Goal: Task Accomplishment & Management: Manage account settings

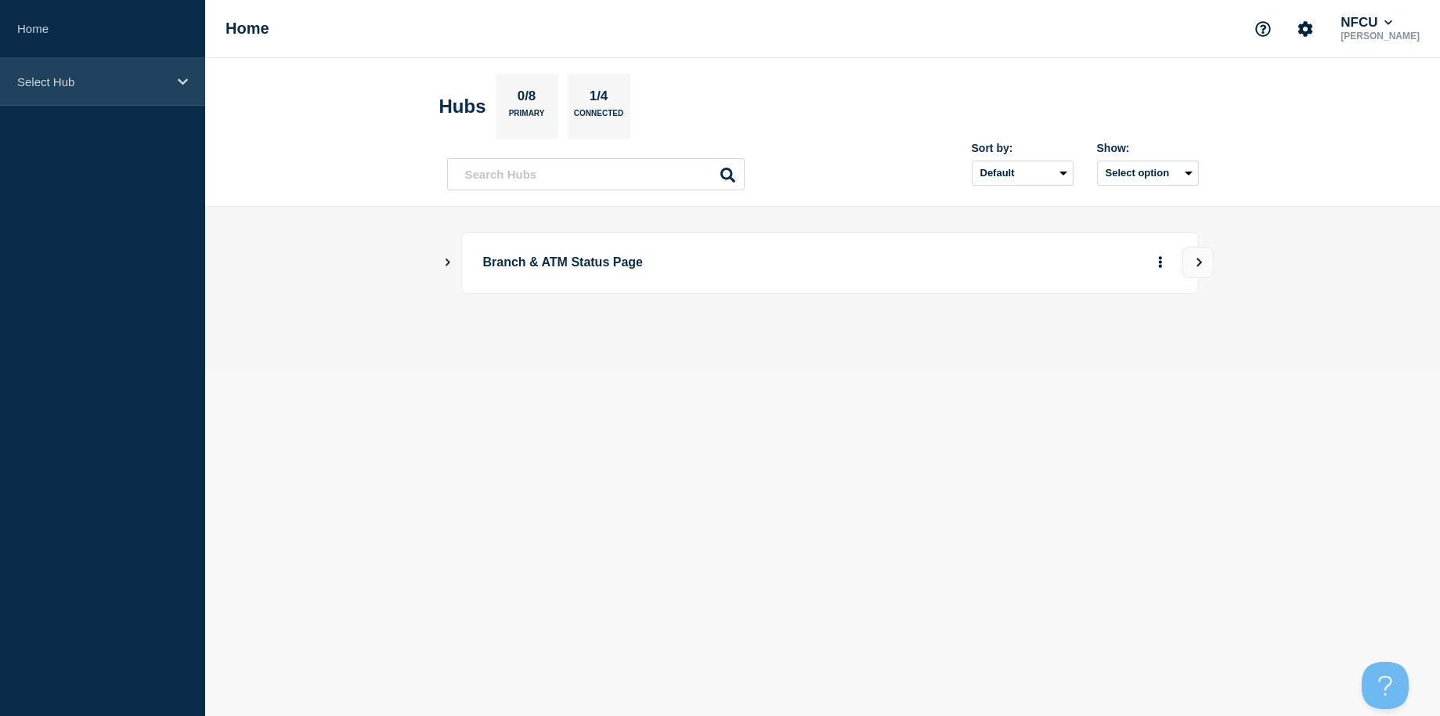
click at [81, 90] on div "Select Hub" at bounding box center [102, 82] width 205 height 48
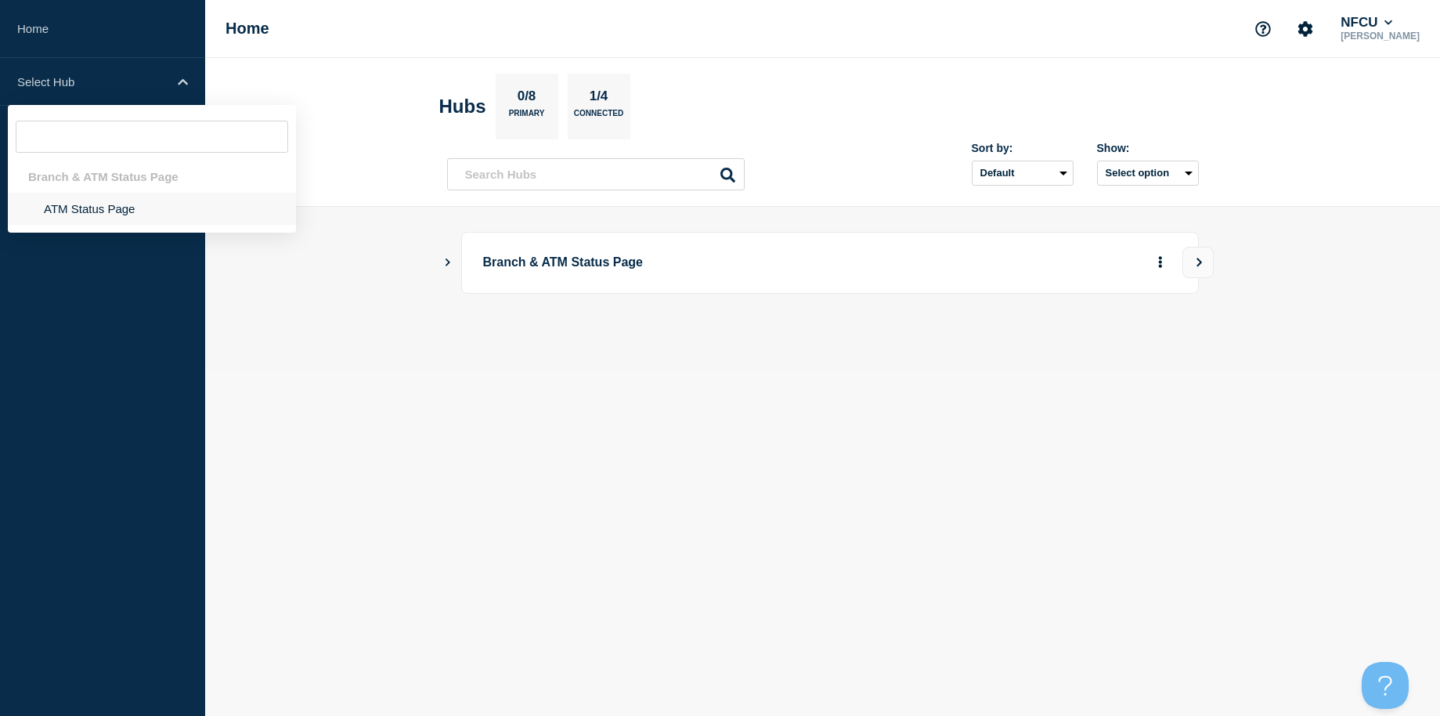
click at [85, 208] on li "ATM Status Page" at bounding box center [152, 209] width 288 height 32
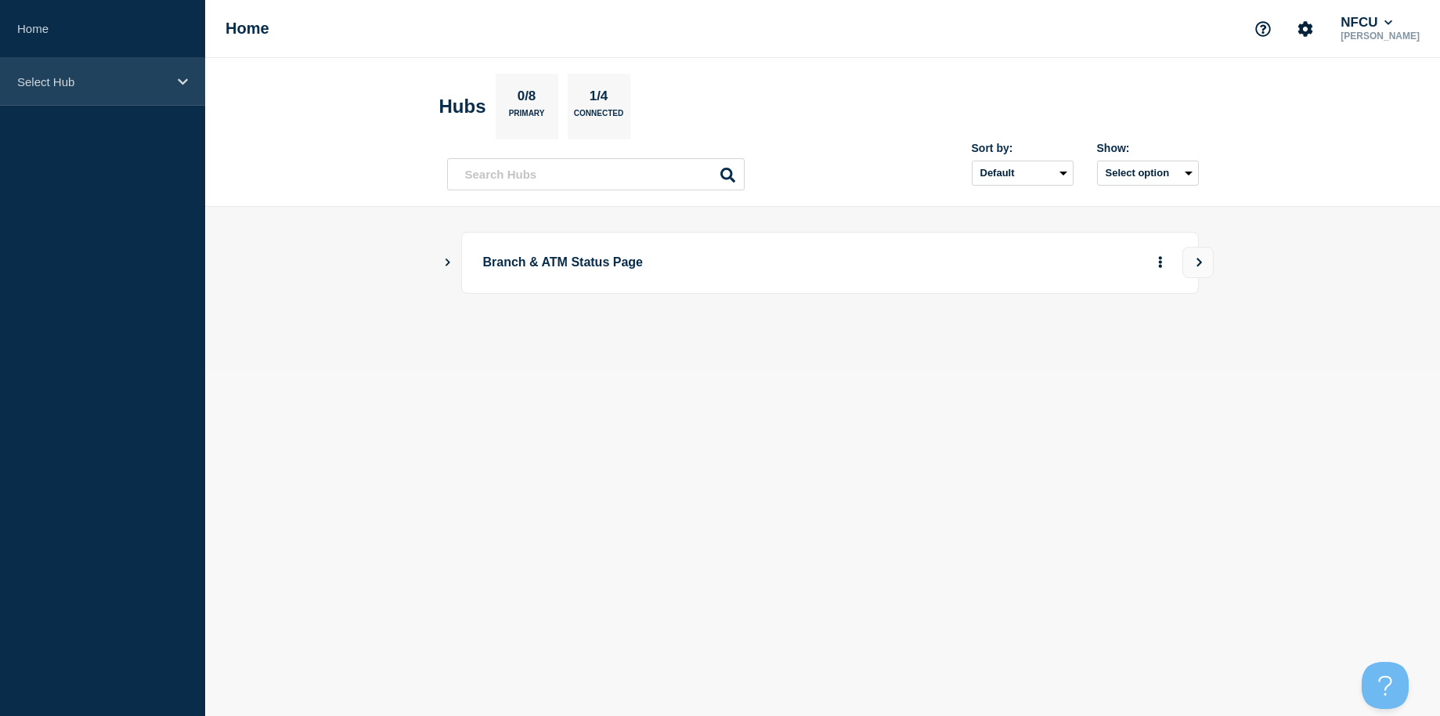
click at [118, 88] on div "Select Hub" at bounding box center [102, 82] width 205 height 48
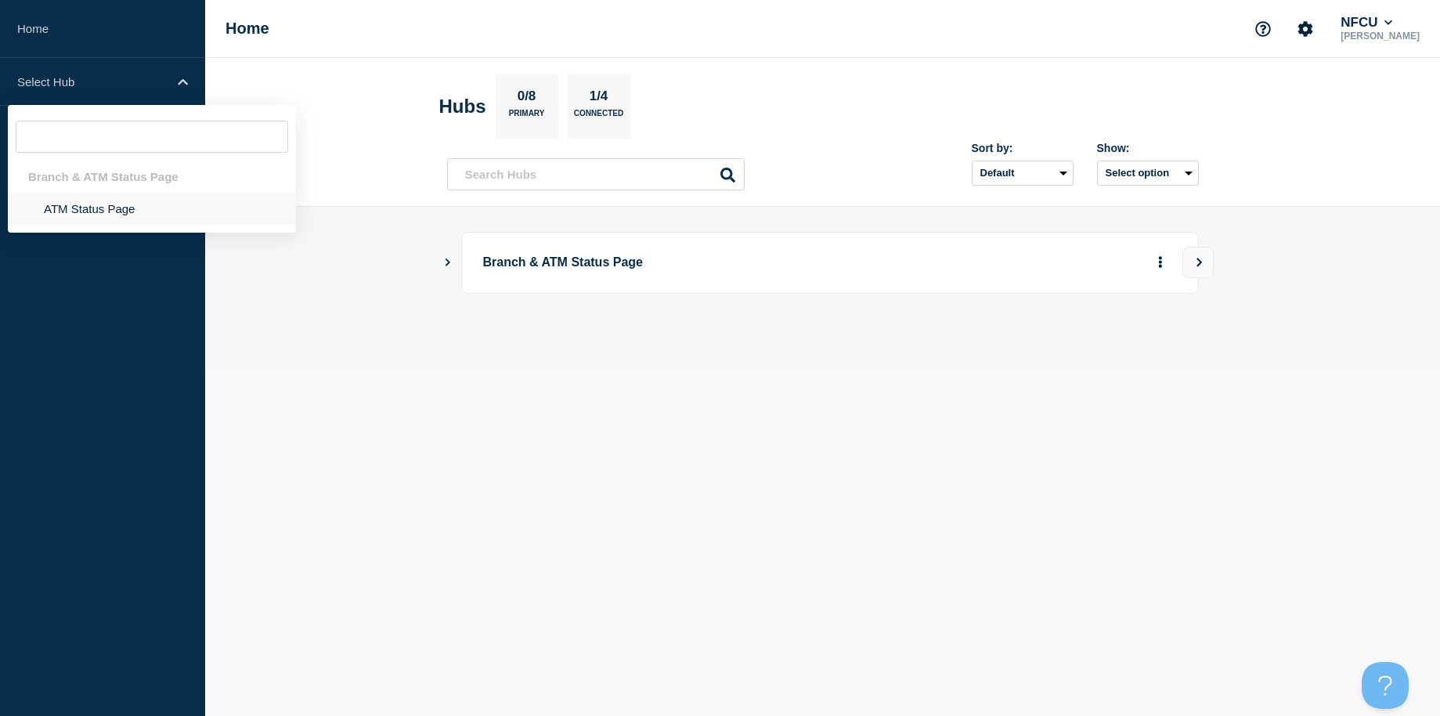
click at [108, 204] on li "ATM Status Page" at bounding box center [152, 209] width 288 height 32
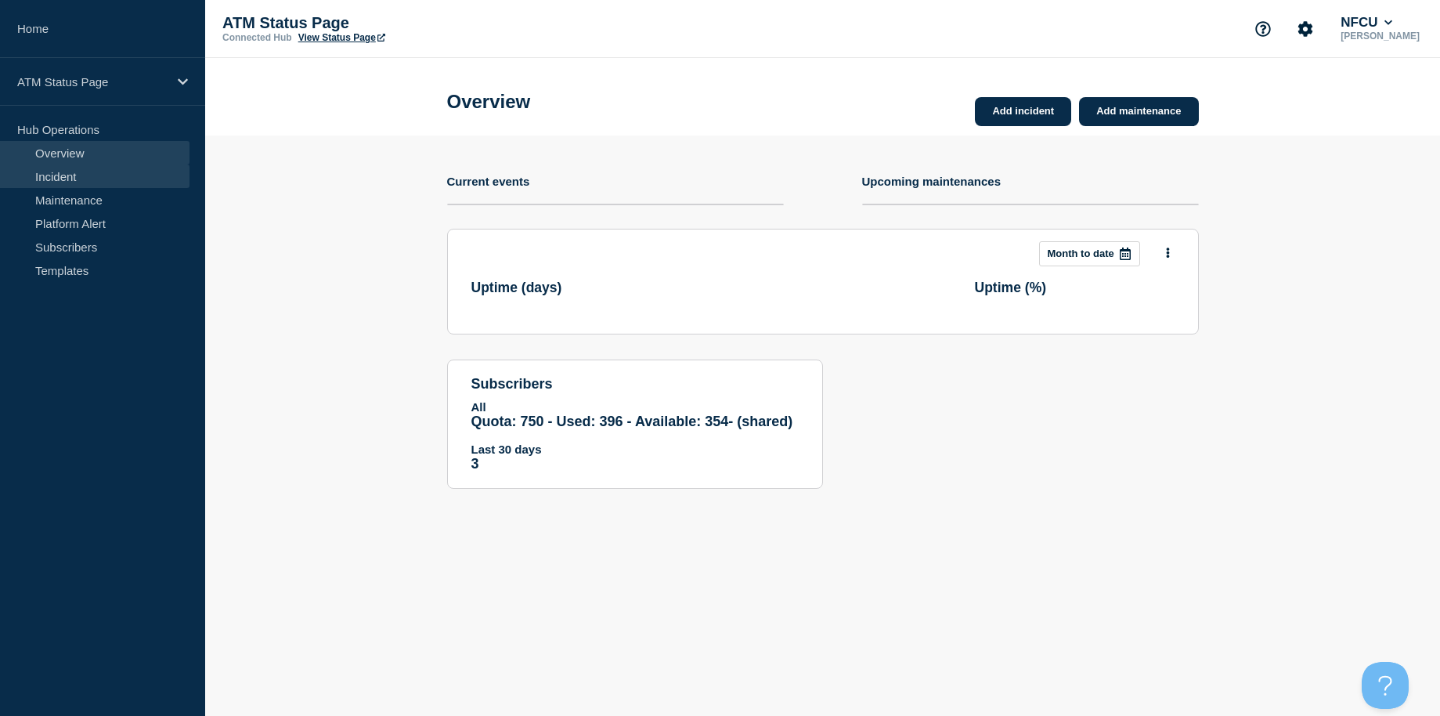
click at [101, 175] on link "Incident" at bounding box center [95, 175] width 190 height 23
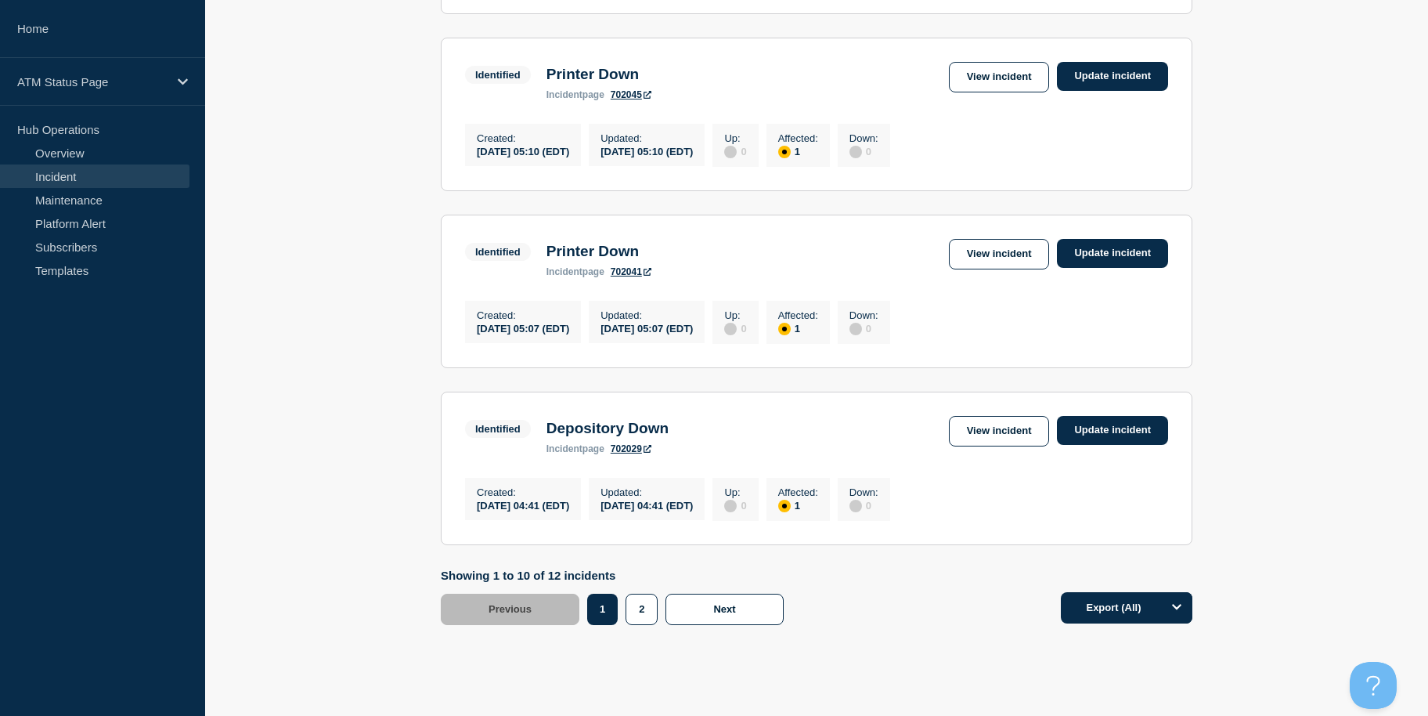
scroll to position [1630, 0]
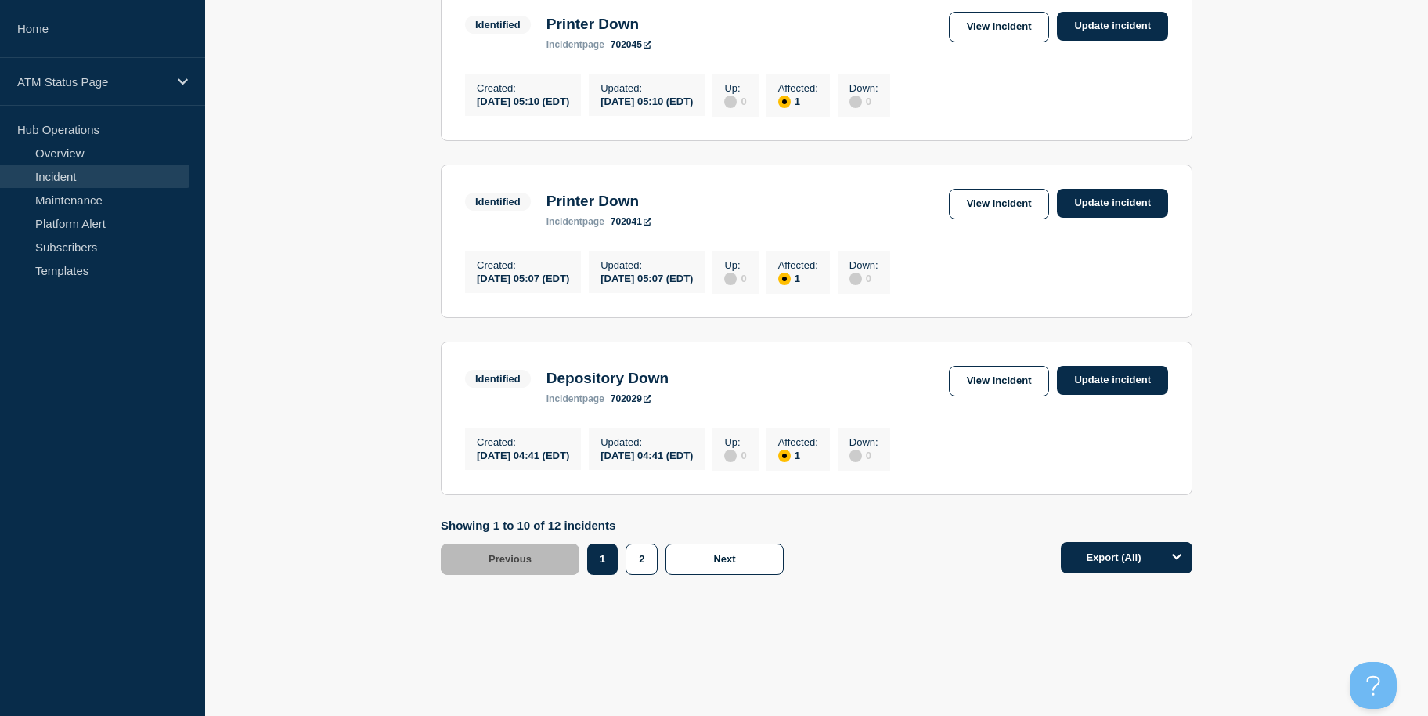
drag, startPoint x: 351, startPoint y: 281, endPoint x: 327, endPoint y: 525, distance: 244.7
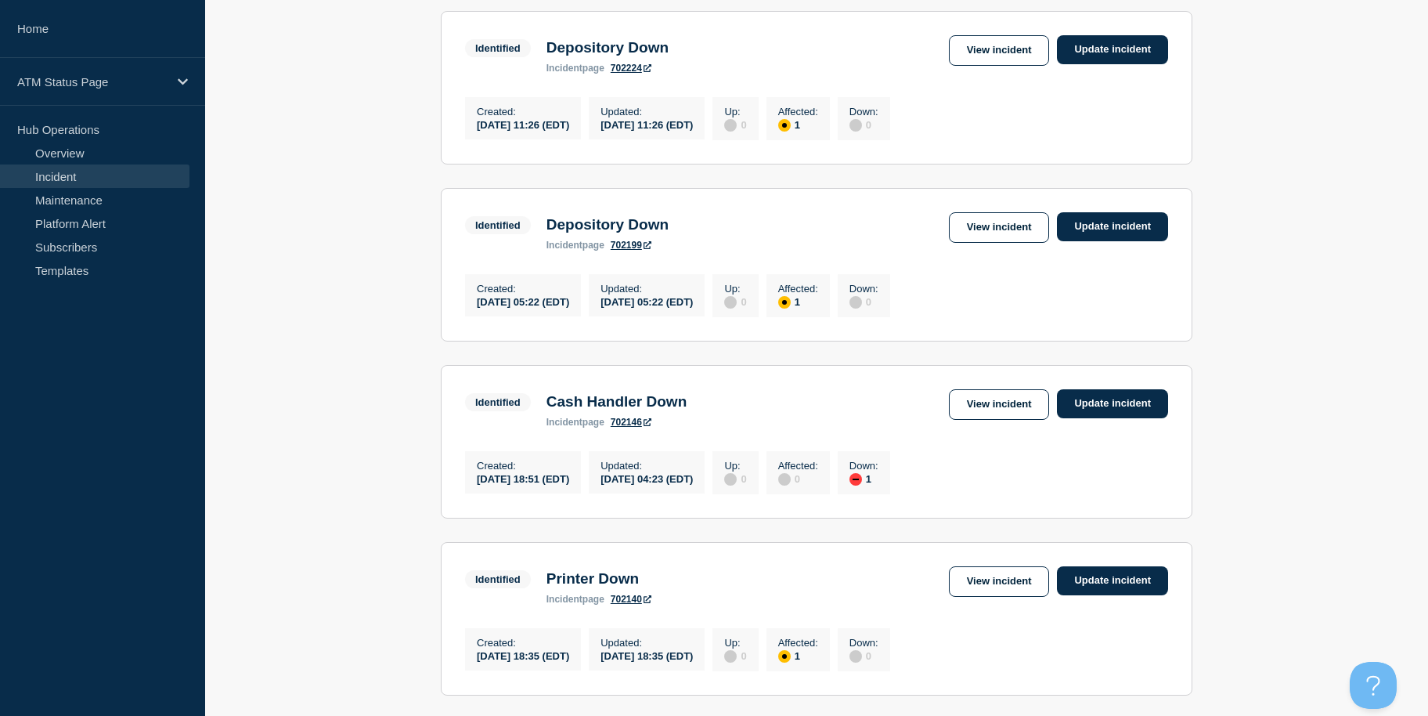
drag, startPoint x: 341, startPoint y: 267, endPoint x: 350, endPoint y: 211, distance: 56.4
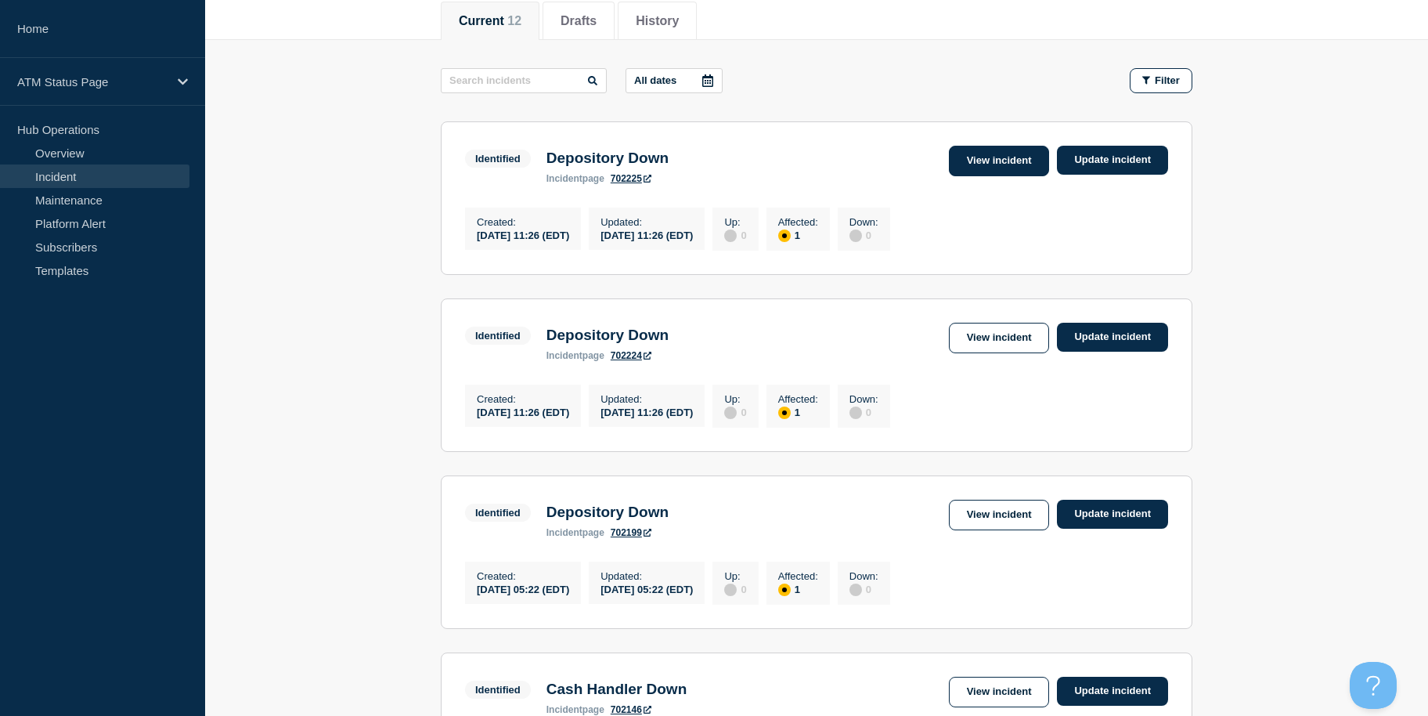
click at [985, 150] on link "View incident" at bounding box center [999, 161] width 101 height 31
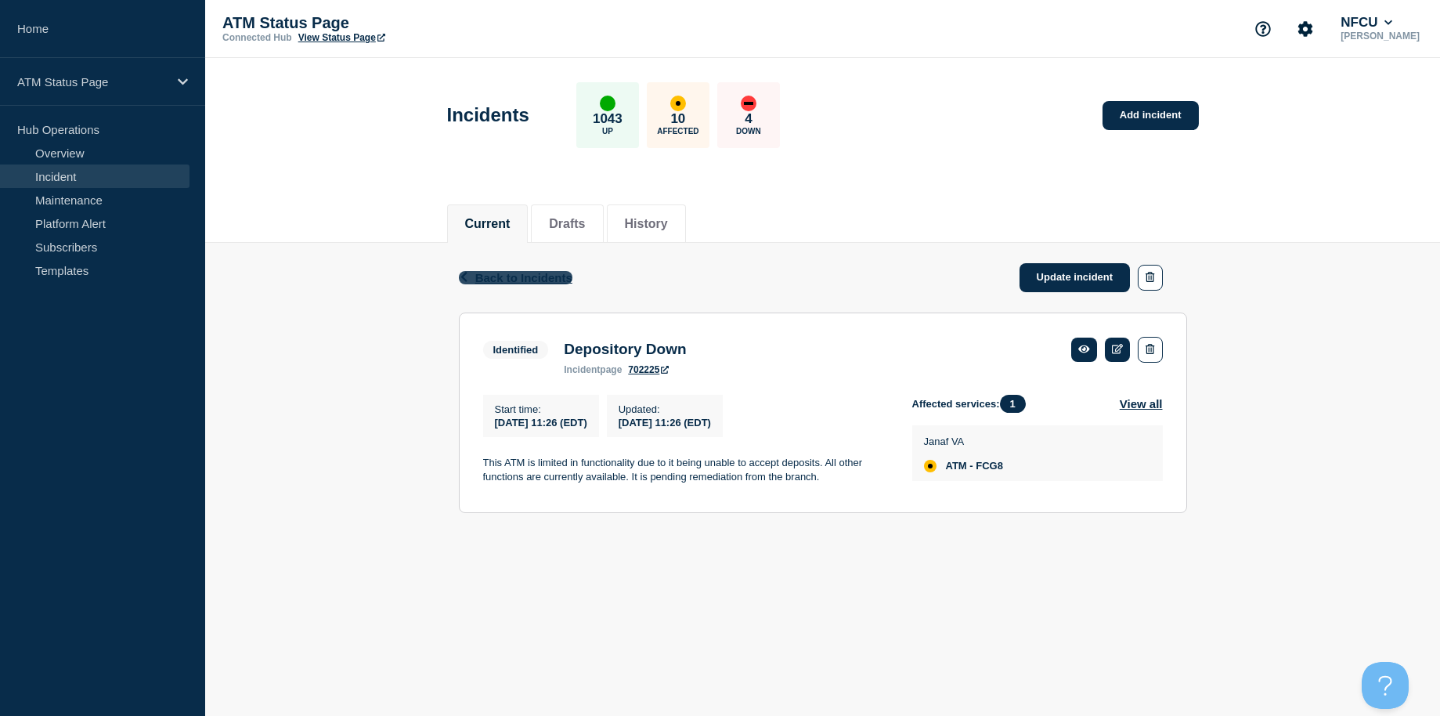
click at [486, 272] on span "Back to Incidents" at bounding box center [523, 277] width 97 height 13
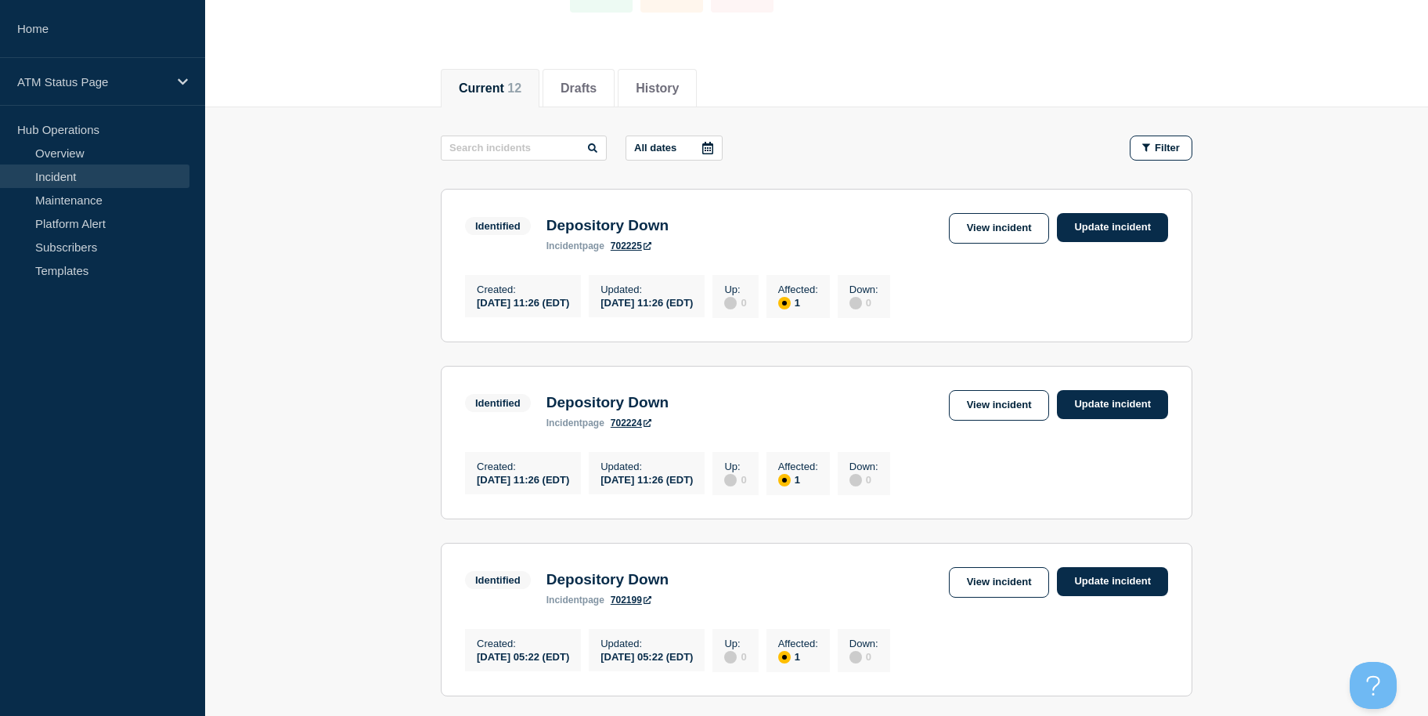
drag, startPoint x: 375, startPoint y: 349, endPoint x: 366, endPoint y: 412, distance: 63.2
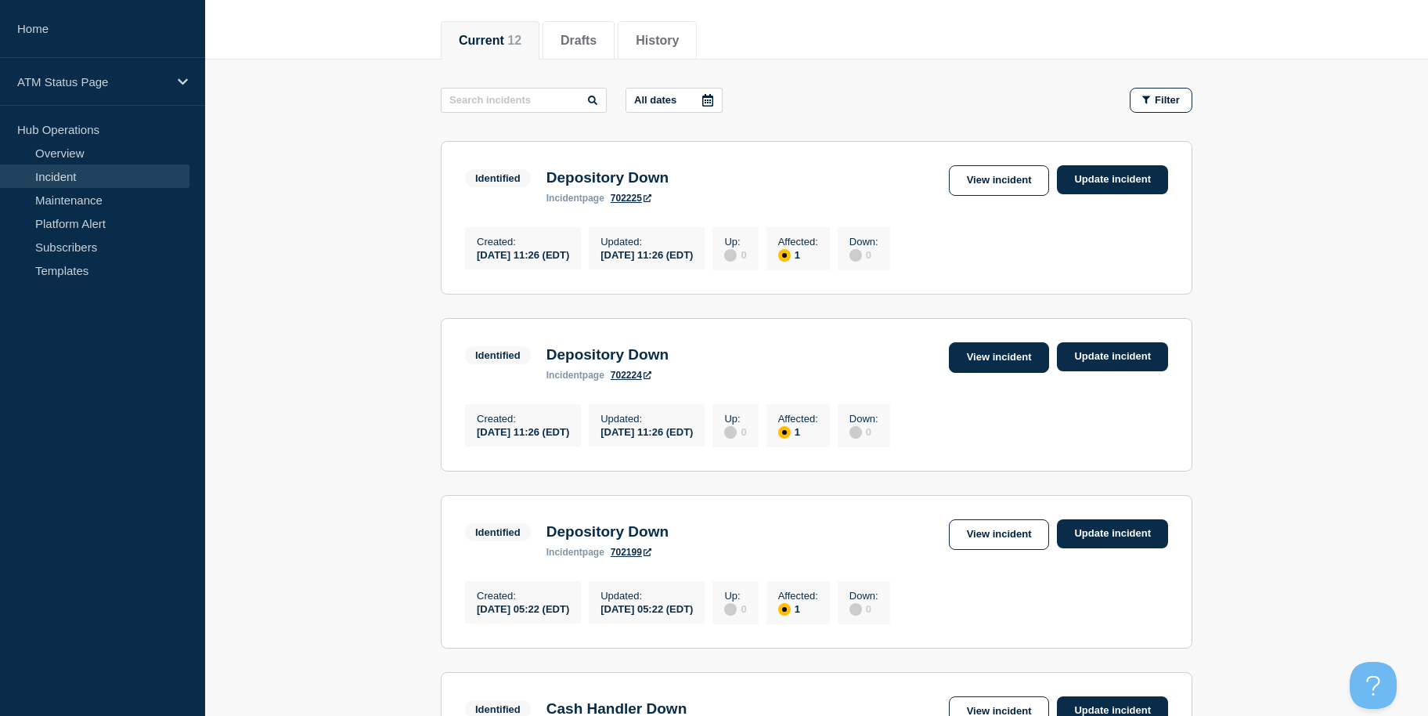
click at [1008, 368] on link "View incident" at bounding box center [999, 357] width 101 height 31
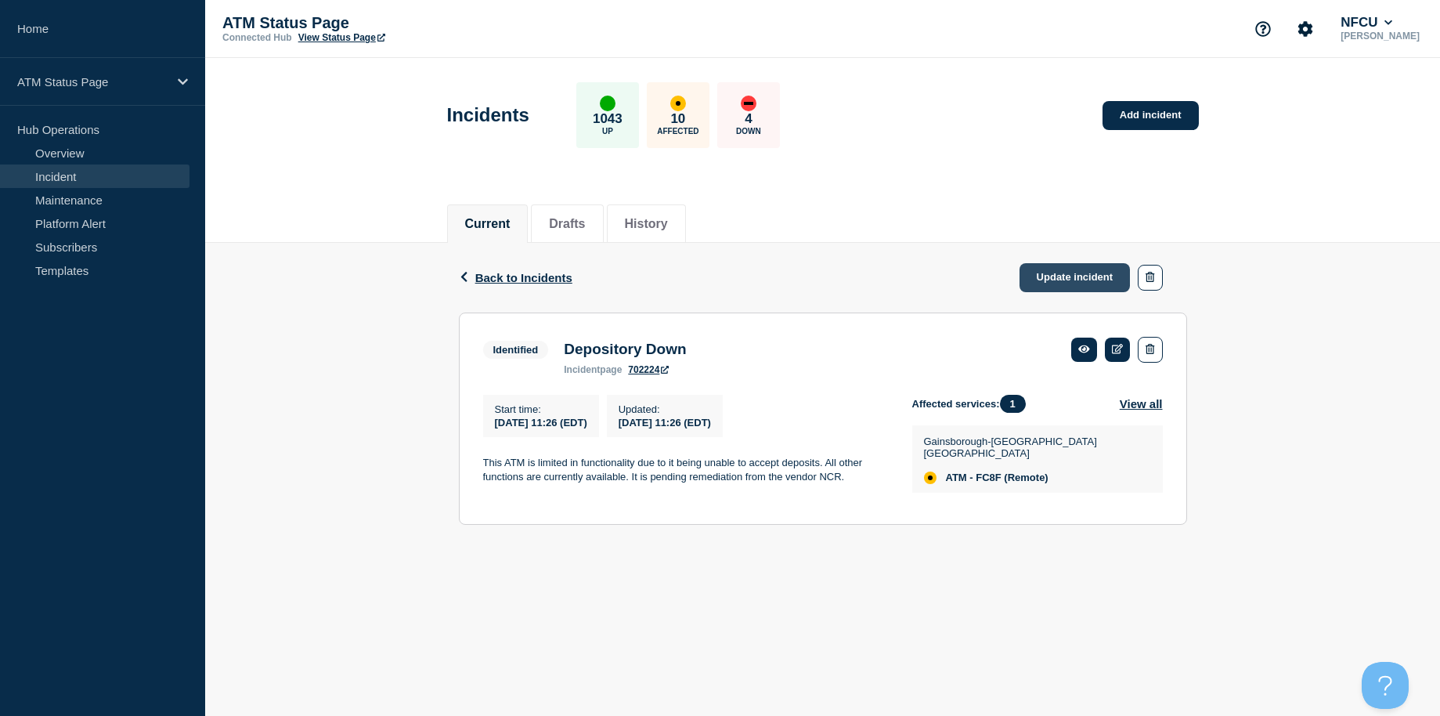
click at [1062, 281] on link "Update incident" at bounding box center [1075, 277] width 111 height 29
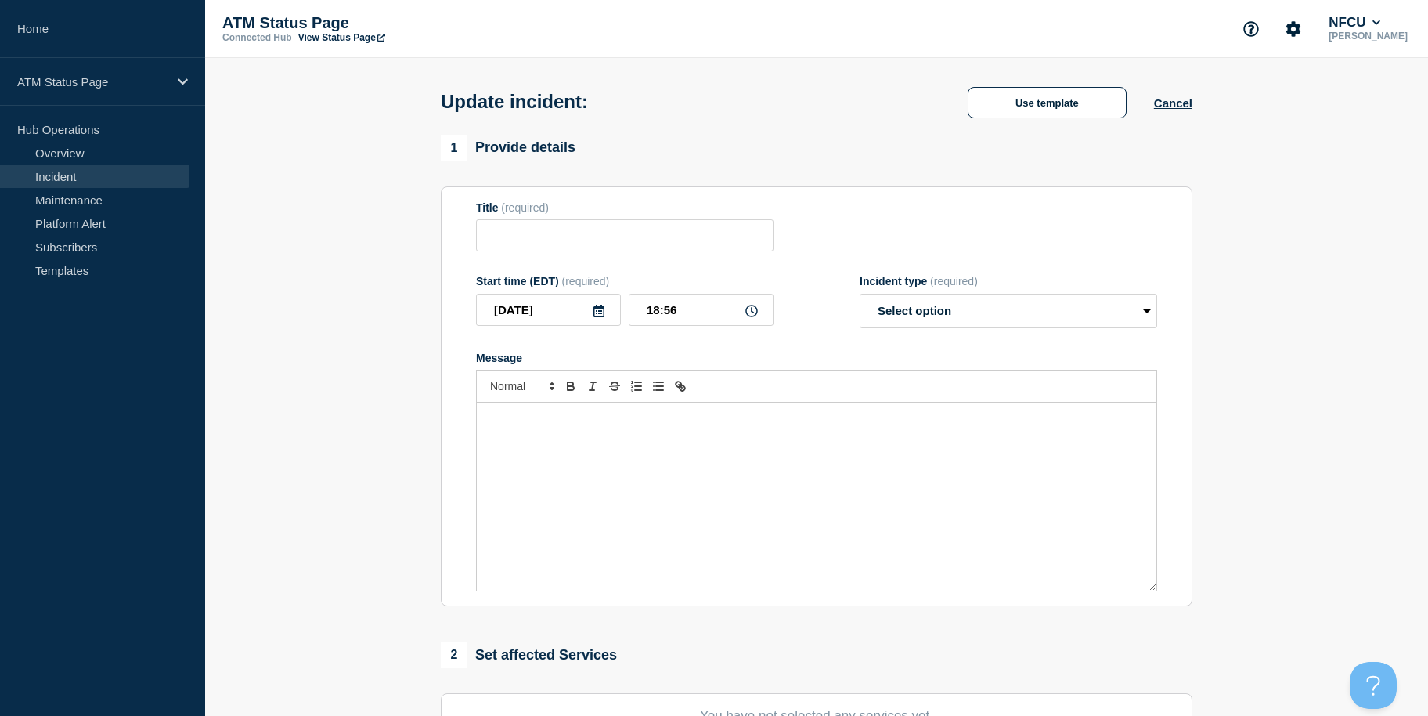
type input "Depository Down"
click at [1019, 121] on div "Update incident: Depository Down Use template Cancel" at bounding box center [817, 96] width 787 height 77
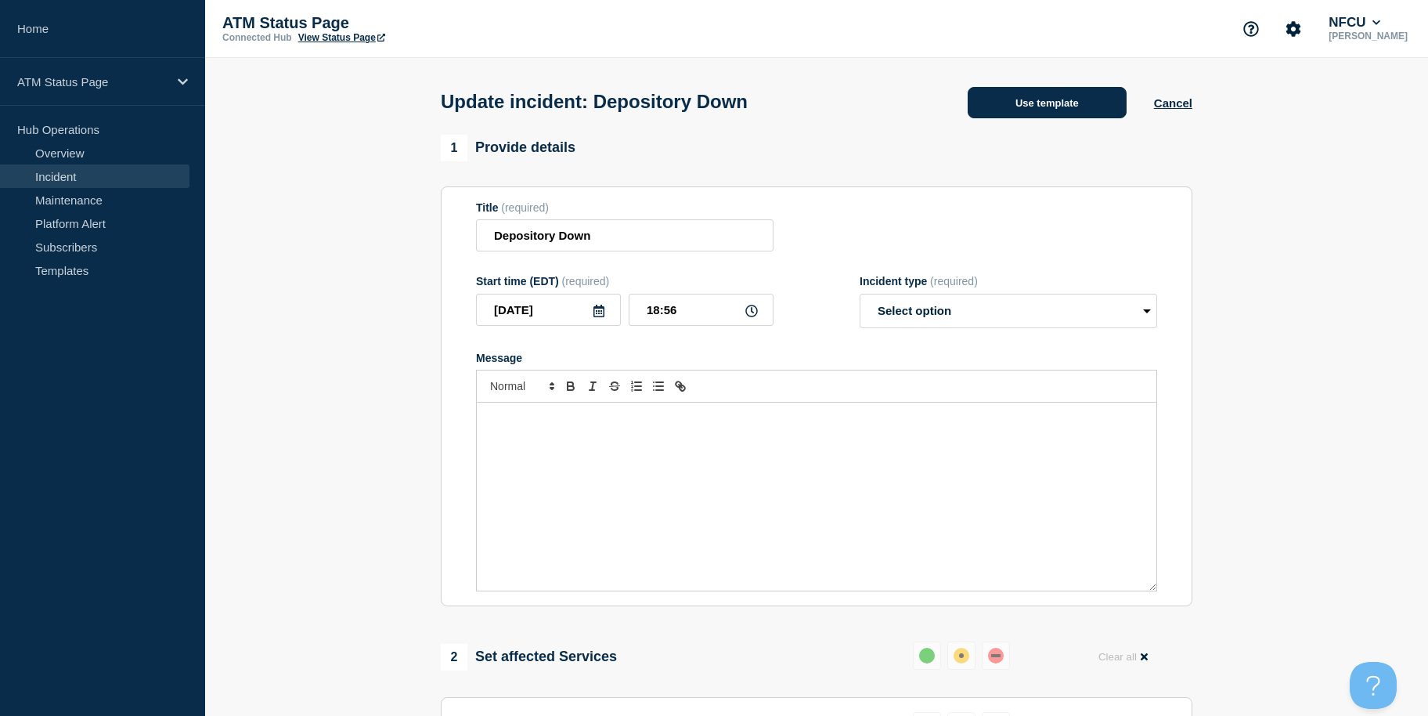
click at [1019, 118] on button "Use template" at bounding box center [1047, 102] width 159 height 31
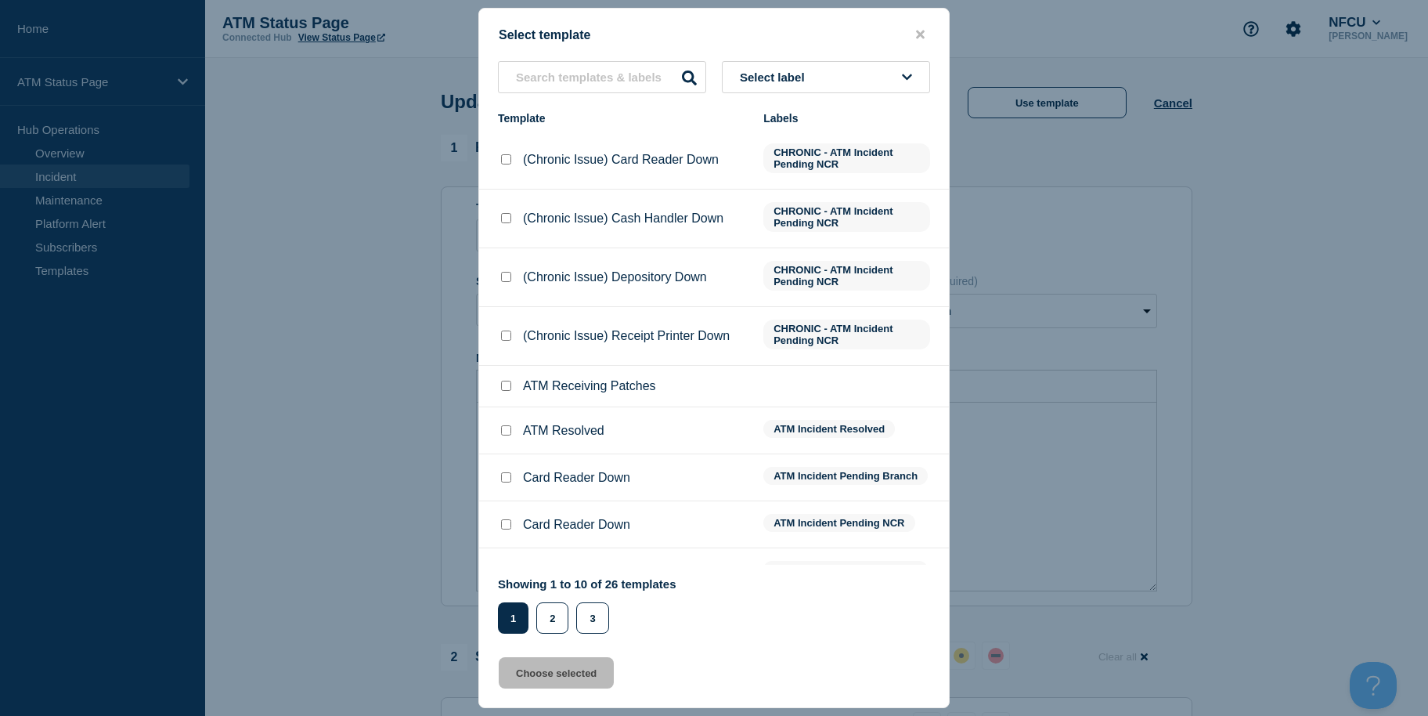
click at [860, 70] on button "Select label" at bounding box center [826, 77] width 208 height 32
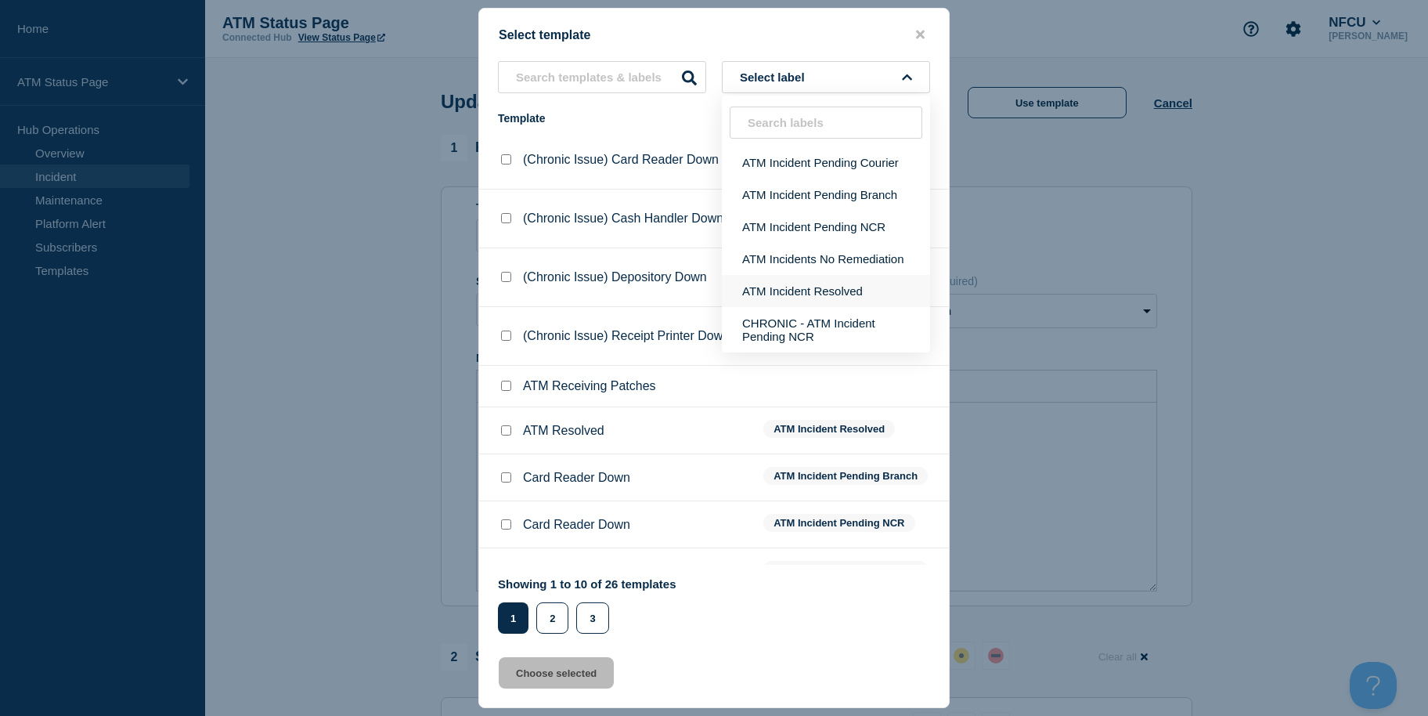
click at [794, 287] on button "ATM Incident Resolved" at bounding box center [826, 291] width 208 height 32
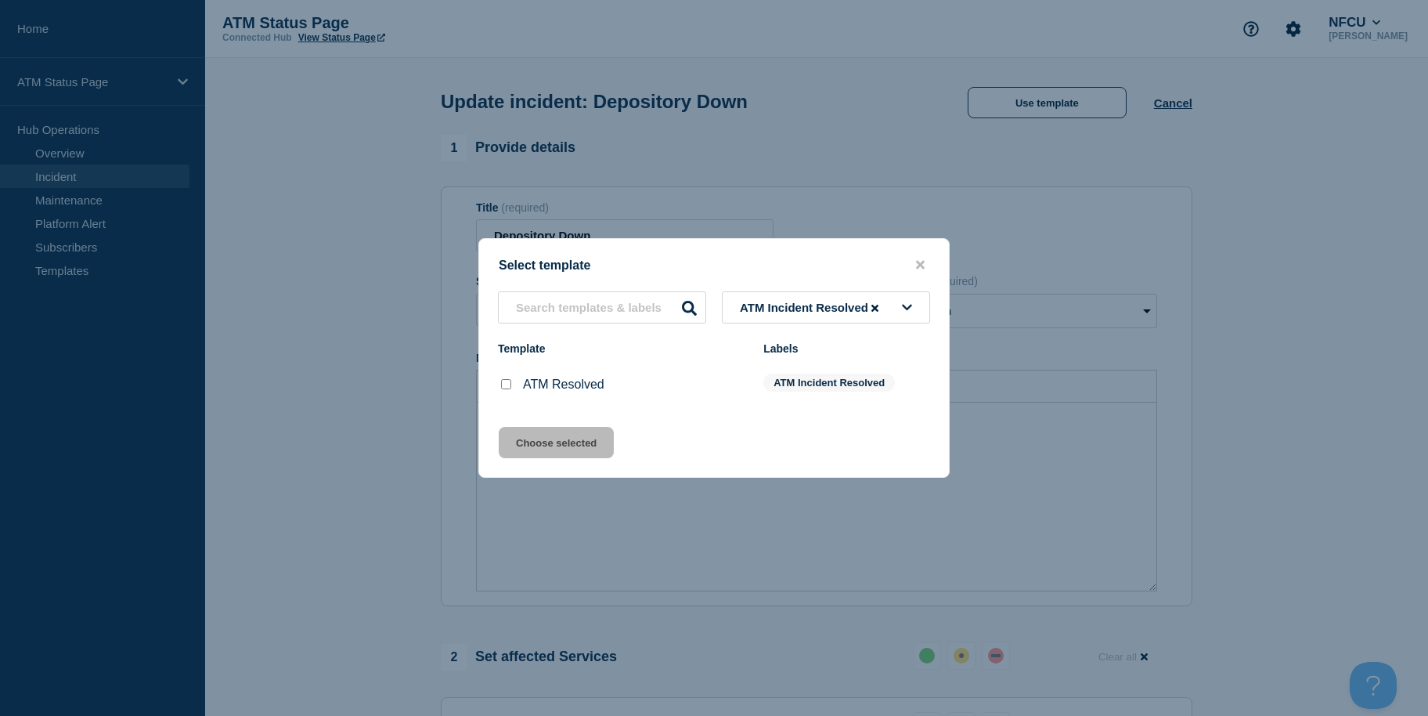
click at [509, 387] on input "ATM Resolved checkbox" at bounding box center [506, 384] width 10 height 10
checkbox input "true"
click at [510, 442] on button "Choose selected" at bounding box center [556, 442] width 115 height 31
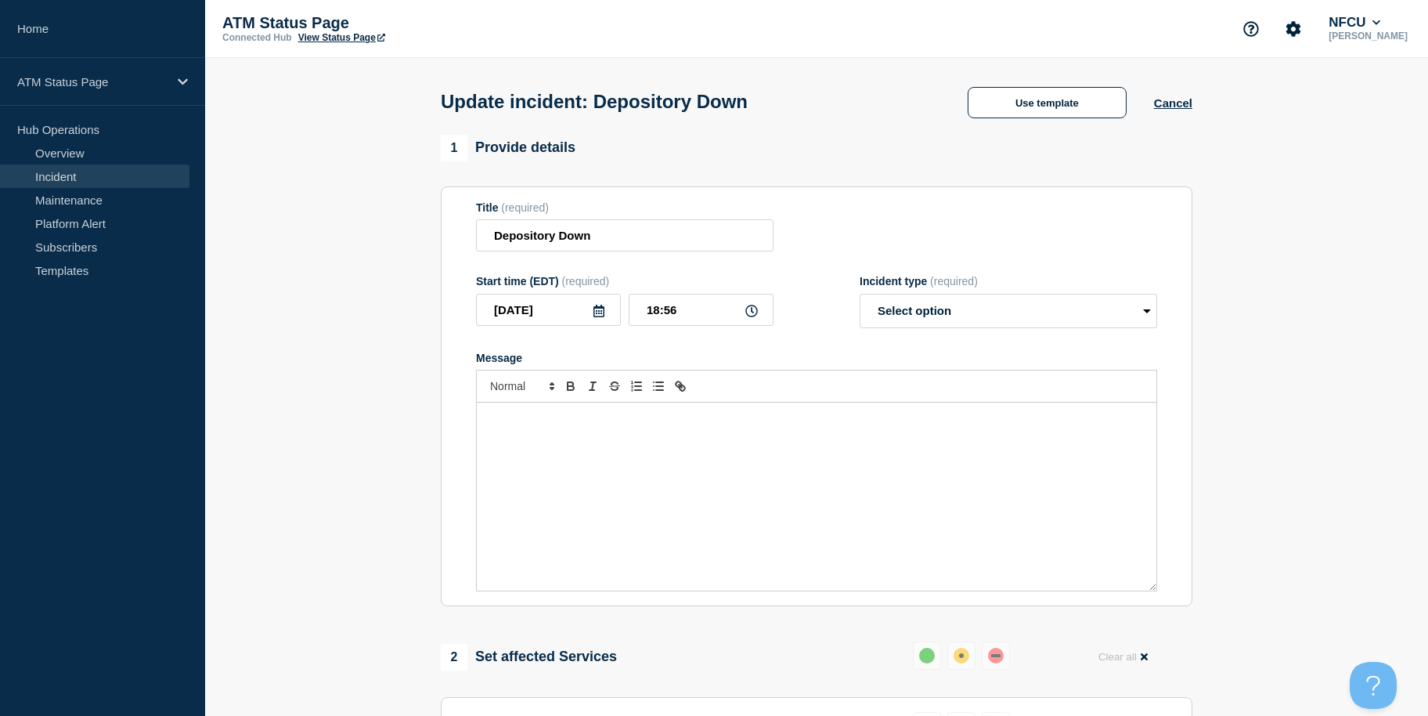
select select "resolved"
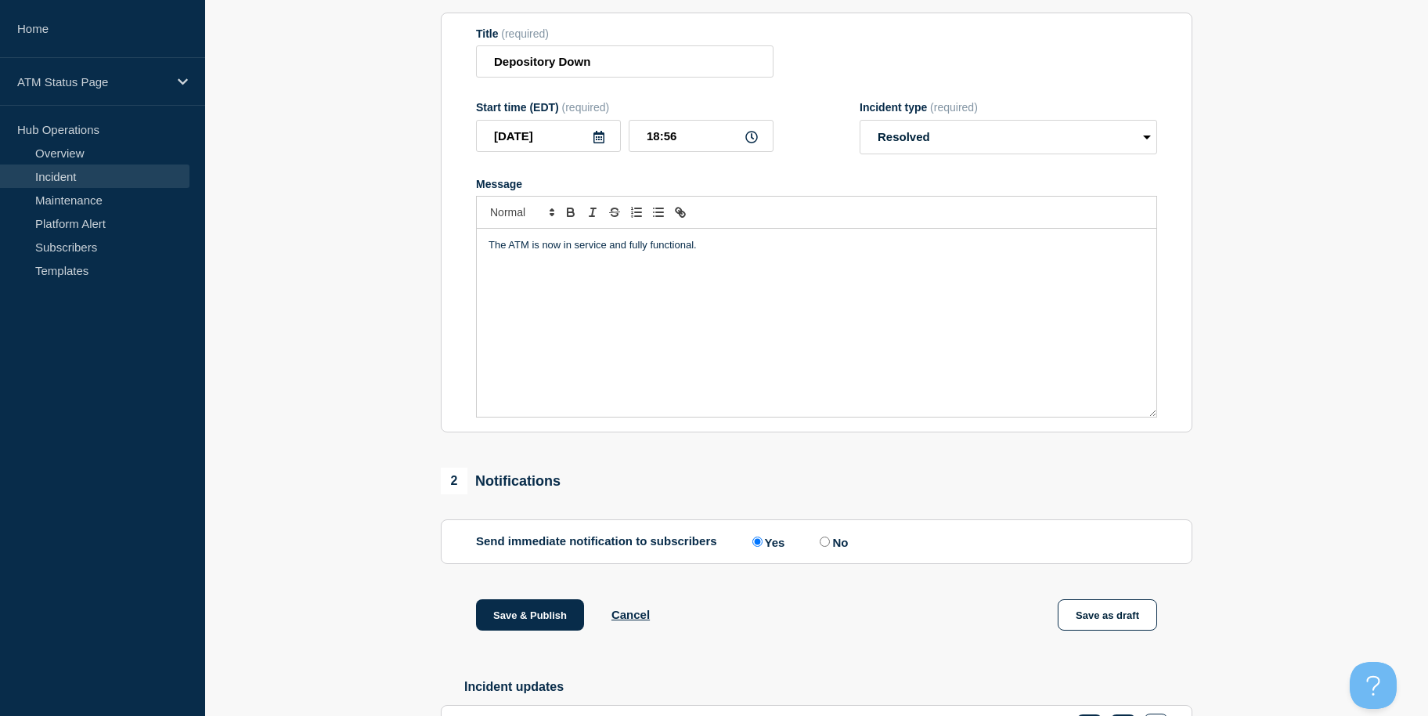
scroll to position [287, 0]
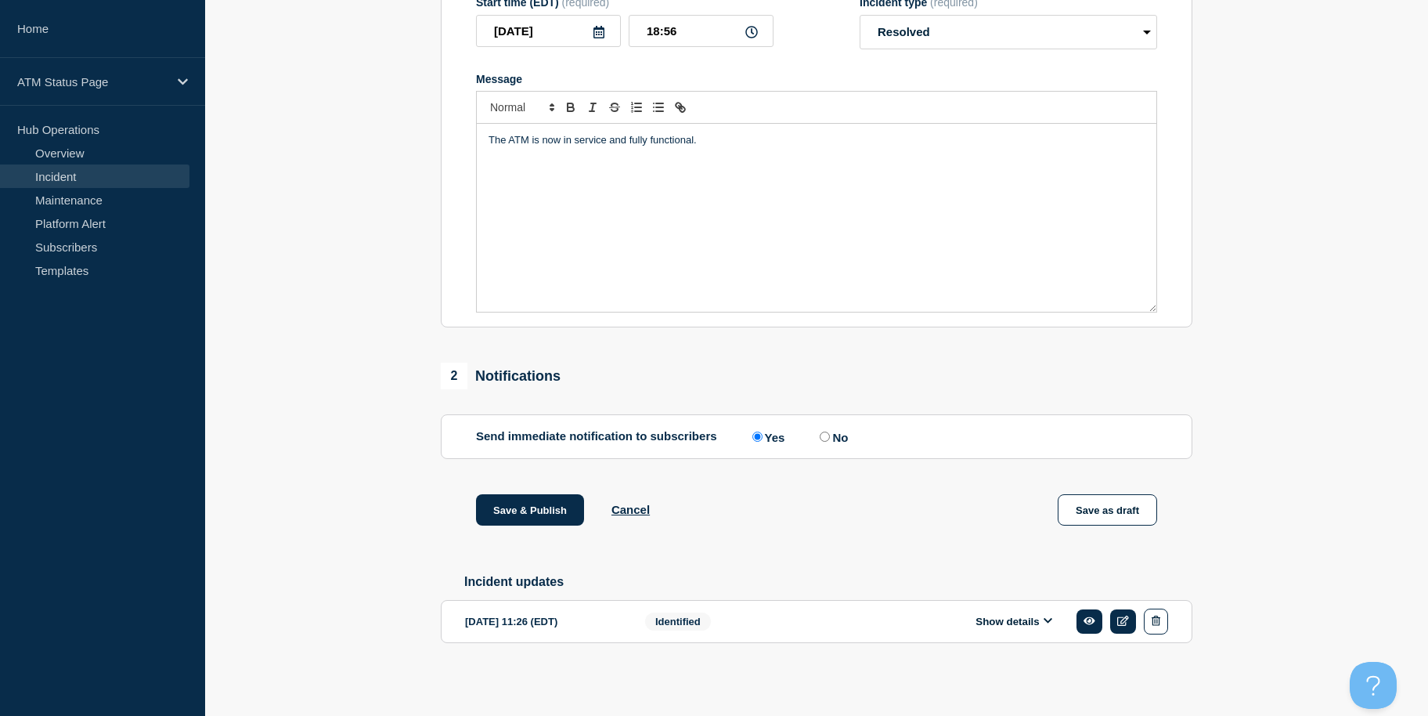
drag, startPoint x: 337, startPoint y: 404, endPoint x: 337, endPoint y: 513, distance: 108.9
click at [513, 502] on button "Save & Publish" at bounding box center [530, 509] width 108 height 31
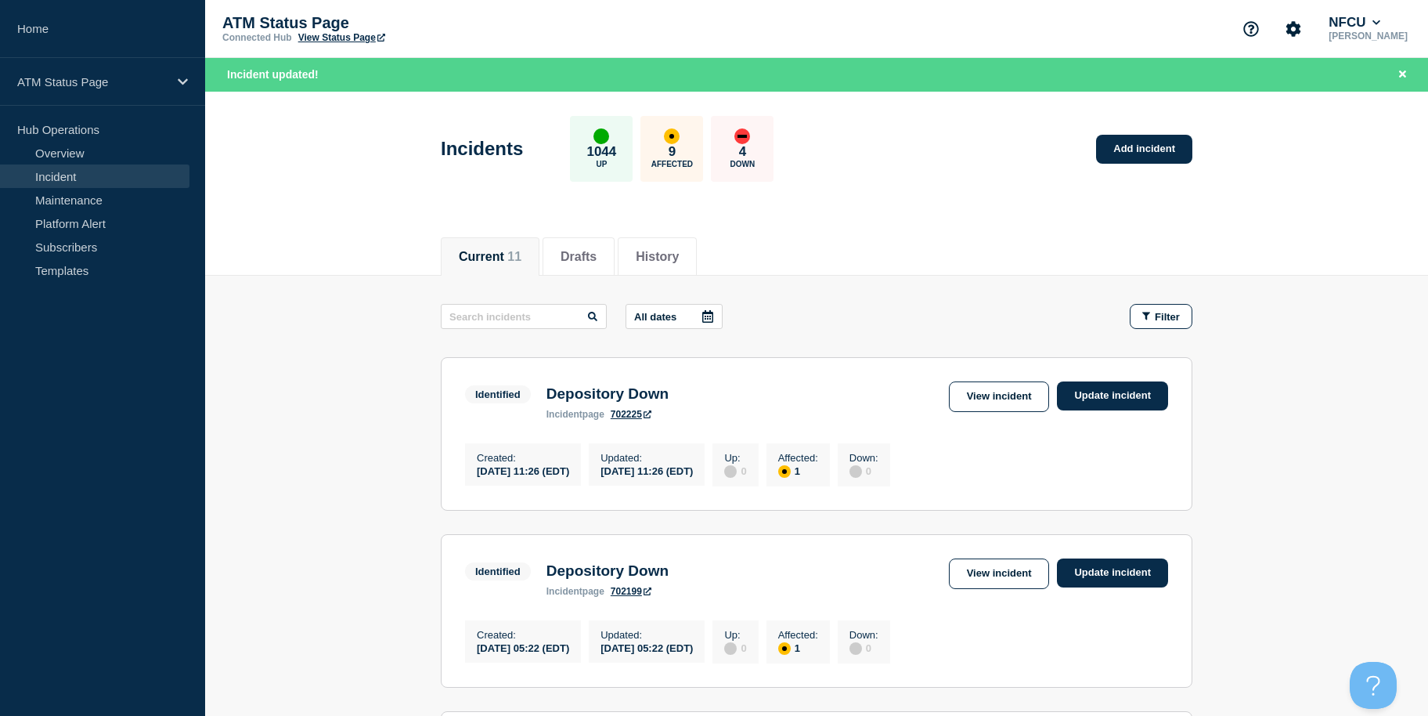
click at [973, 594] on div "Identified Depository Down incident page 702199 View incident Update incident" at bounding box center [816, 577] width 703 height 38
click at [984, 583] on link "View incident" at bounding box center [999, 573] width 101 height 31
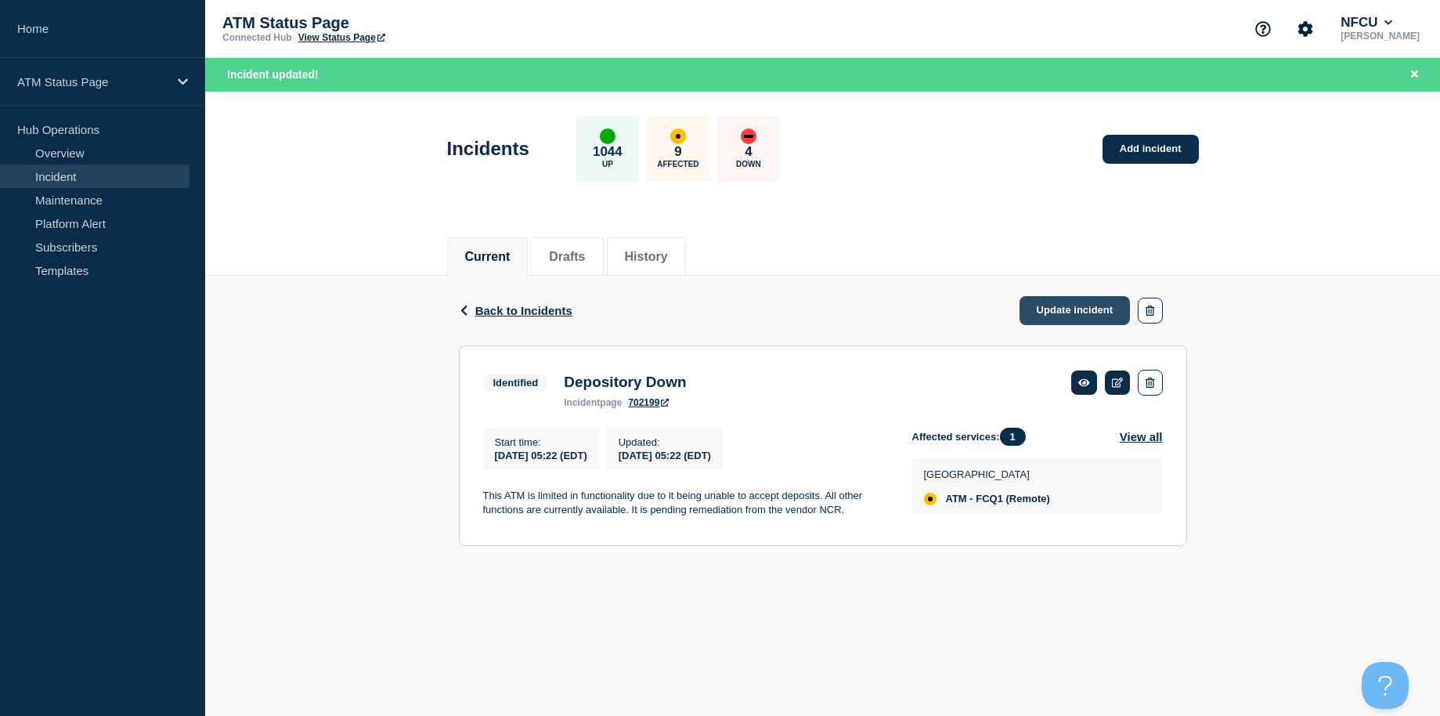
click at [1081, 305] on link "Update incident" at bounding box center [1075, 310] width 111 height 29
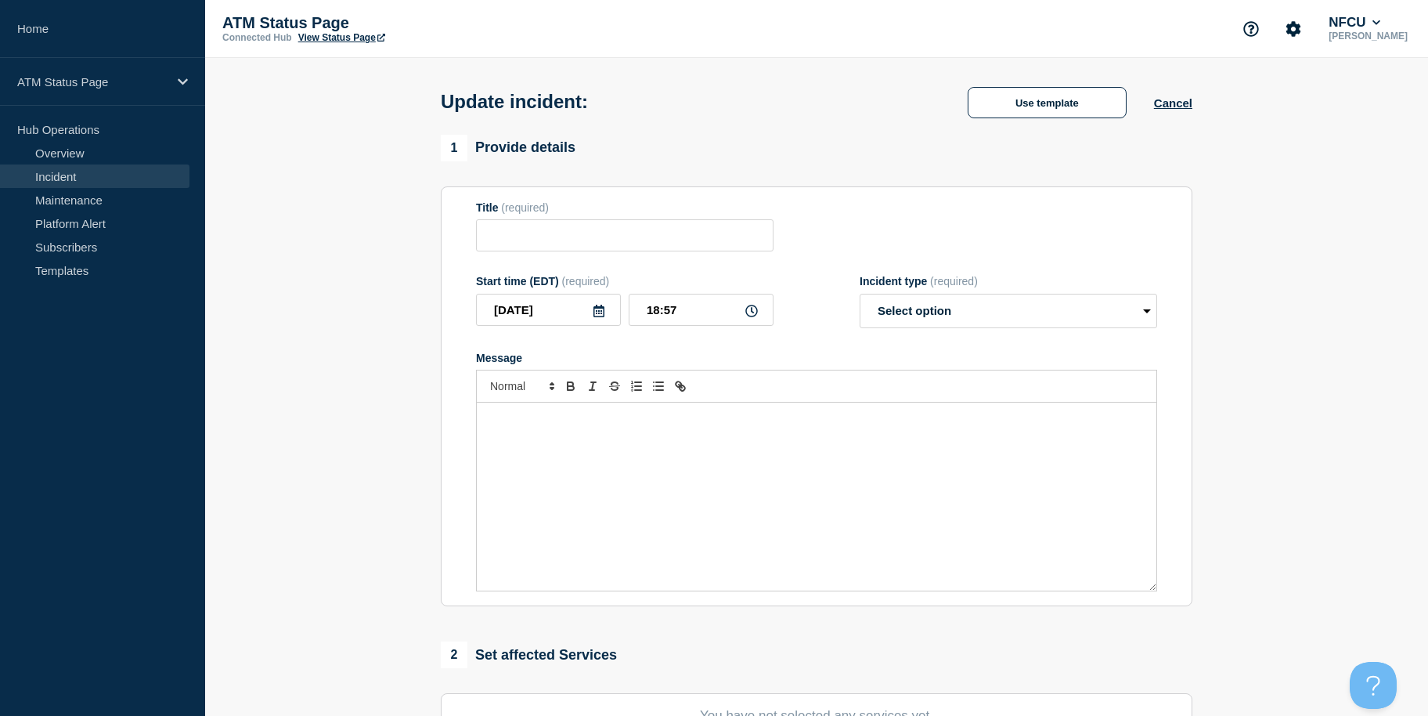
type input "Depository Down"
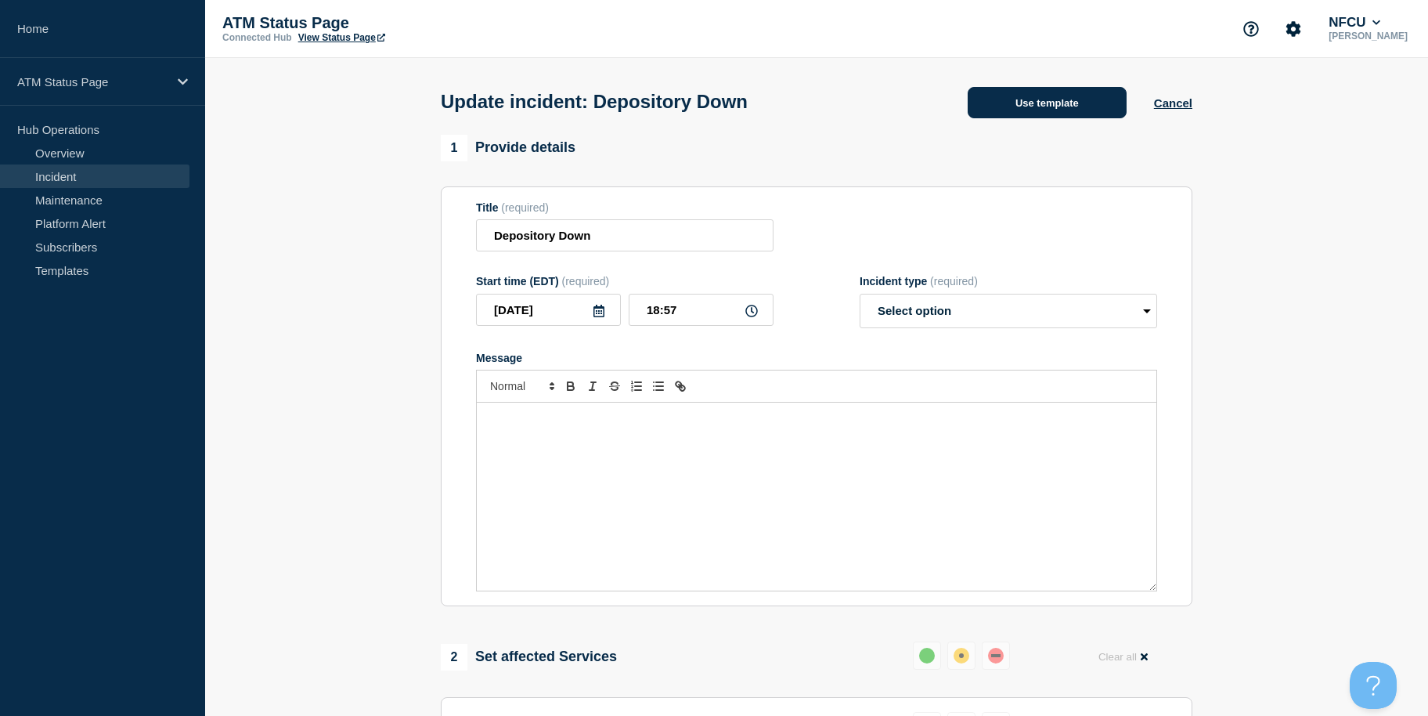
click at [1025, 104] on button "Use template" at bounding box center [1047, 102] width 159 height 31
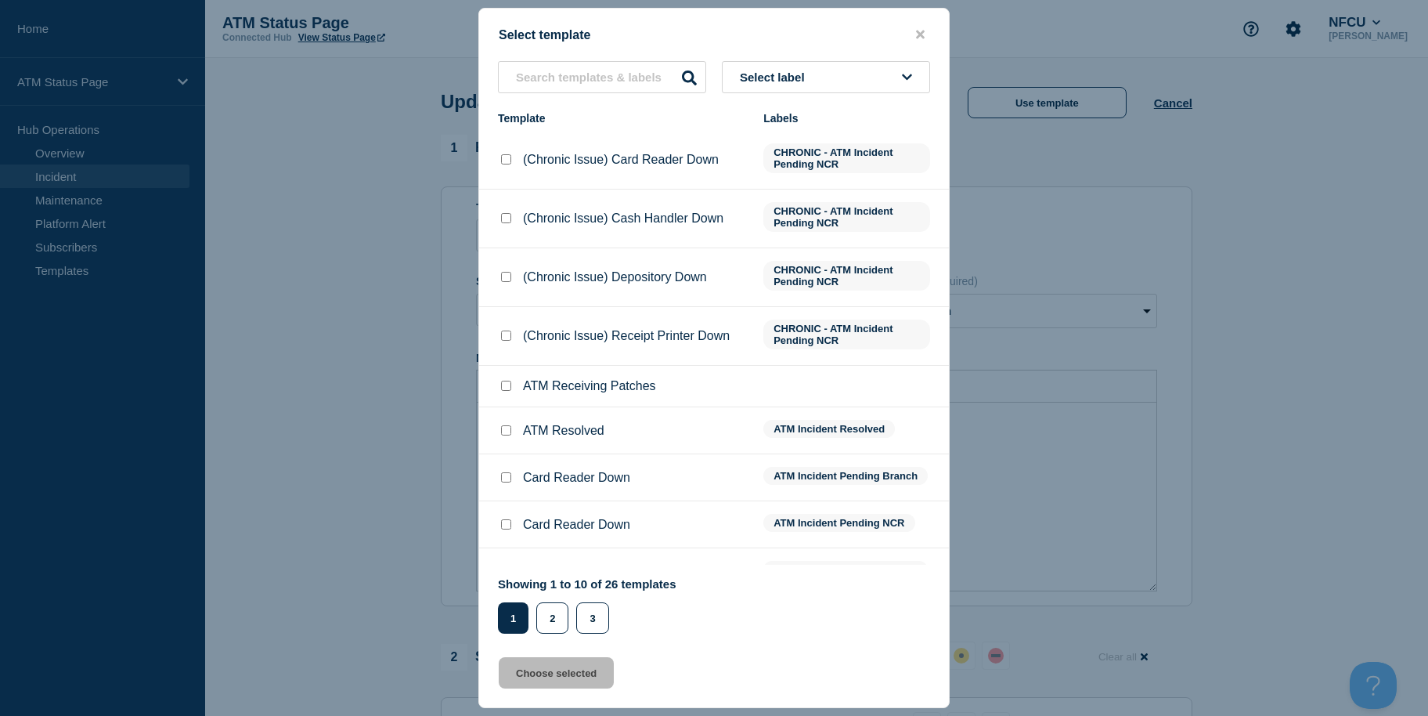
click at [832, 81] on button "Select label" at bounding box center [826, 77] width 208 height 32
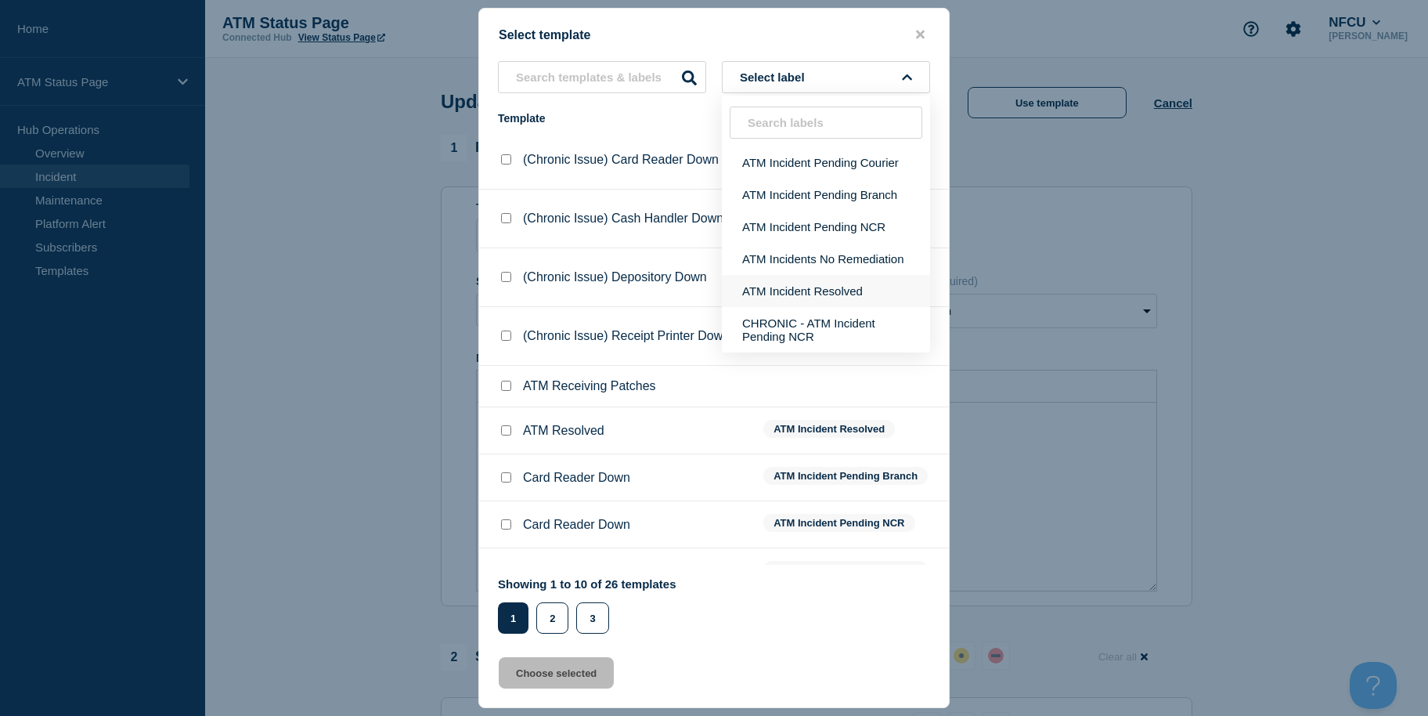
click at [820, 291] on button "ATM Incident Resolved" at bounding box center [826, 291] width 208 height 32
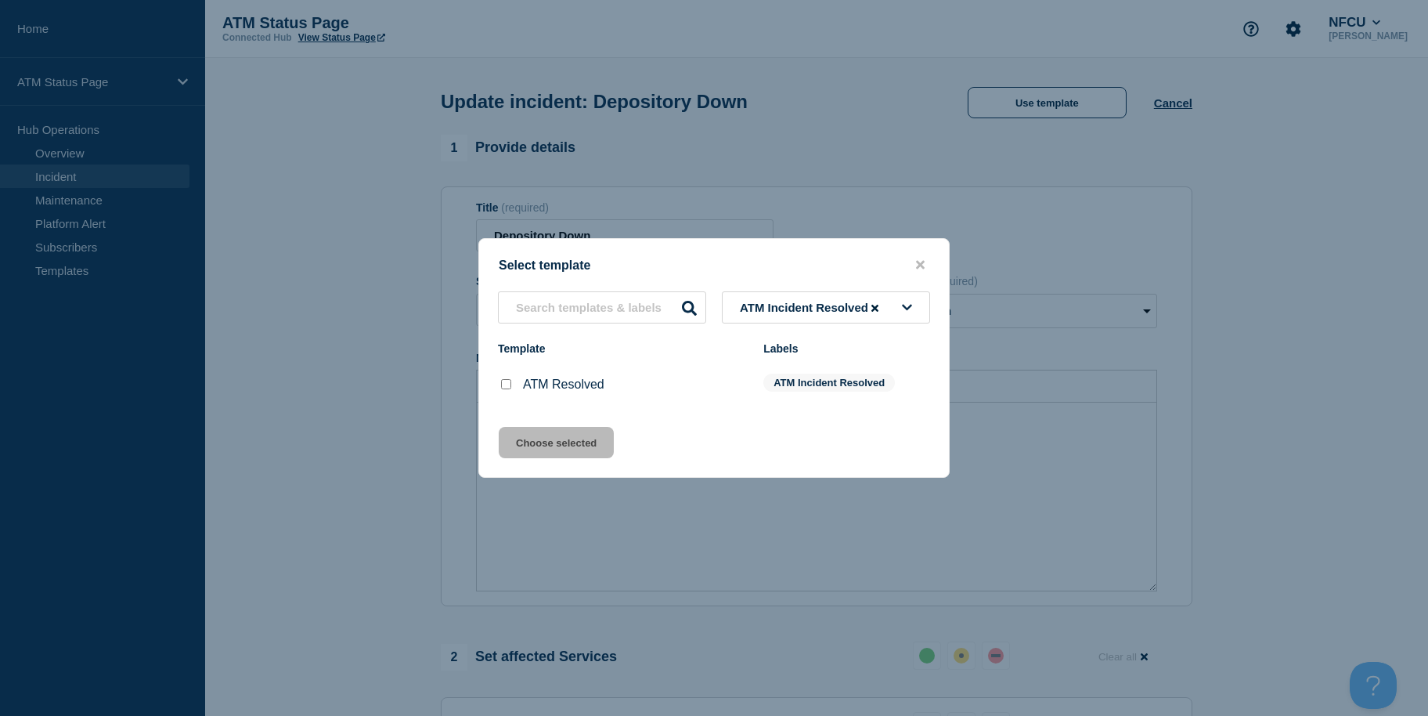
click at [508, 382] on input "ATM Resolved checkbox" at bounding box center [506, 384] width 10 height 10
checkbox input "true"
click at [511, 422] on div "Select template ATM Incident Resolved Template Labels ATM Resolved ATM Incident…" at bounding box center [713, 358] width 471 height 240
click at [518, 439] on button "Choose selected" at bounding box center [556, 442] width 115 height 31
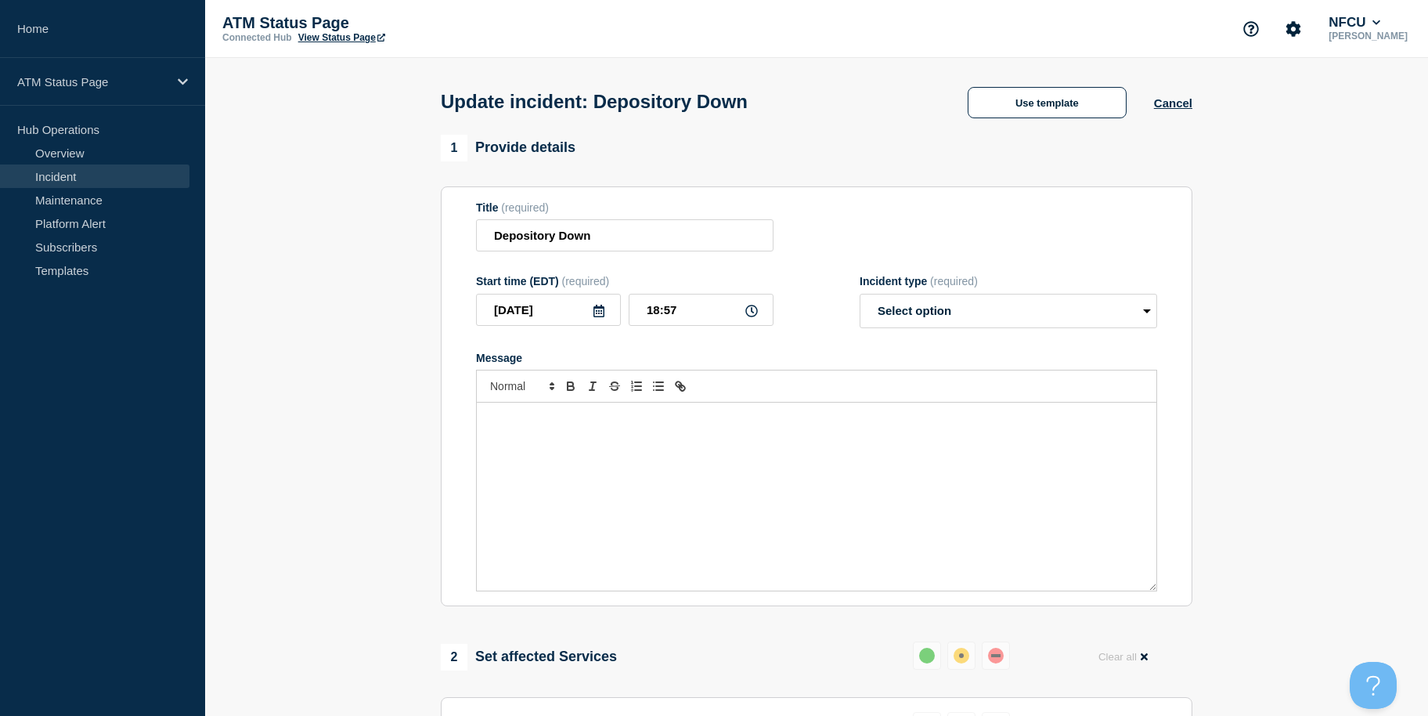
select select "resolved"
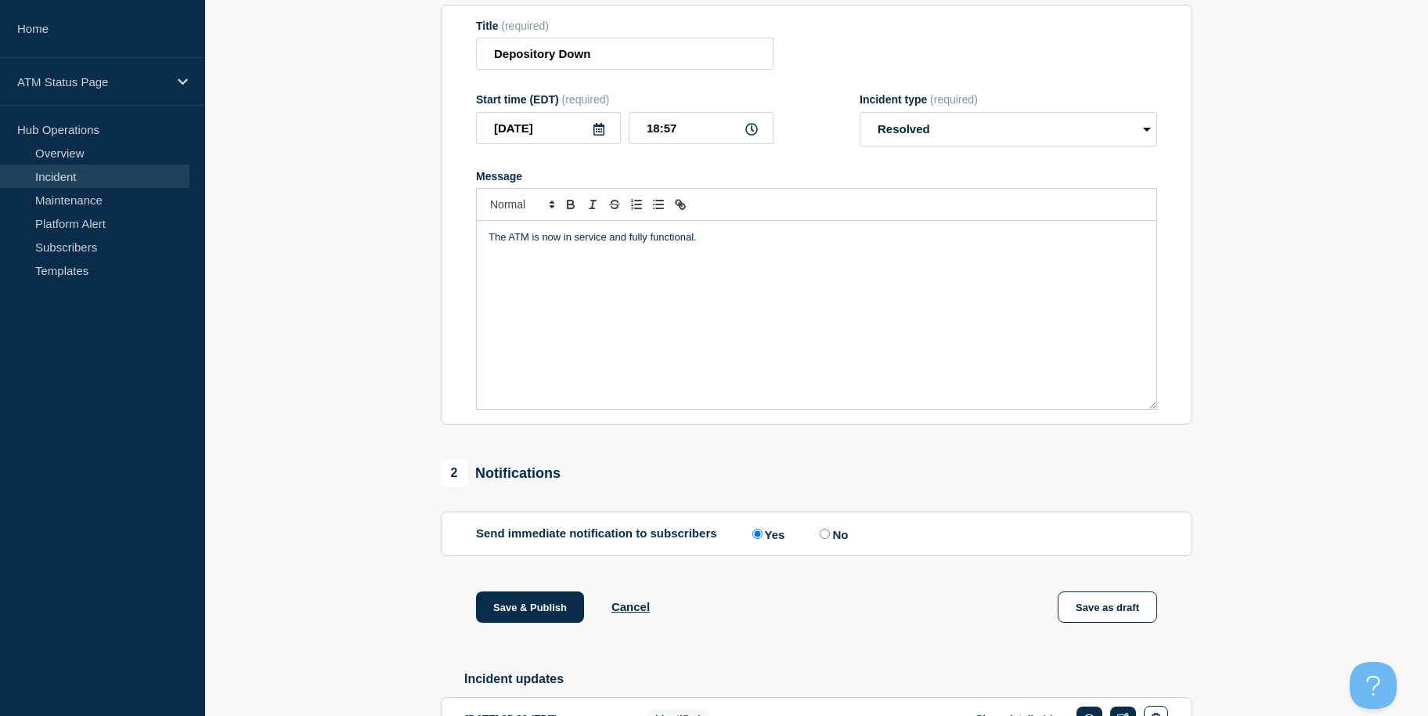
scroll to position [287, 0]
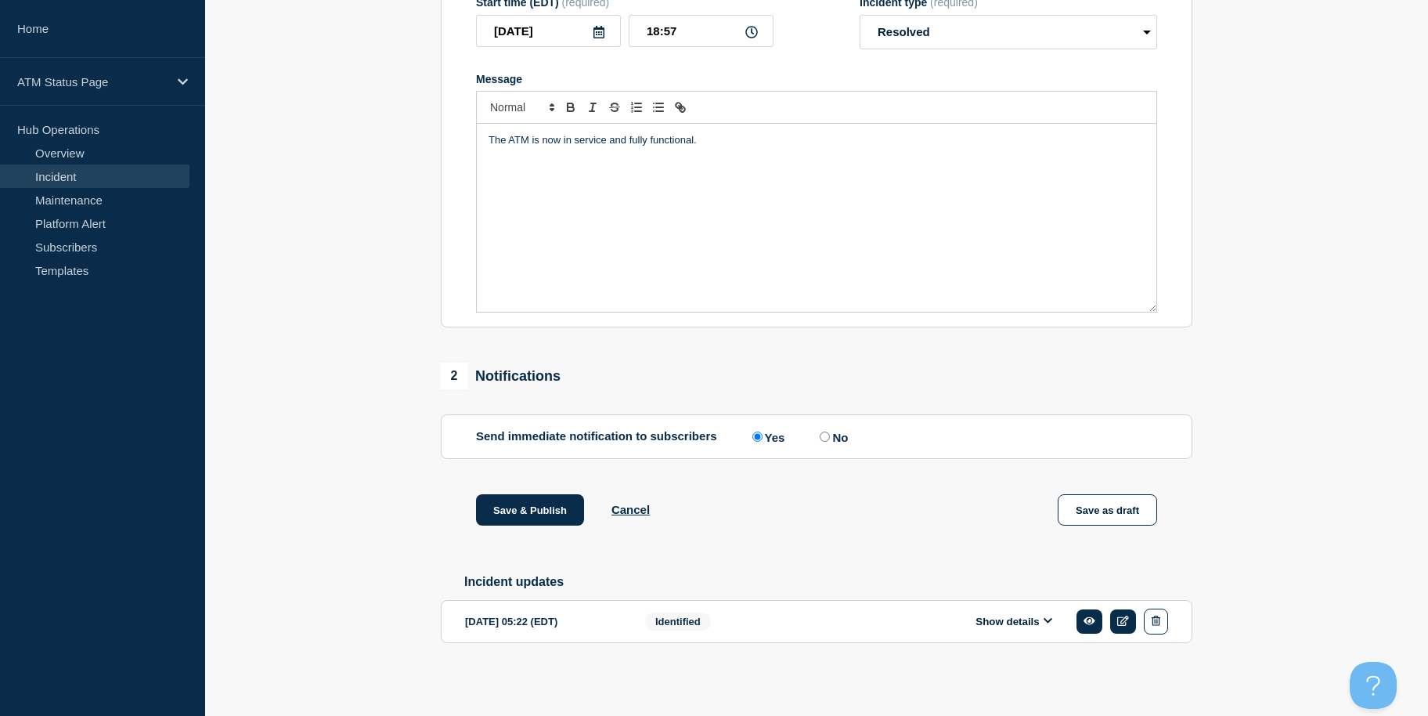
drag, startPoint x: 381, startPoint y: 449, endPoint x: 382, endPoint y: 476, distance: 26.6
click at [498, 497] on button "Save & Publish" at bounding box center [530, 509] width 108 height 31
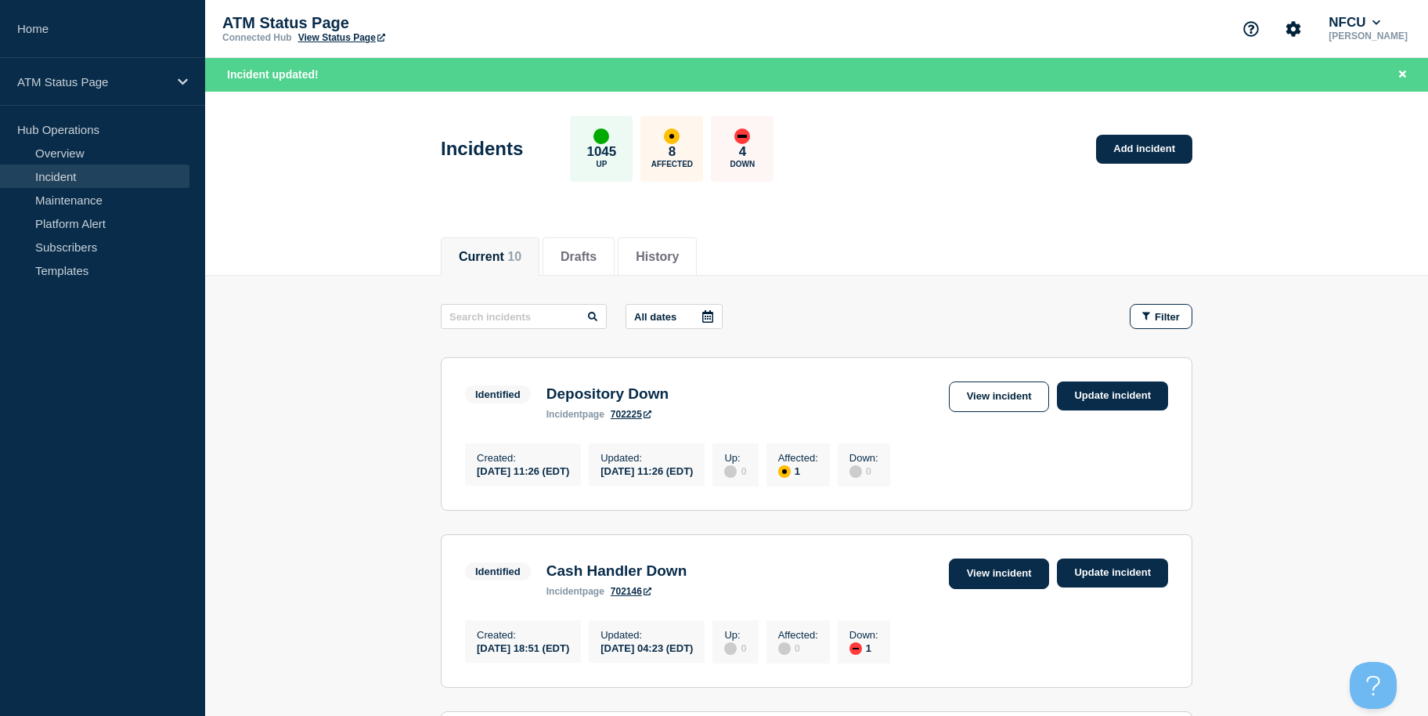
click at [999, 586] on link "View incident" at bounding box center [999, 573] width 101 height 31
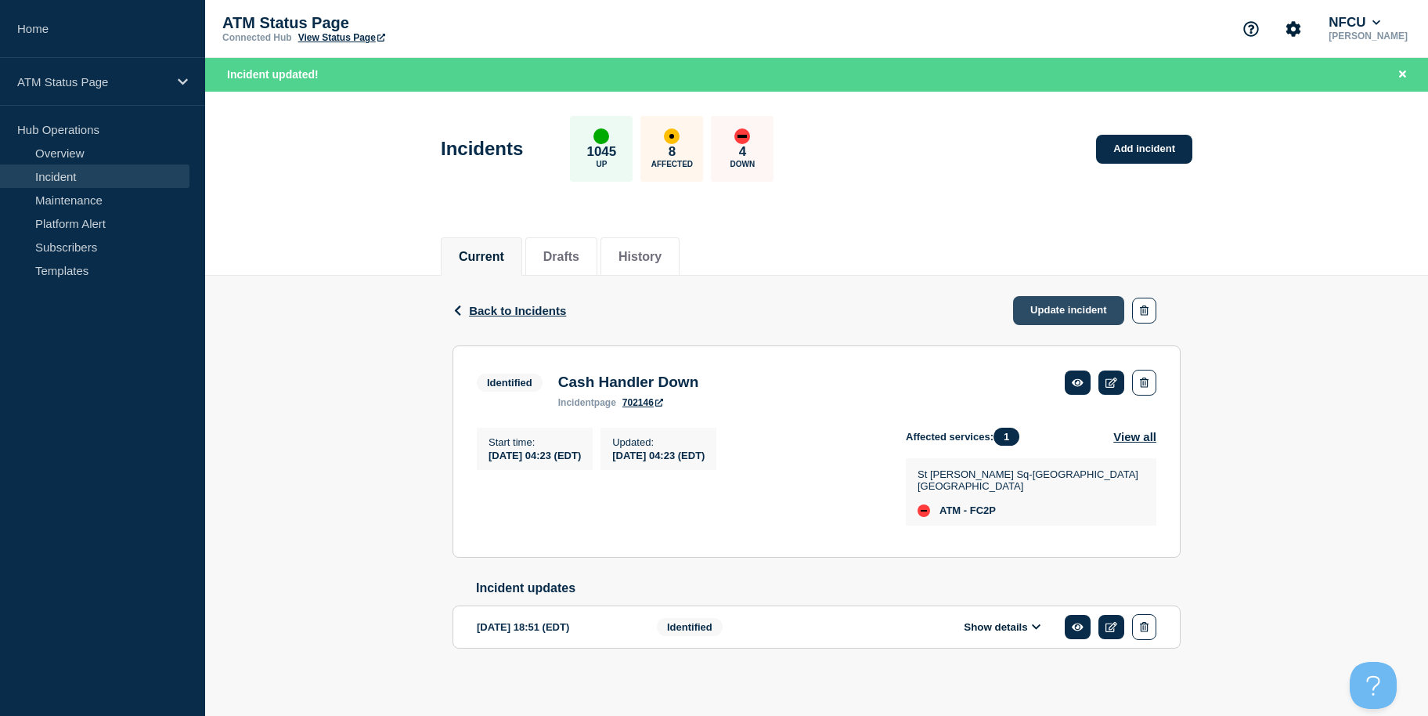
click at [1051, 313] on link "Update incident" at bounding box center [1068, 310] width 111 height 29
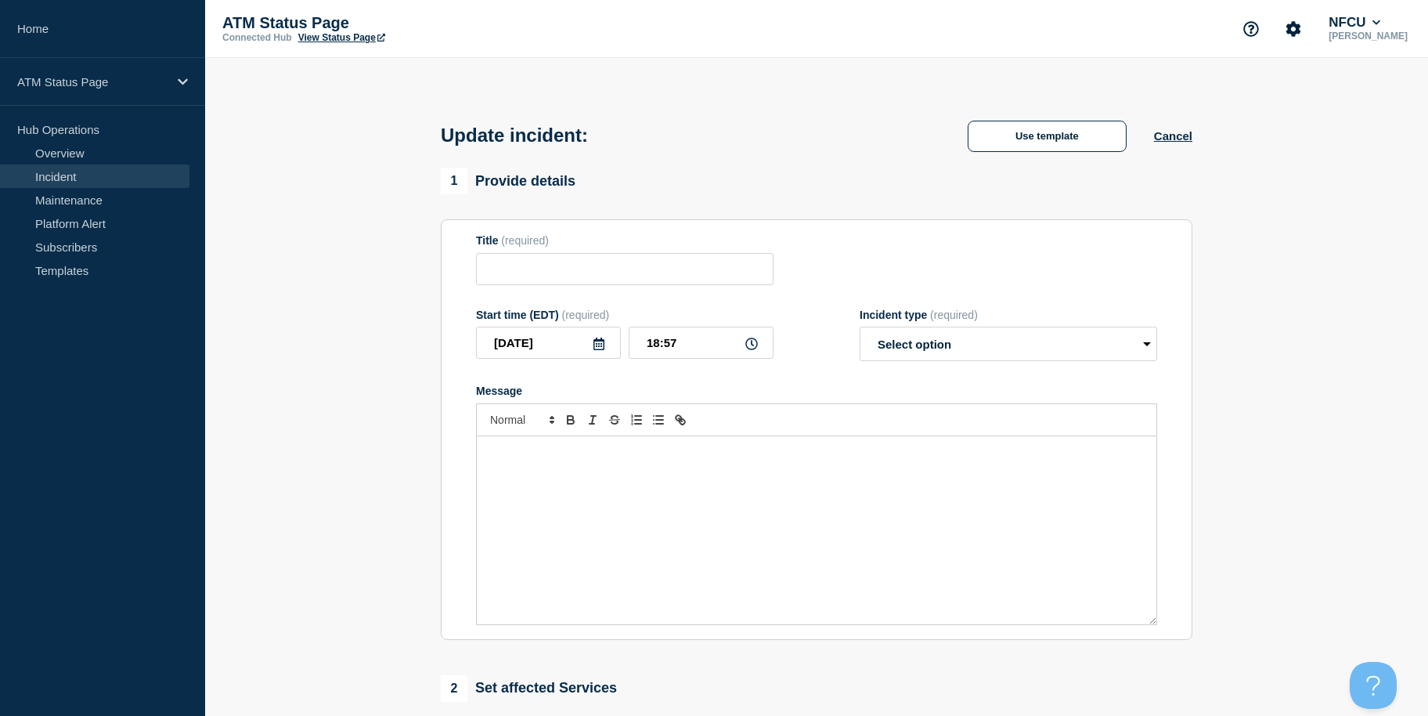
type input "Cash Handler Down"
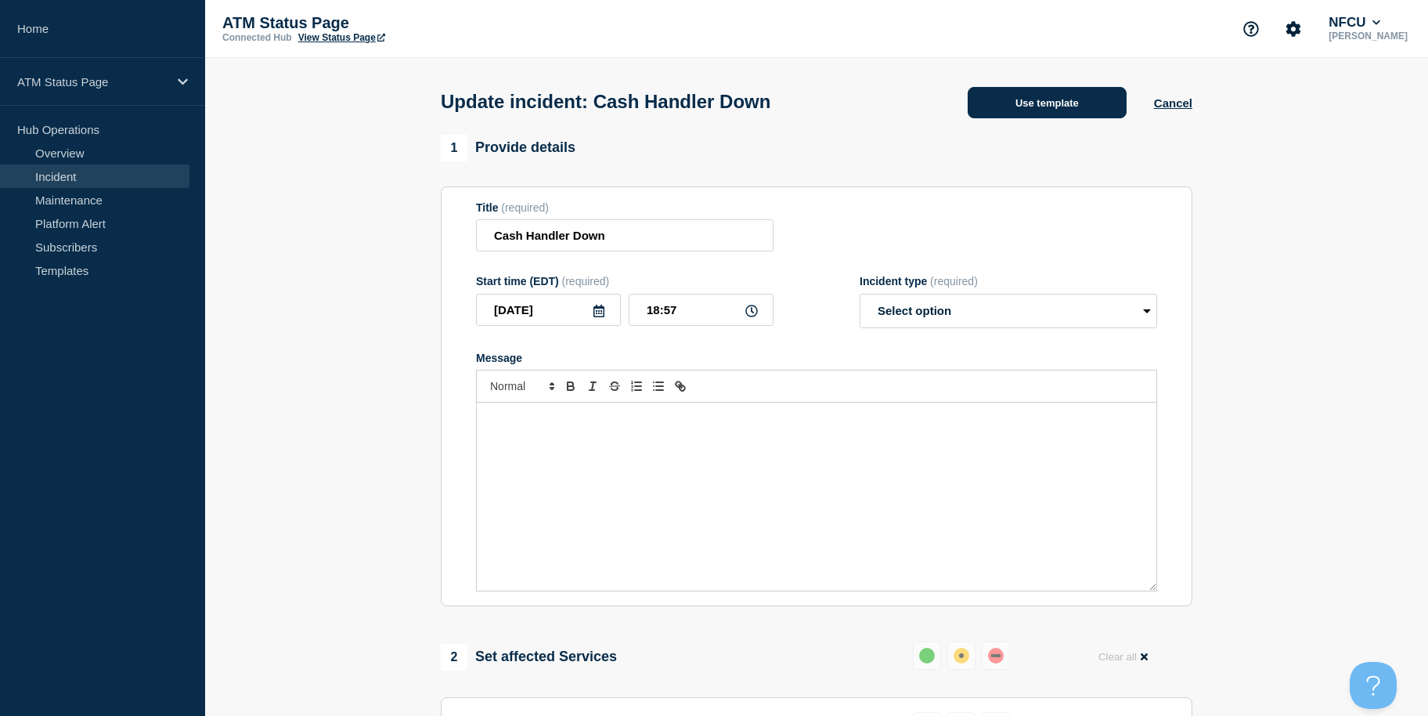
click at [1042, 117] on button "Use template" at bounding box center [1047, 102] width 159 height 31
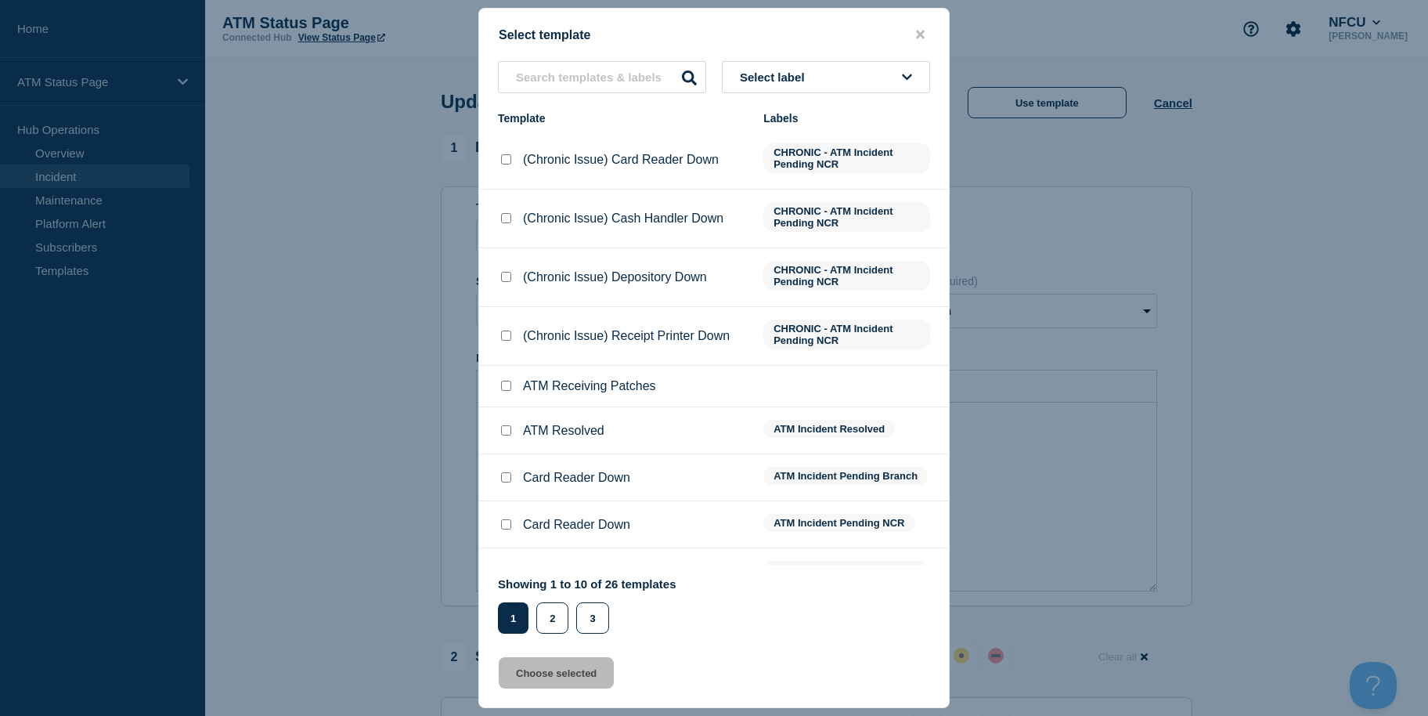
click at [876, 88] on button "Select label" at bounding box center [826, 77] width 208 height 32
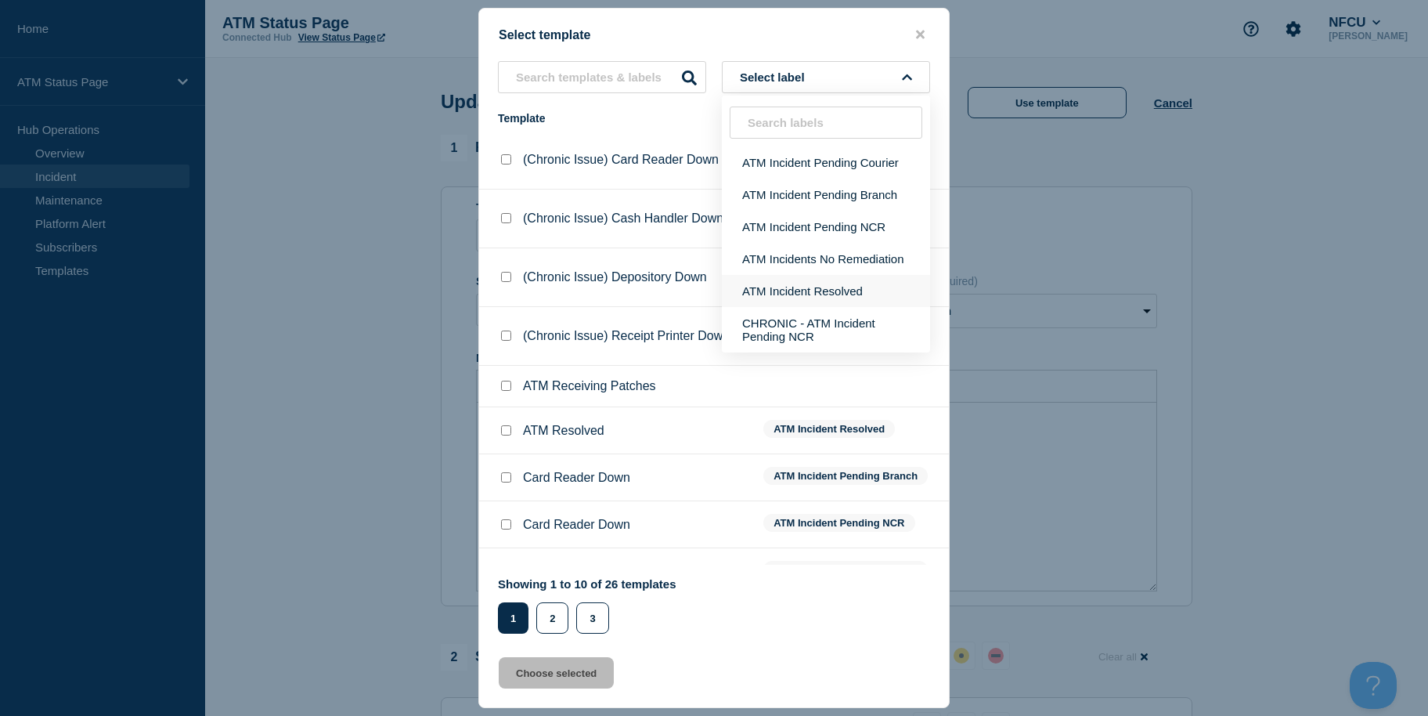
click at [817, 302] on button "ATM Incident Resolved" at bounding box center [826, 291] width 208 height 32
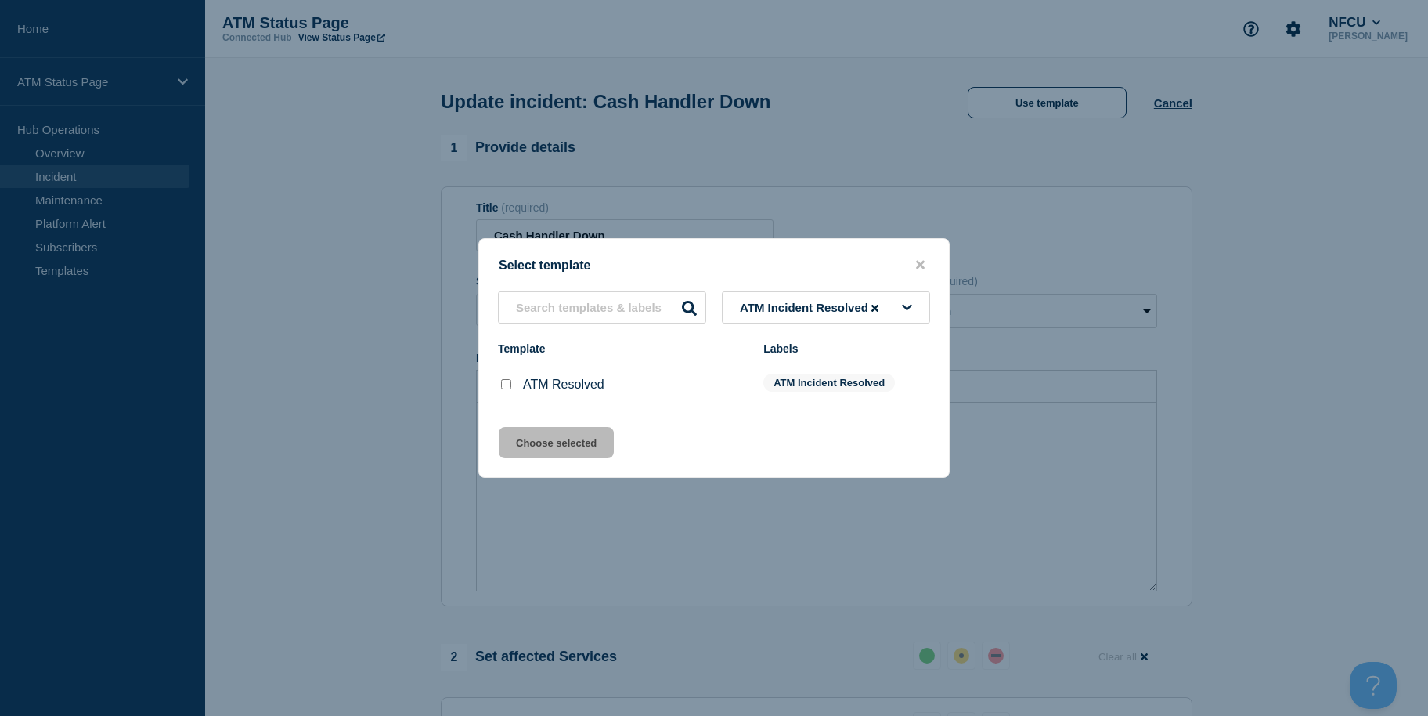
click at [503, 388] on input "ATM Resolved checkbox" at bounding box center [506, 384] width 10 height 10
checkbox input "true"
click at [510, 443] on button "Choose selected" at bounding box center [556, 442] width 115 height 31
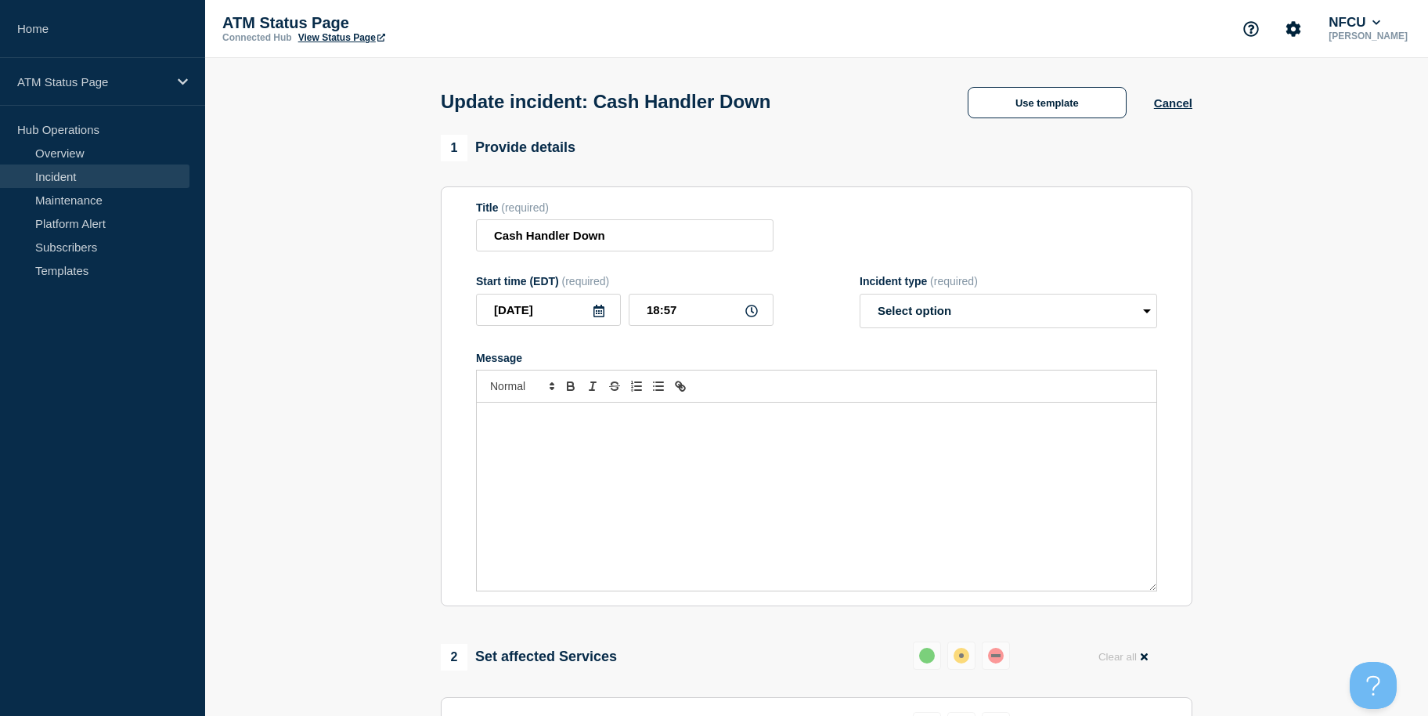
select select "resolved"
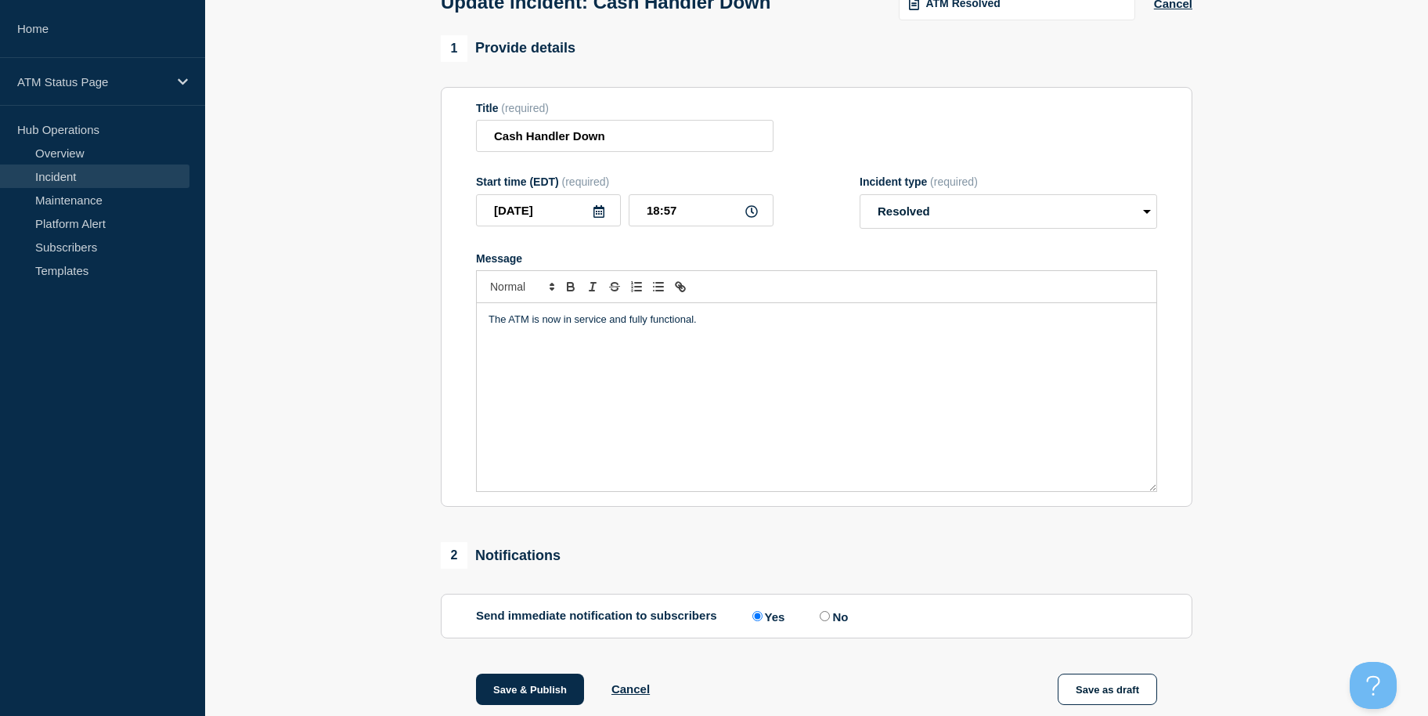
scroll to position [338, 0]
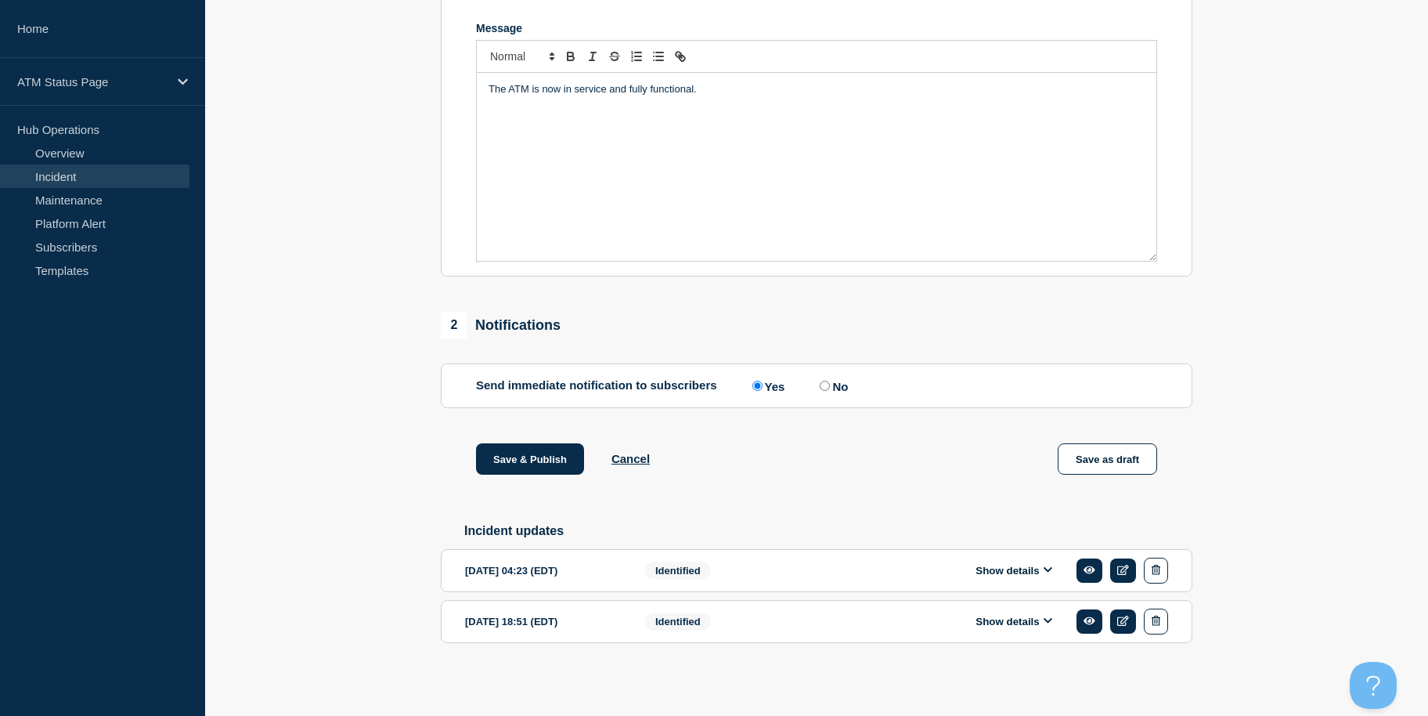
drag, startPoint x: 346, startPoint y: 382, endPoint x: 329, endPoint y: 540, distance: 158.3
click at [498, 453] on button "Save & Publish" at bounding box center [530, 458] width 108 height 31
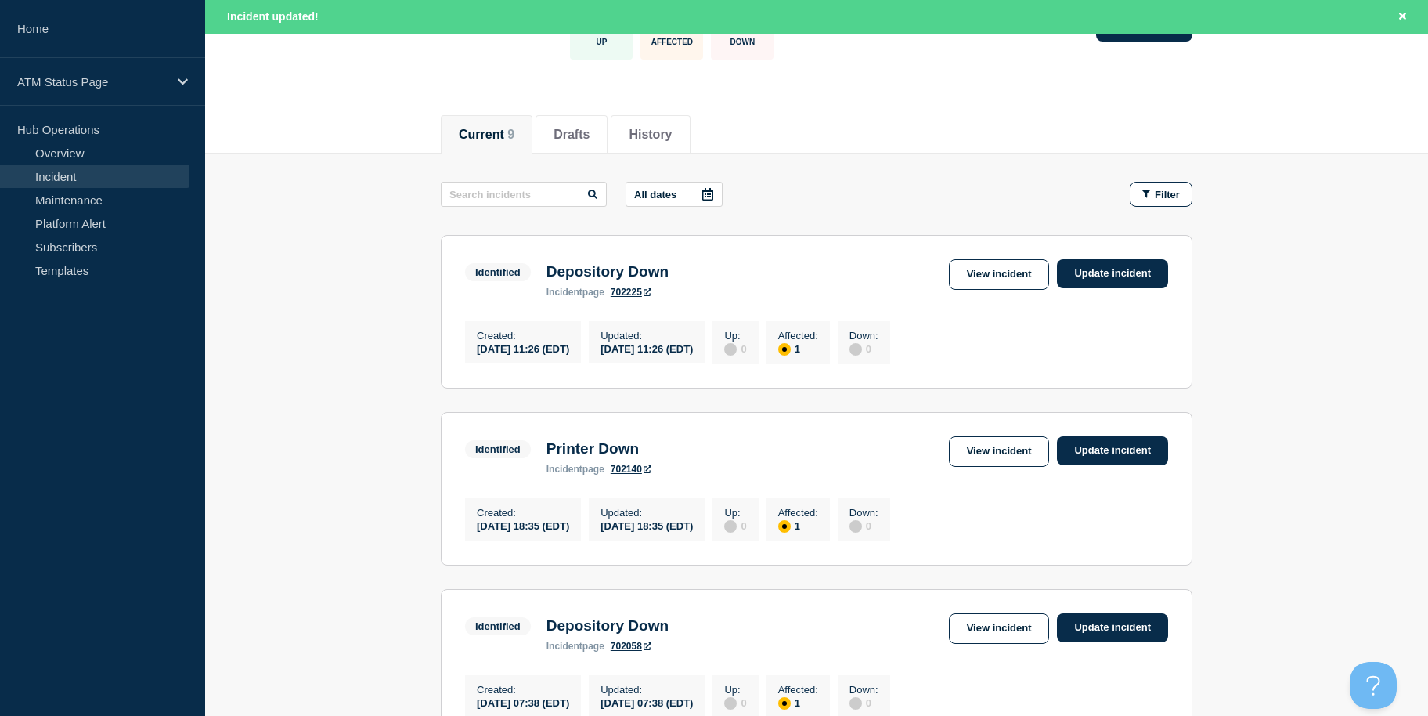
drag, startPoint x: 1289, startPoint y: 301, endPoint x: 1283, endPoint y: 346, distance: 45.1
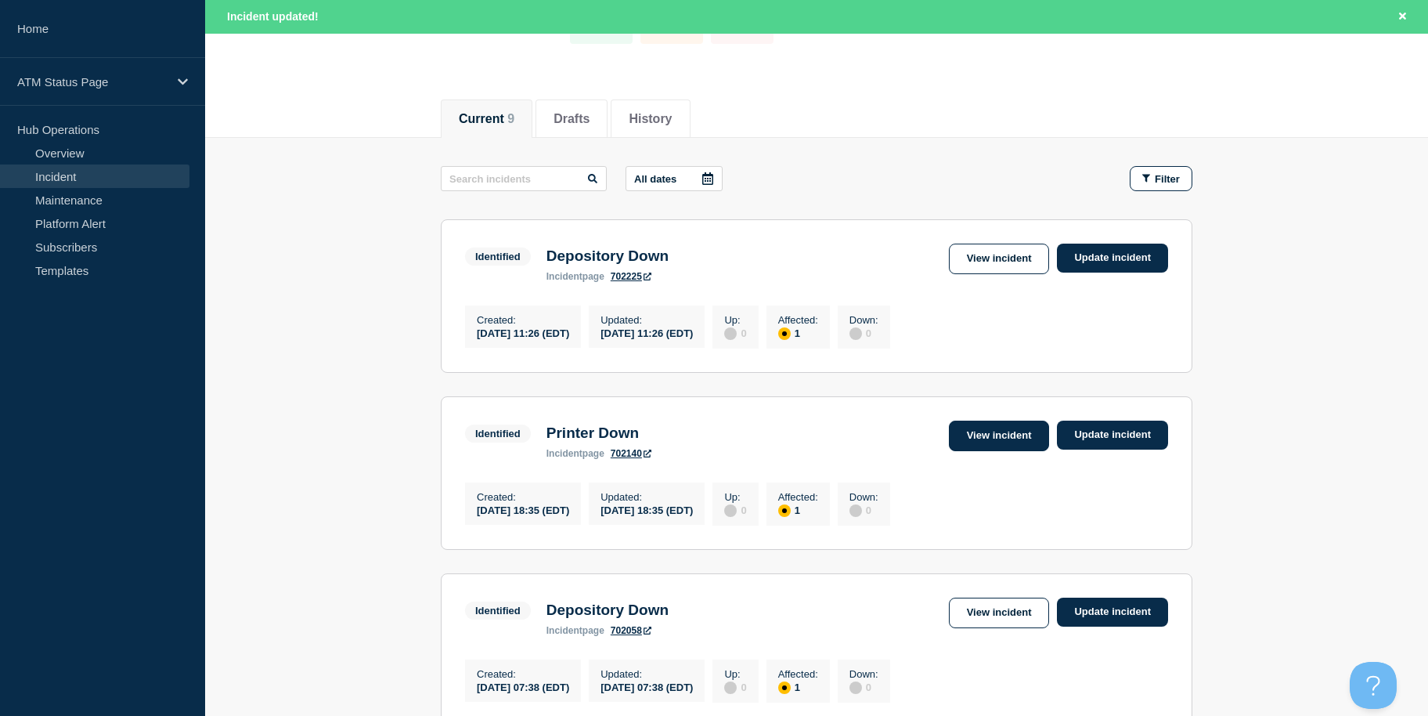
click at [987, 447] on link "View incident" at bounding box center [999, 436] width 101 height 31
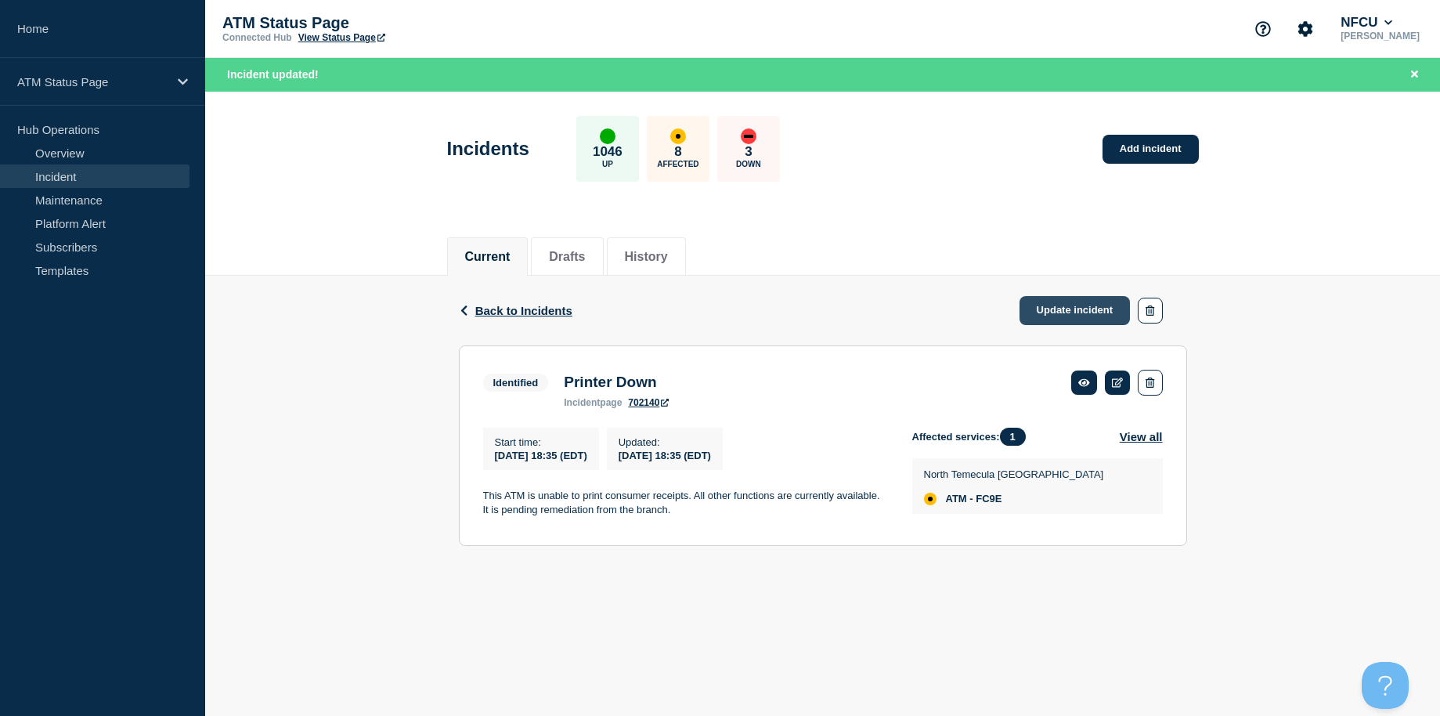
click at [1049, 306] on link "Update incident" at bounding box center [1075, 310] width 111 height 29
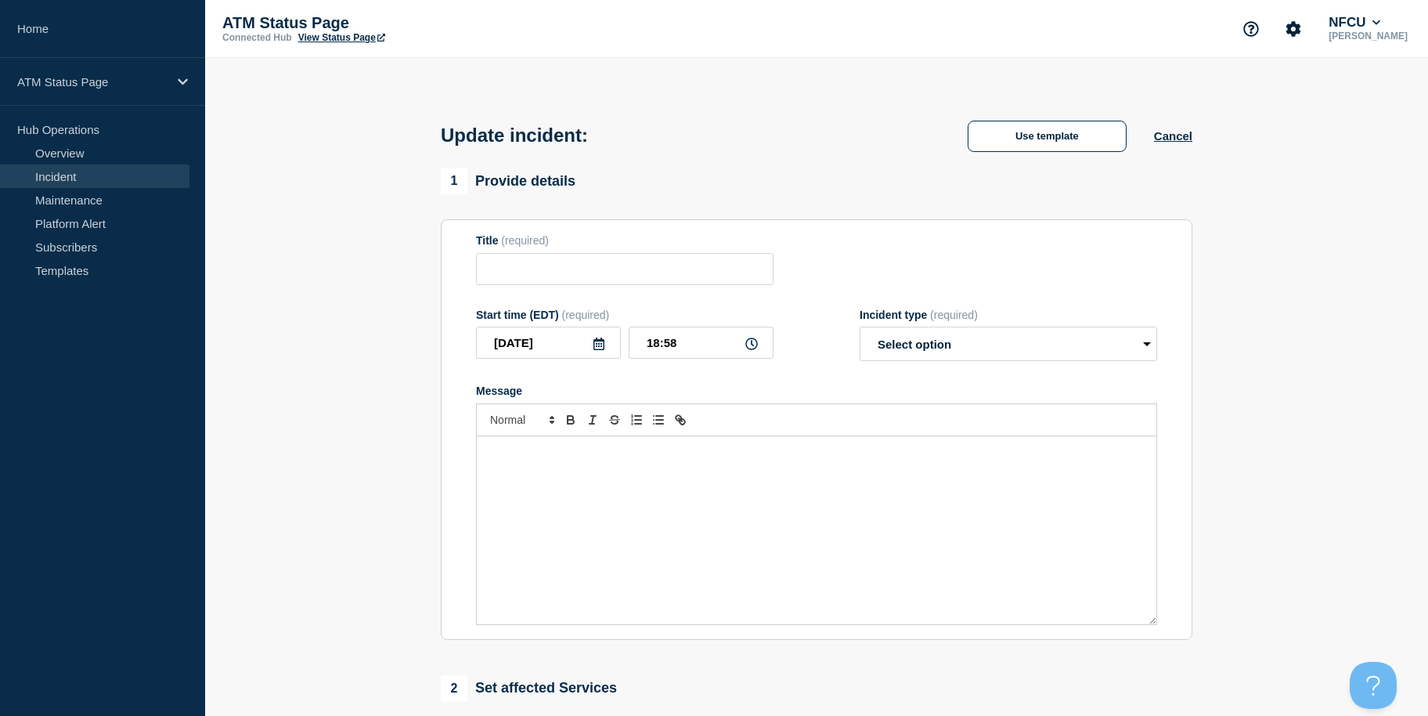
type input "Printer Down"
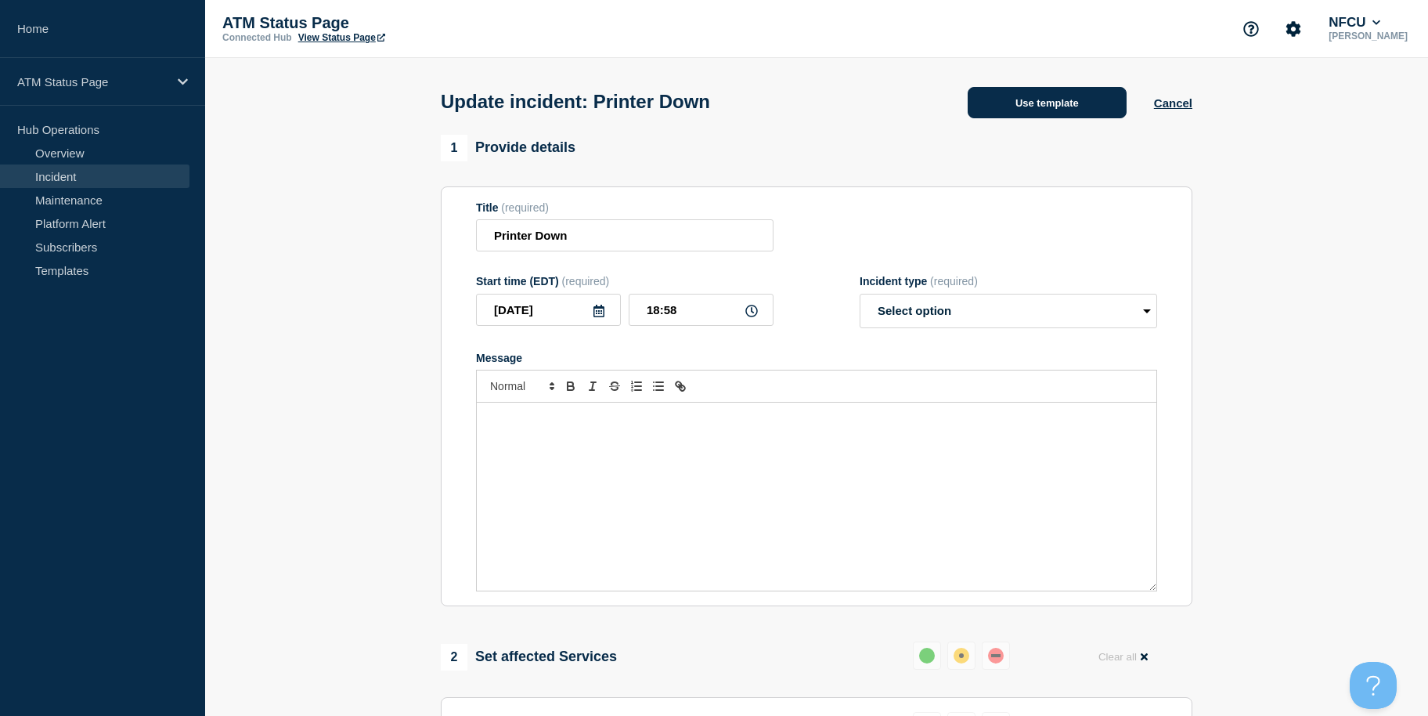
click at [1016, 103] on button "Use template" at bounding box center [1047, 102] width 159 height 31
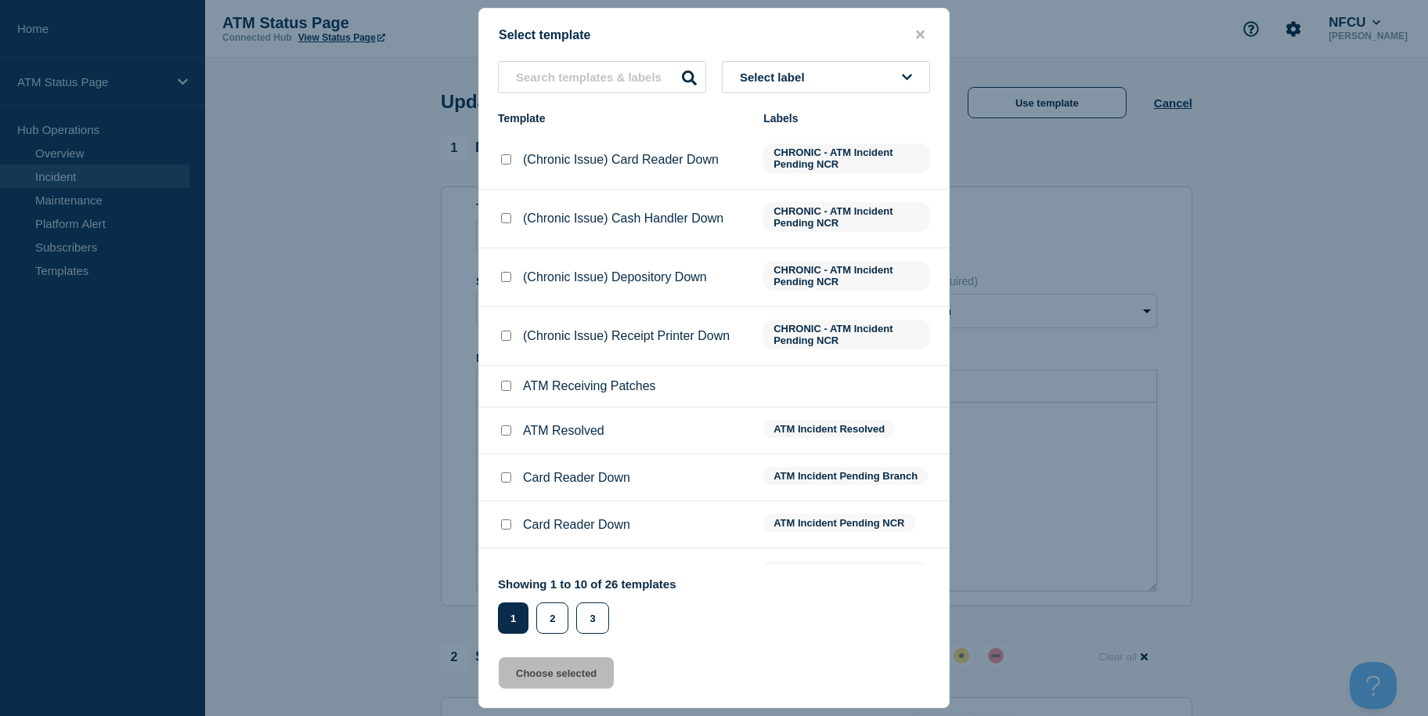
click at [866, 85] on button "Select label" at bounding box center [826, 77] width 208 height 32
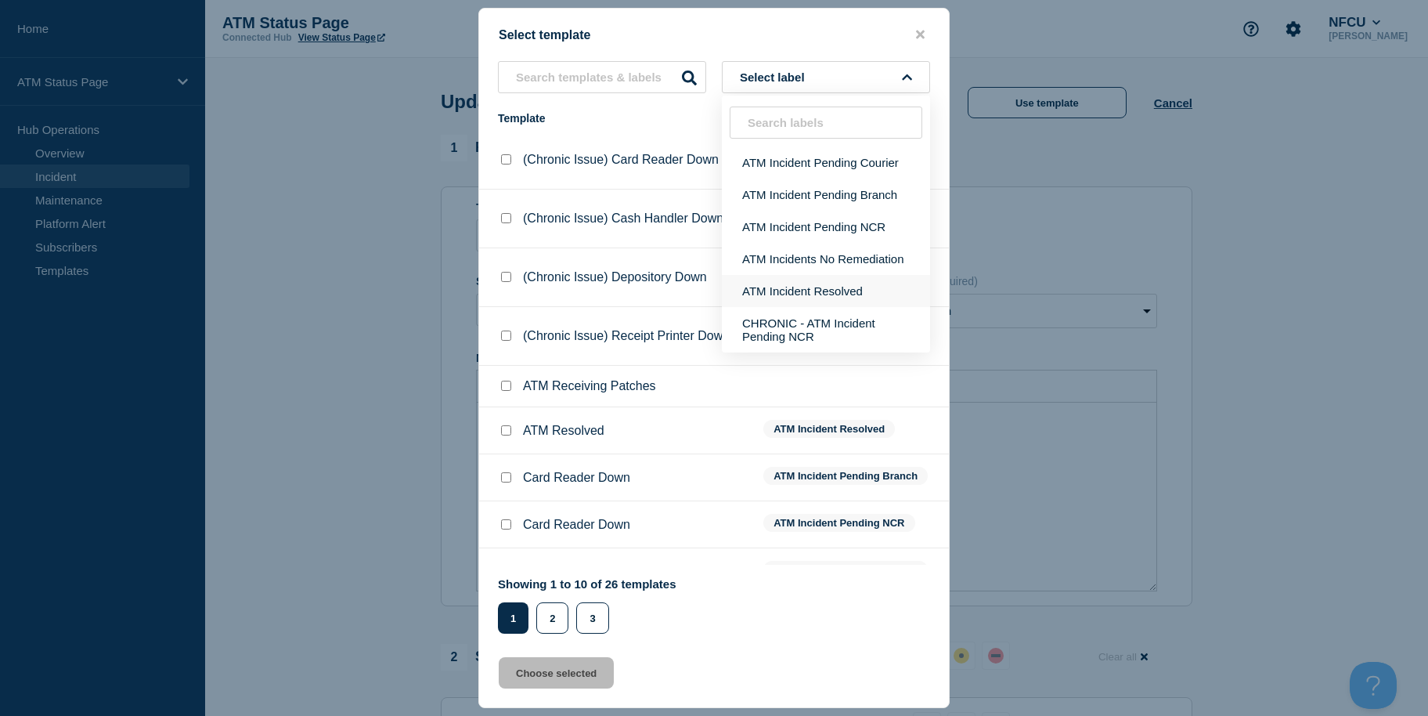
click at [796, 296] on button "ATM Incident Resolved" at bounding box center [826, 291] width 208 height 32
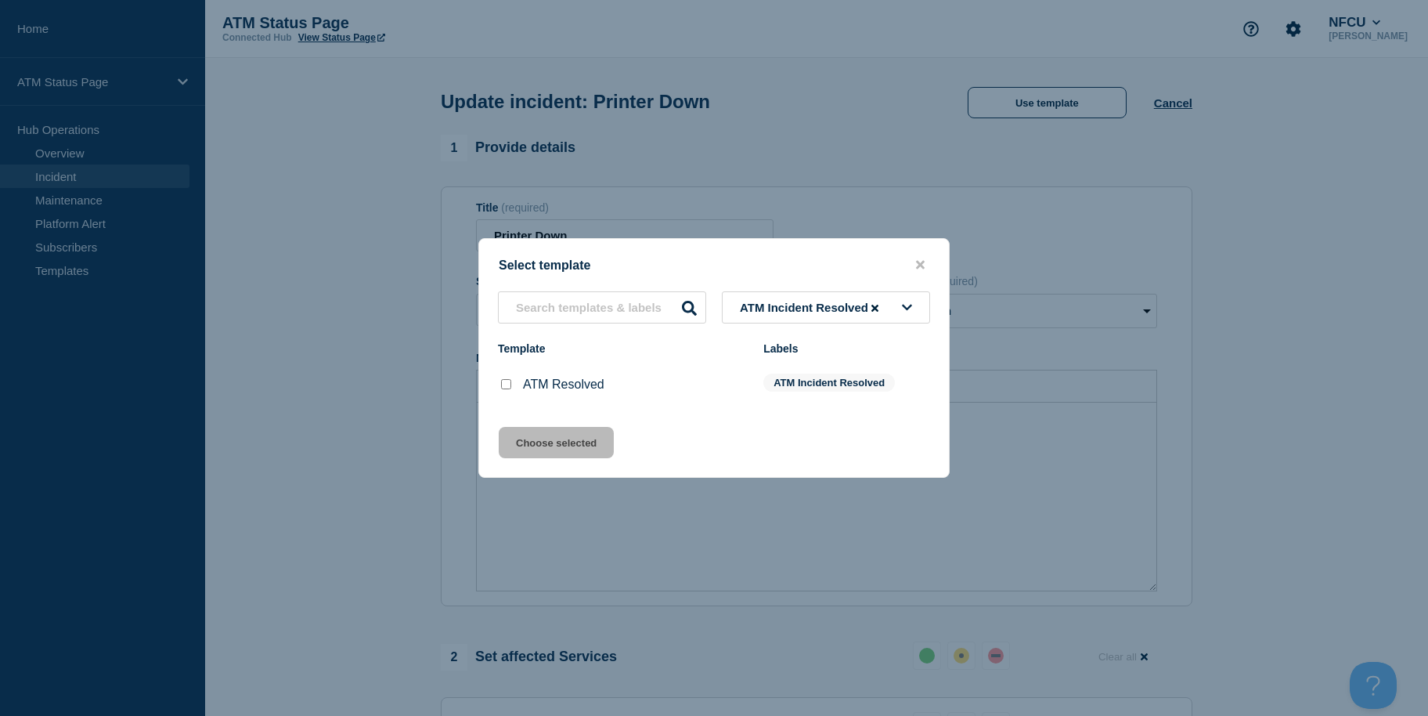
click at [506, 387] on input "ATM Resolved checkbox" at bounding box center [506, 384] width 10 height 10
checkbox input "true"
click at [508, 435] on button "Choose selected" at bounding box center [556, 442] width 115 height 31
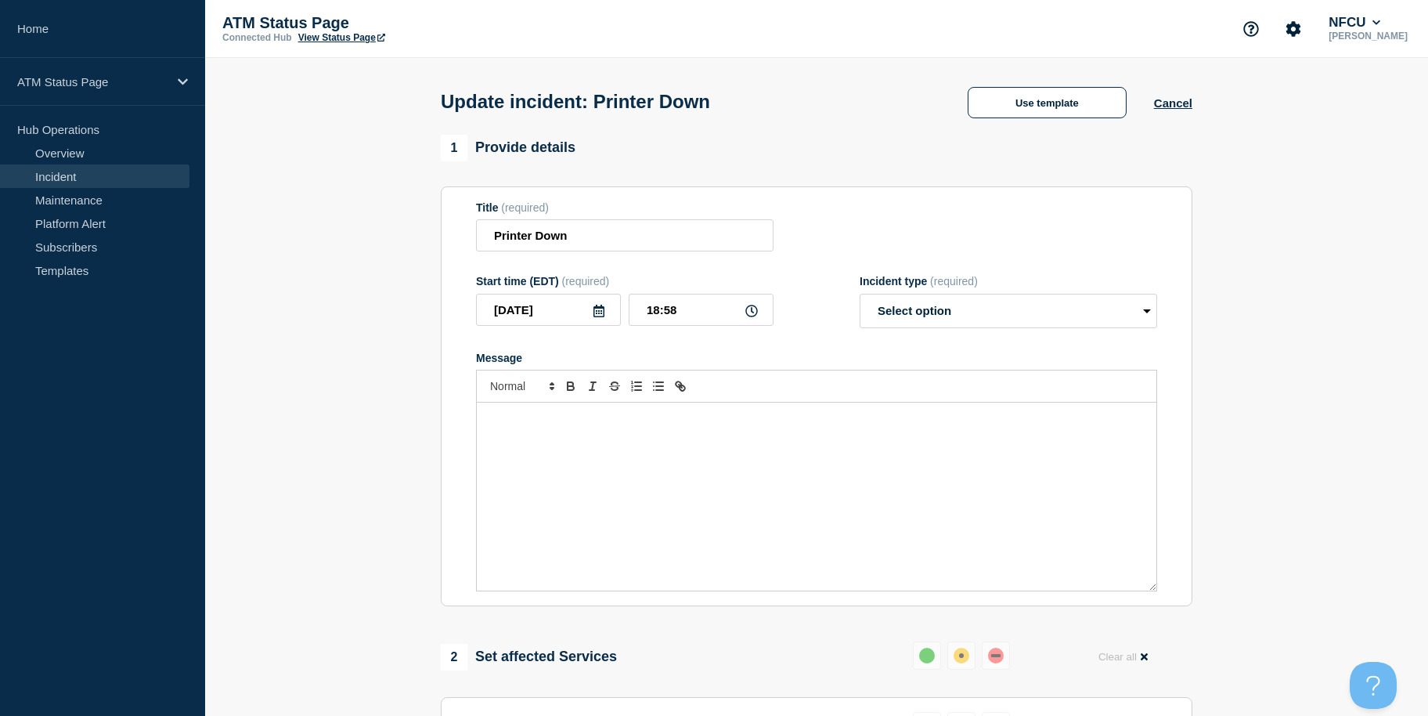
select select "resolved"
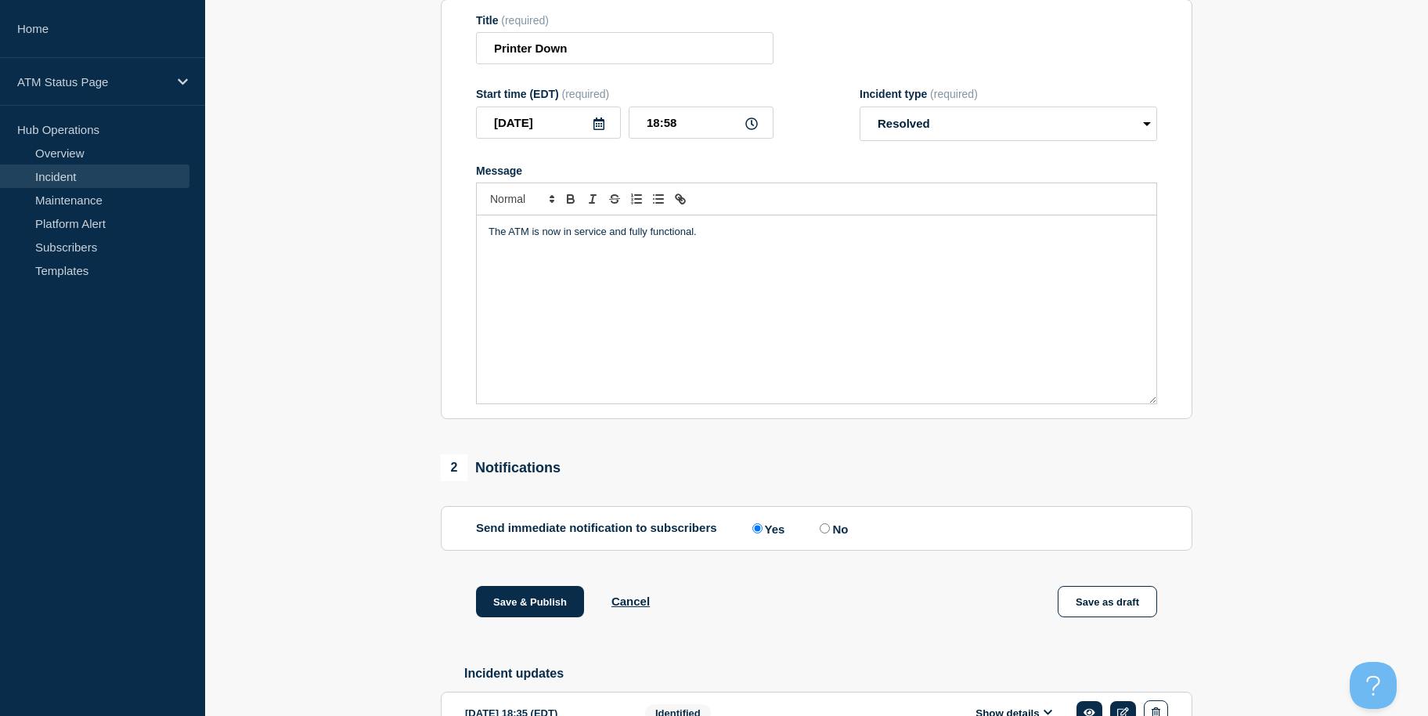
scroll to position [287, 0]
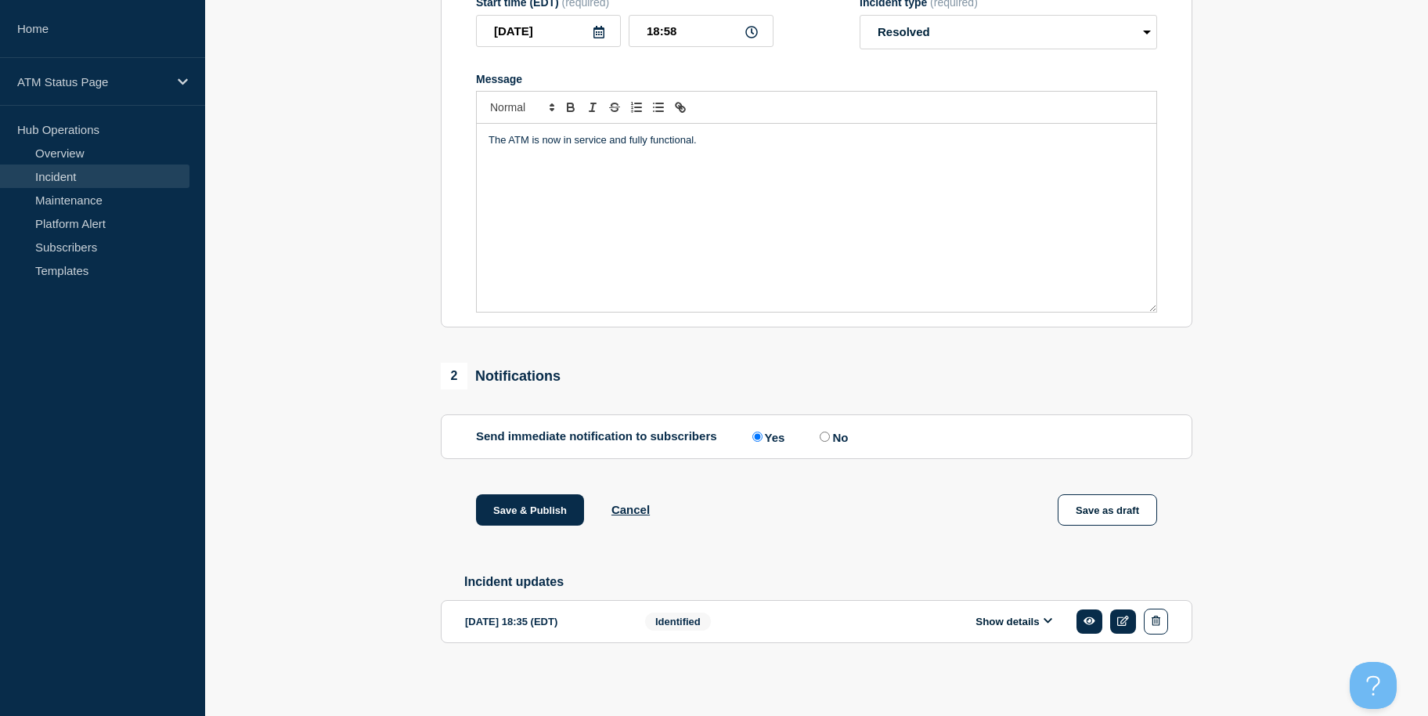
drag, startPoint x: 402, startPoint y: 403, endPoint x: 394, endPoint y: 516, distance: 113.8
click at [500, 500] on button "Save & Publish" at bounding box center [530, 509] width 108 height 31
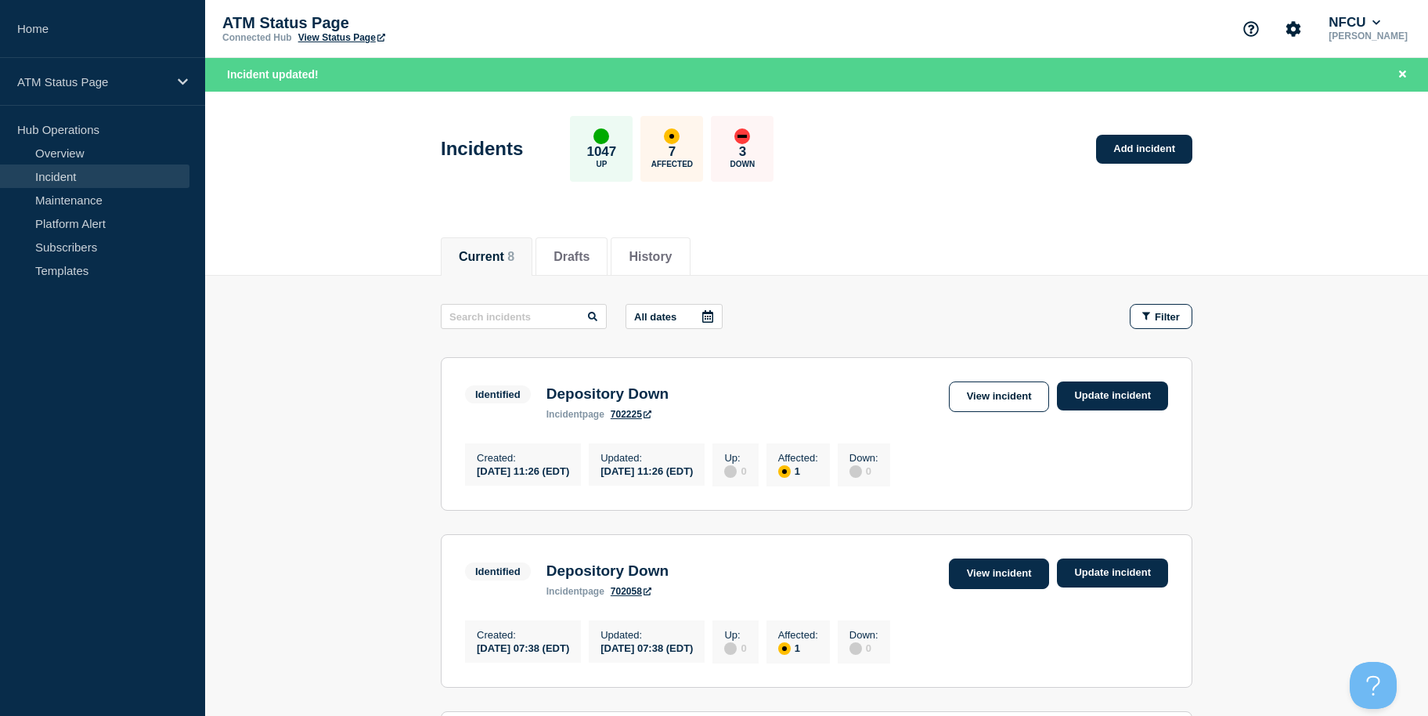
click at [1007, 584] on link "View incident" at bounding box center [999, 573] width 101 height 31
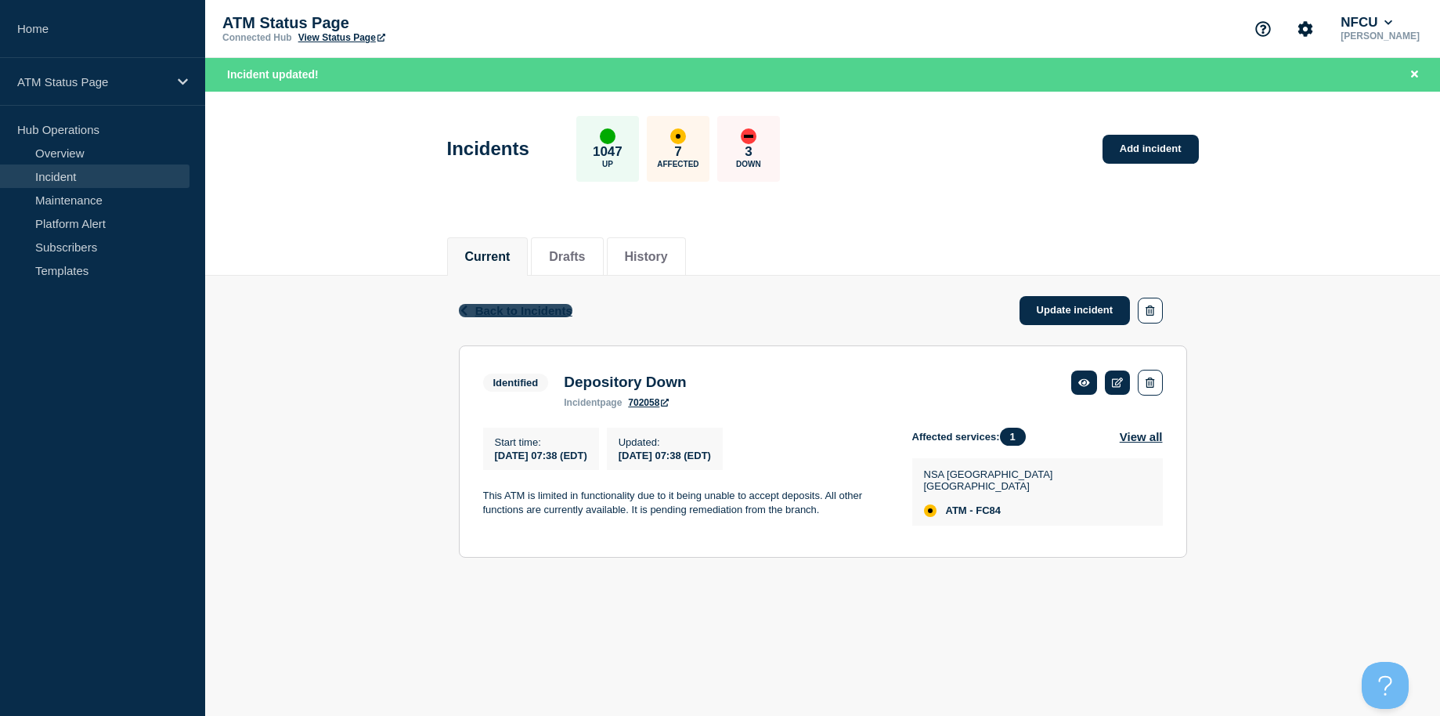
click at [543, 310] on span "Back to Incidents" at bounding box center [523, 310] width 97 height 13
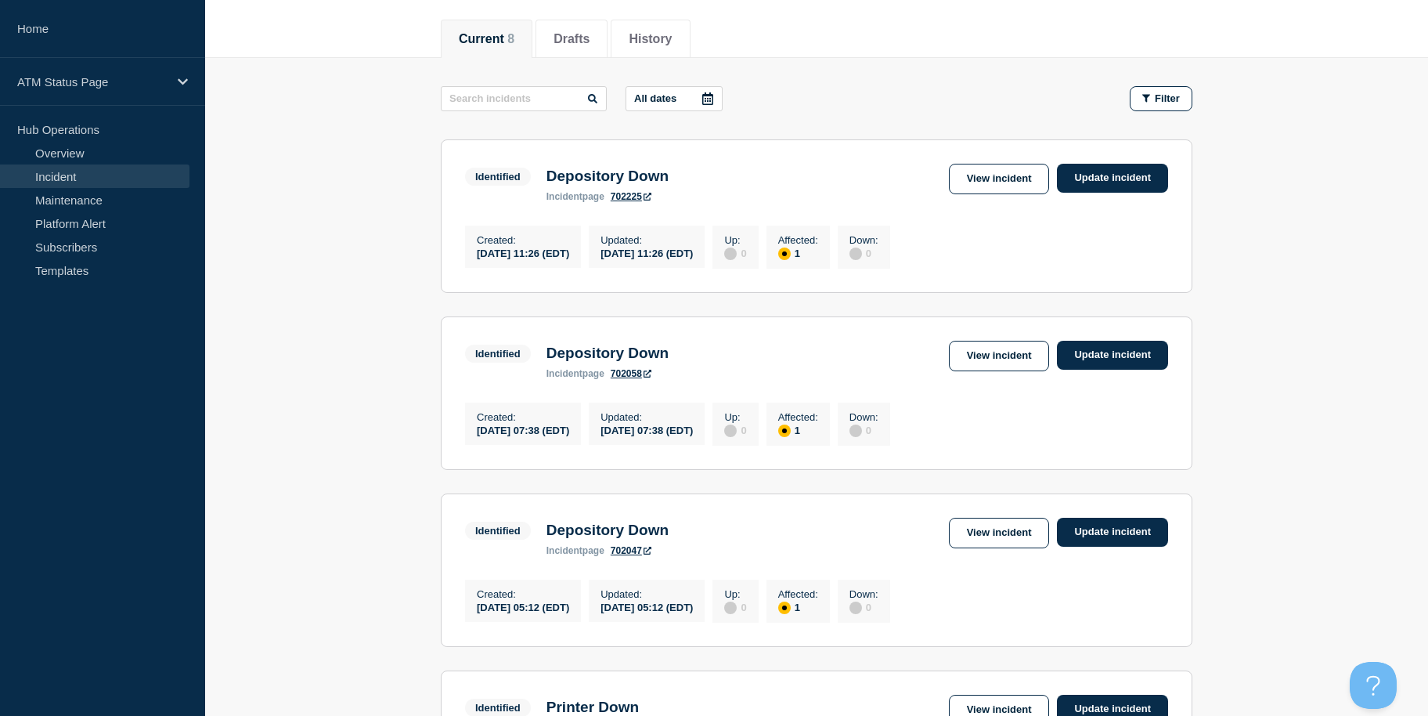
drag, startPoint x: 367, startPoint y: 408, endPoint x: 367, endPoint y: 482, distance: 73.6
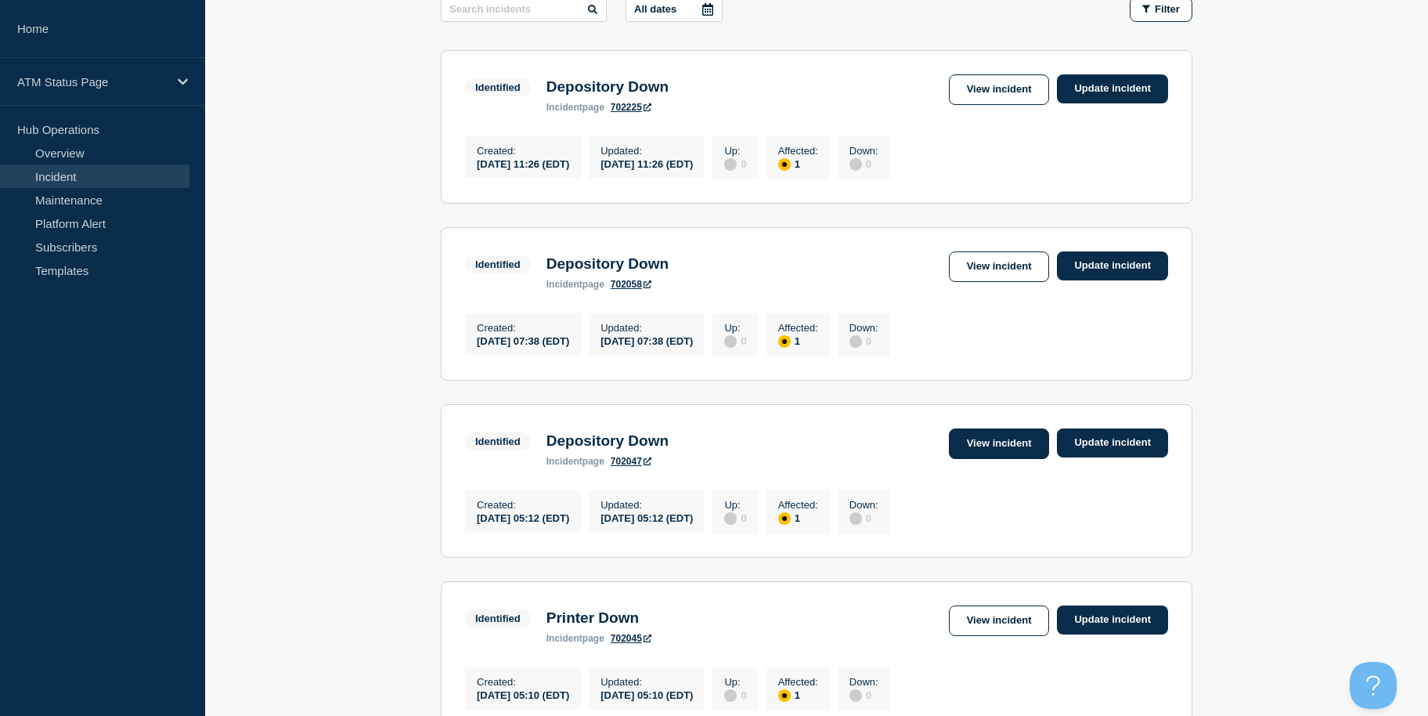
click at [985, 455] on link "View incident" at bounding box center [999, 443] width 101 height 31
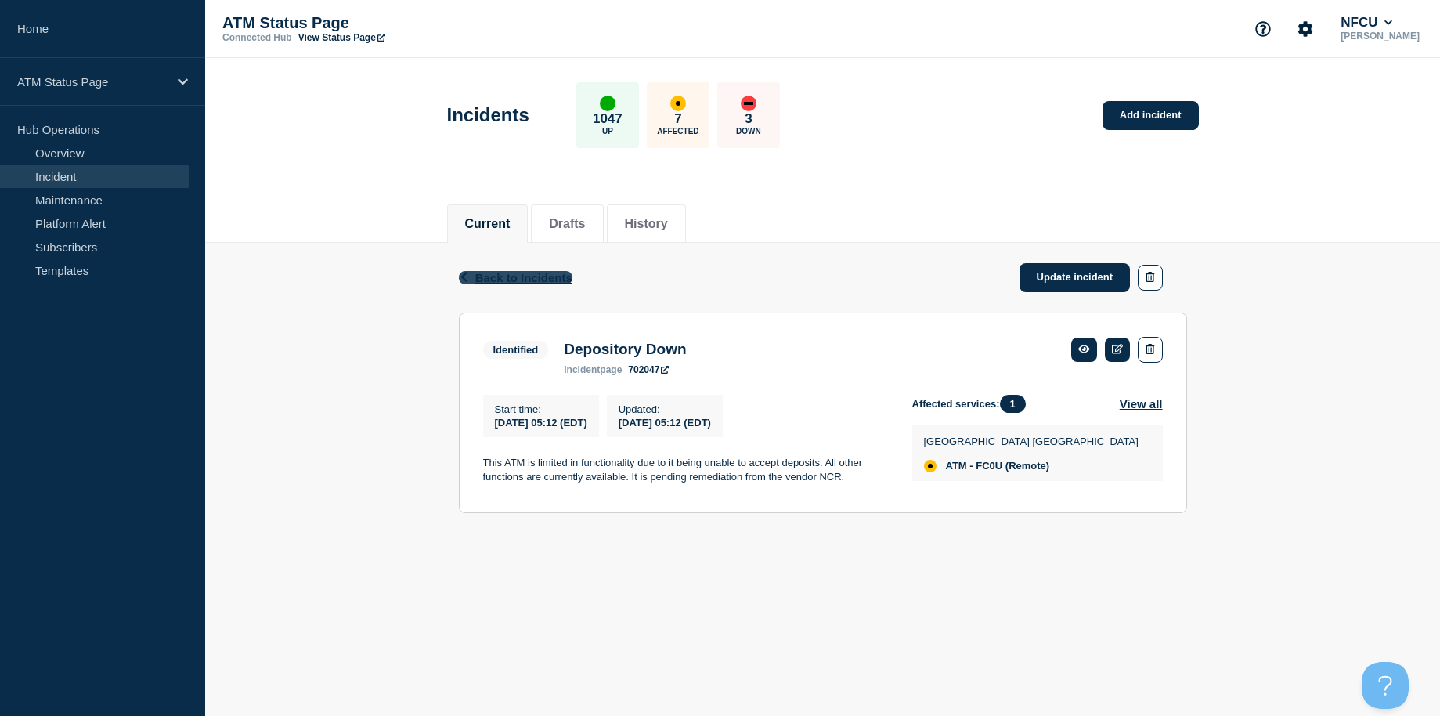
click at [555, 276] on span "Back to Incidents" at bounding box center [523, 277] width 97 height 13
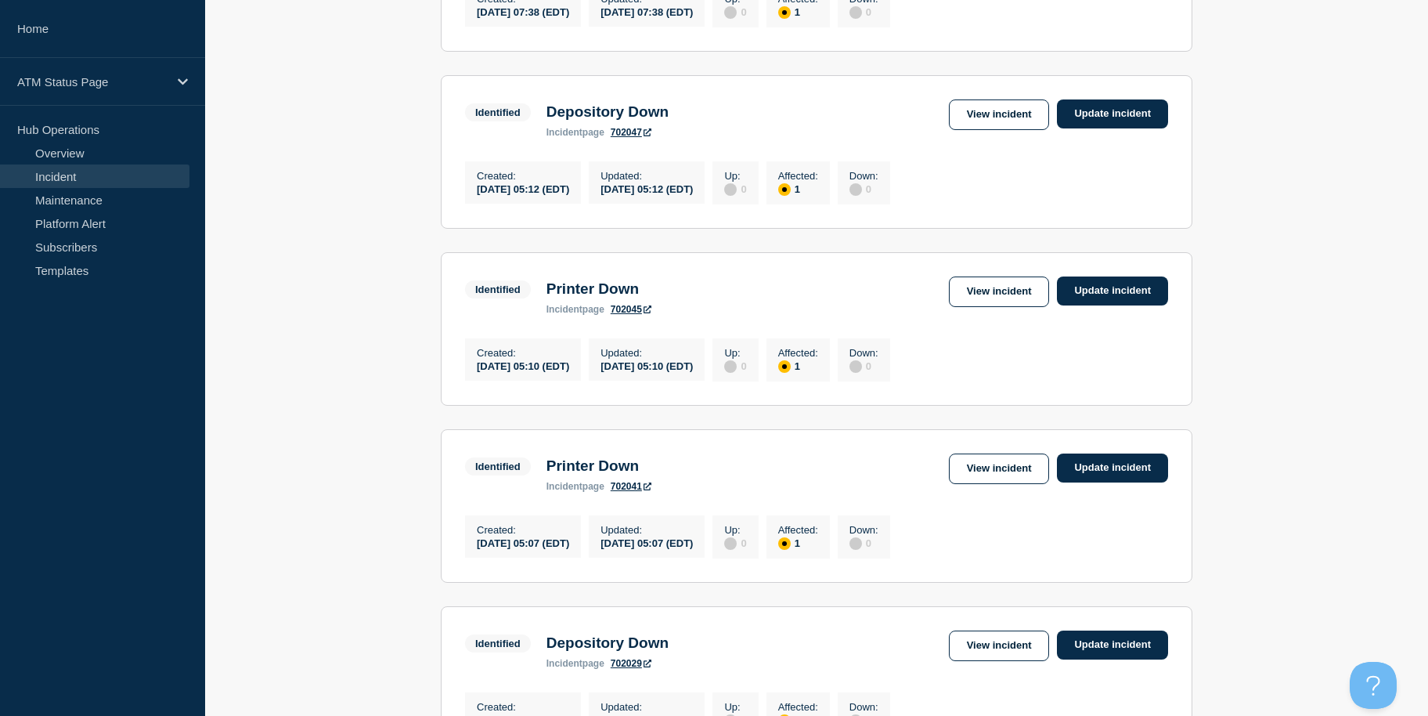
drag, startPoint x: 390, startPoint y: 340, endPoint x: 323, endPoint y: 395, distance: 86.7
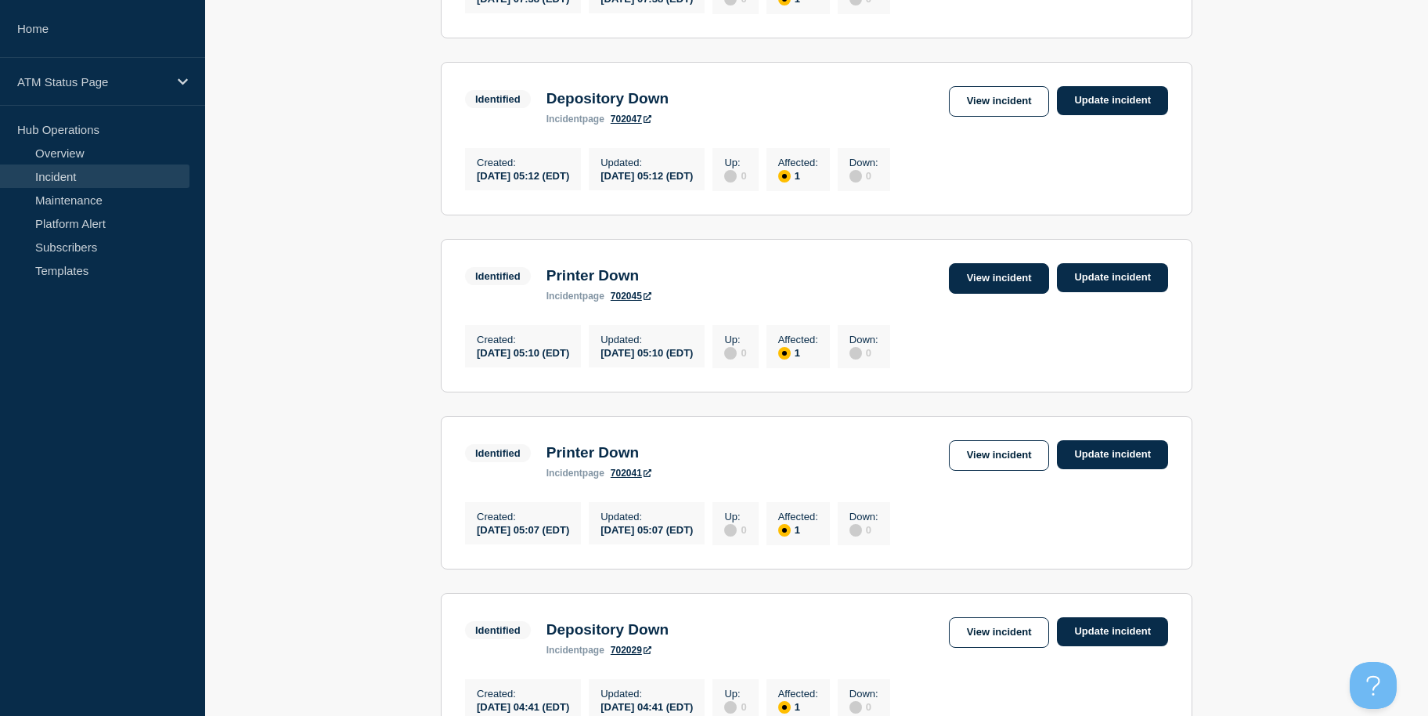
click at [961, 290] on link "View incident" at bounding box center [999, 278] width 101 height 31
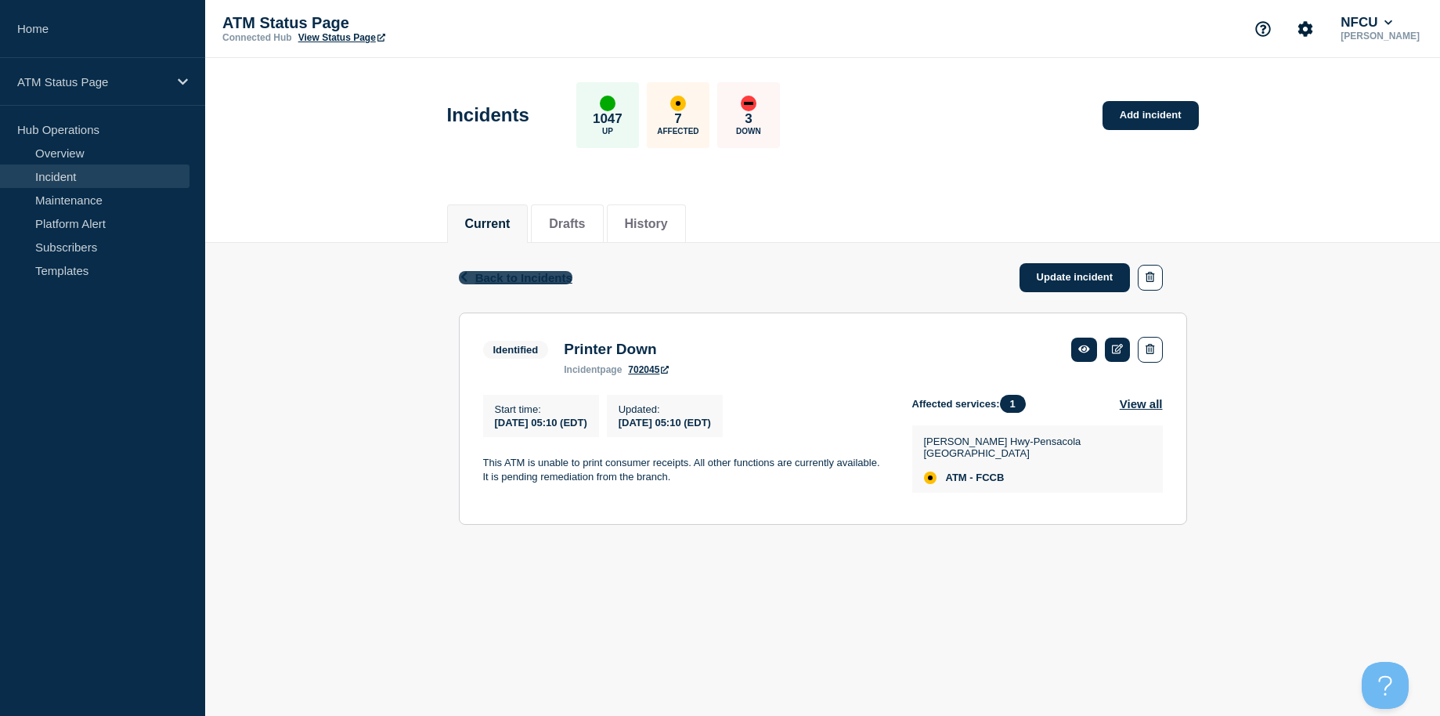
click at [474, 278] on button "Back Back to Incidents" at bounding box center [516, 277] width 114 height 13
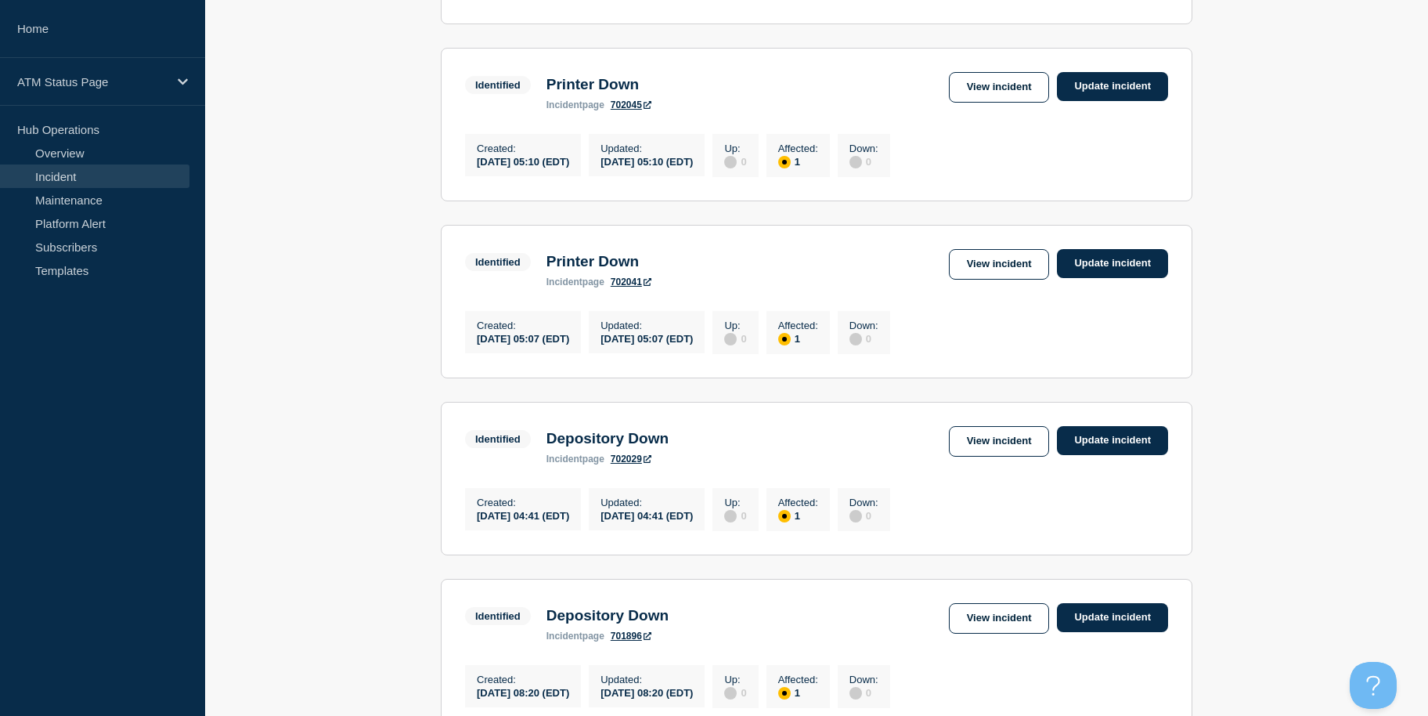
drag, startPoint x: 377, startPoint y: 401, endPoint x: 377, endPoint y: 410, distance: 8.6
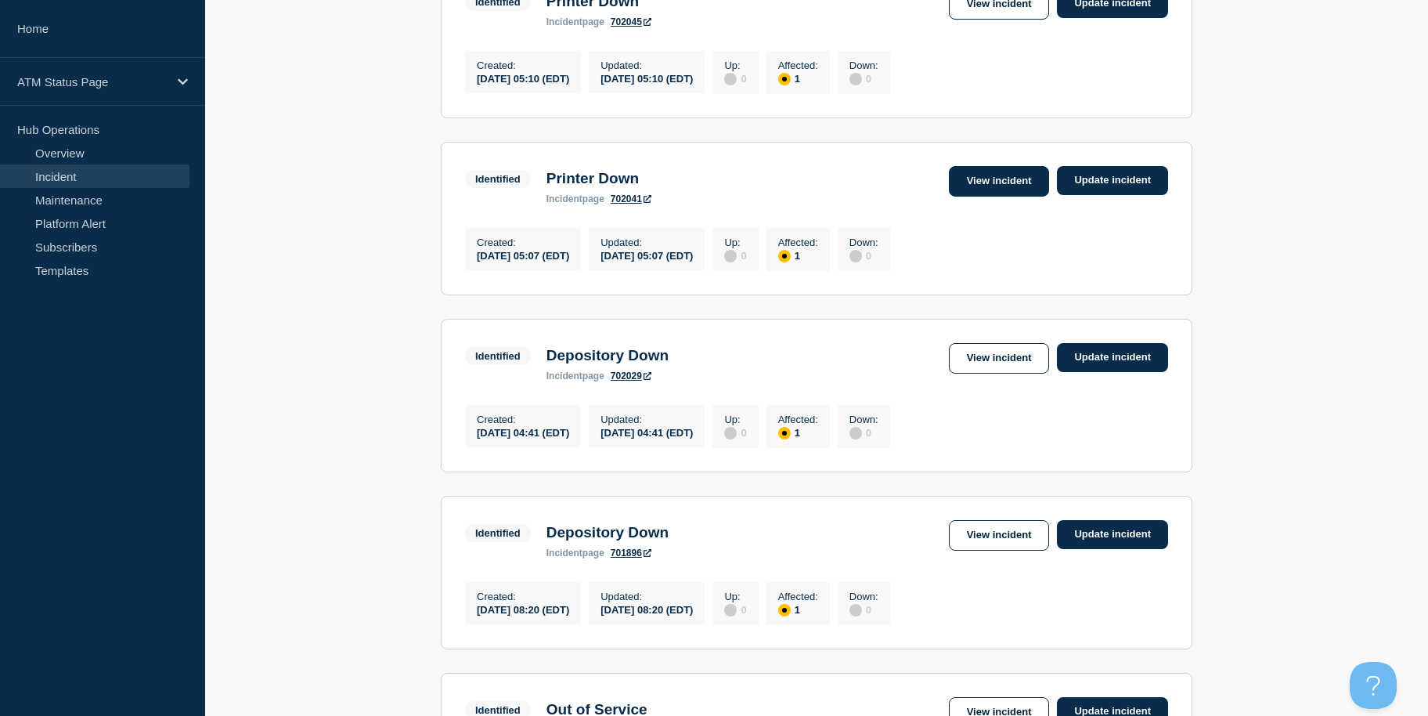
click at [1009, 197] on link "View incident" at bounding box center [999, 181] width 101 height 31
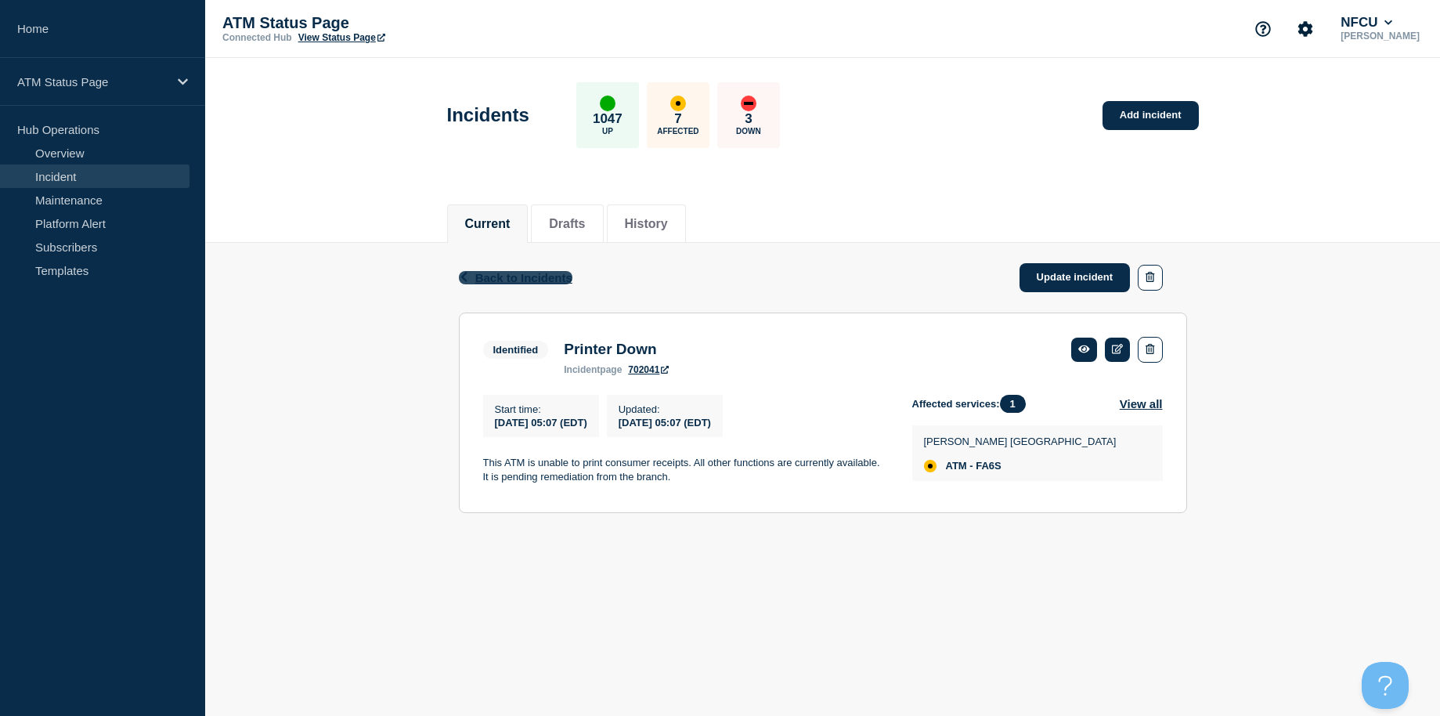
click at [540, 281] on span "Back to Incidents" at bounding box center [523, 277] width 97 height 13
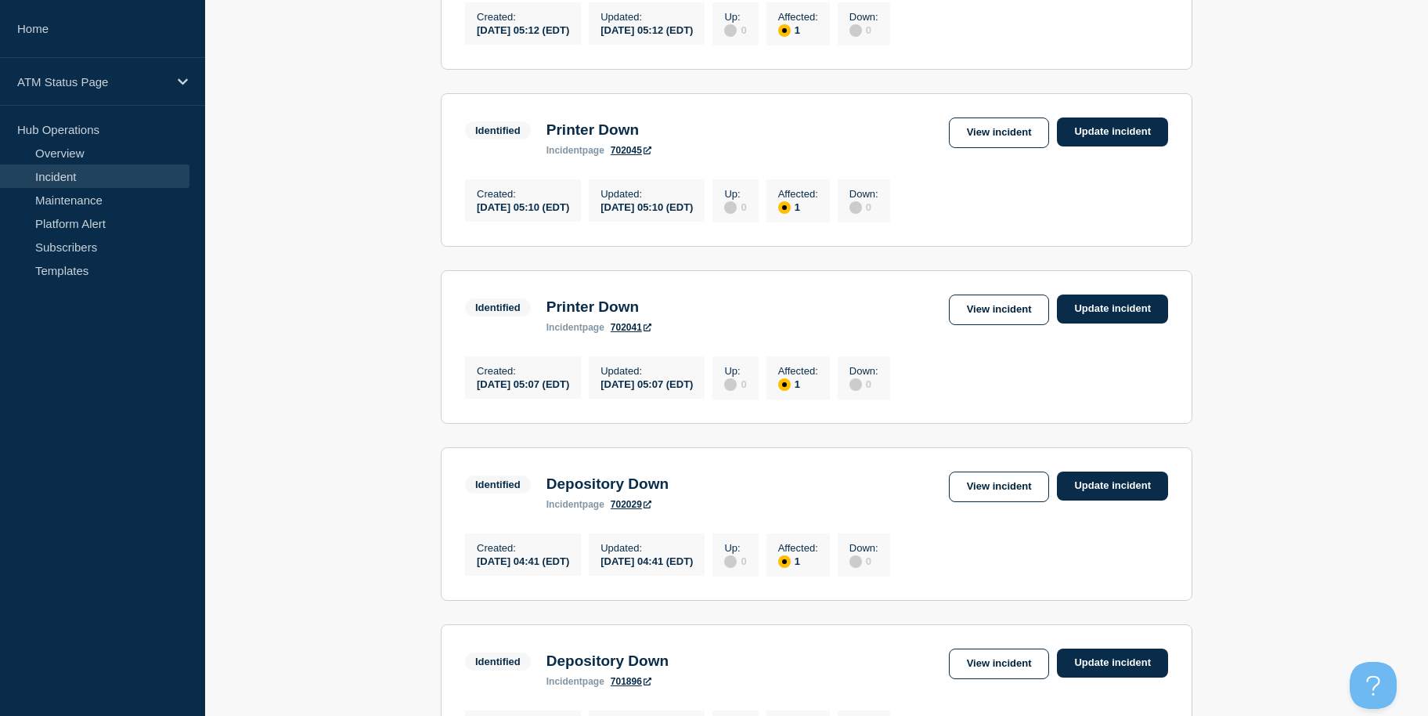
drag, startPoint x: 418, startPoint y: 322, endPoint x: 404, endPoint y: 376, distance: 55.8
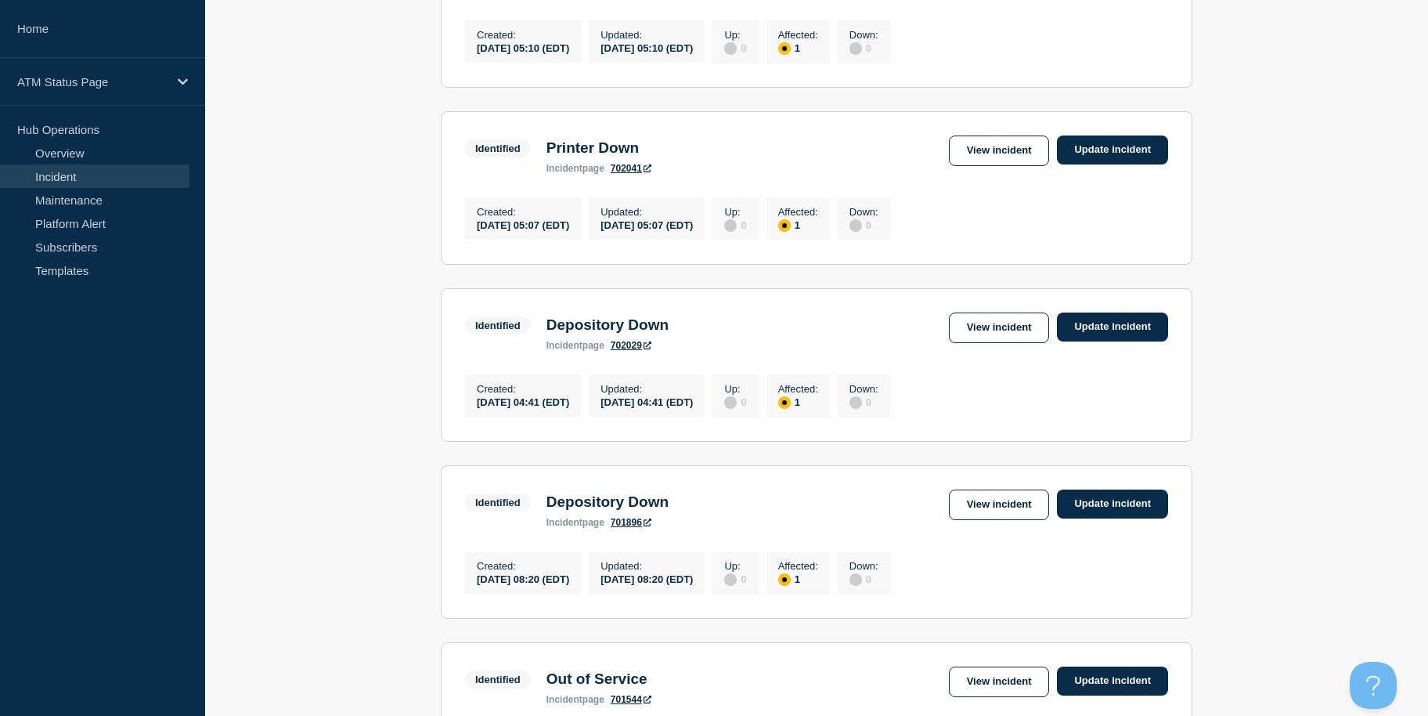
scroll to position [933, 0]
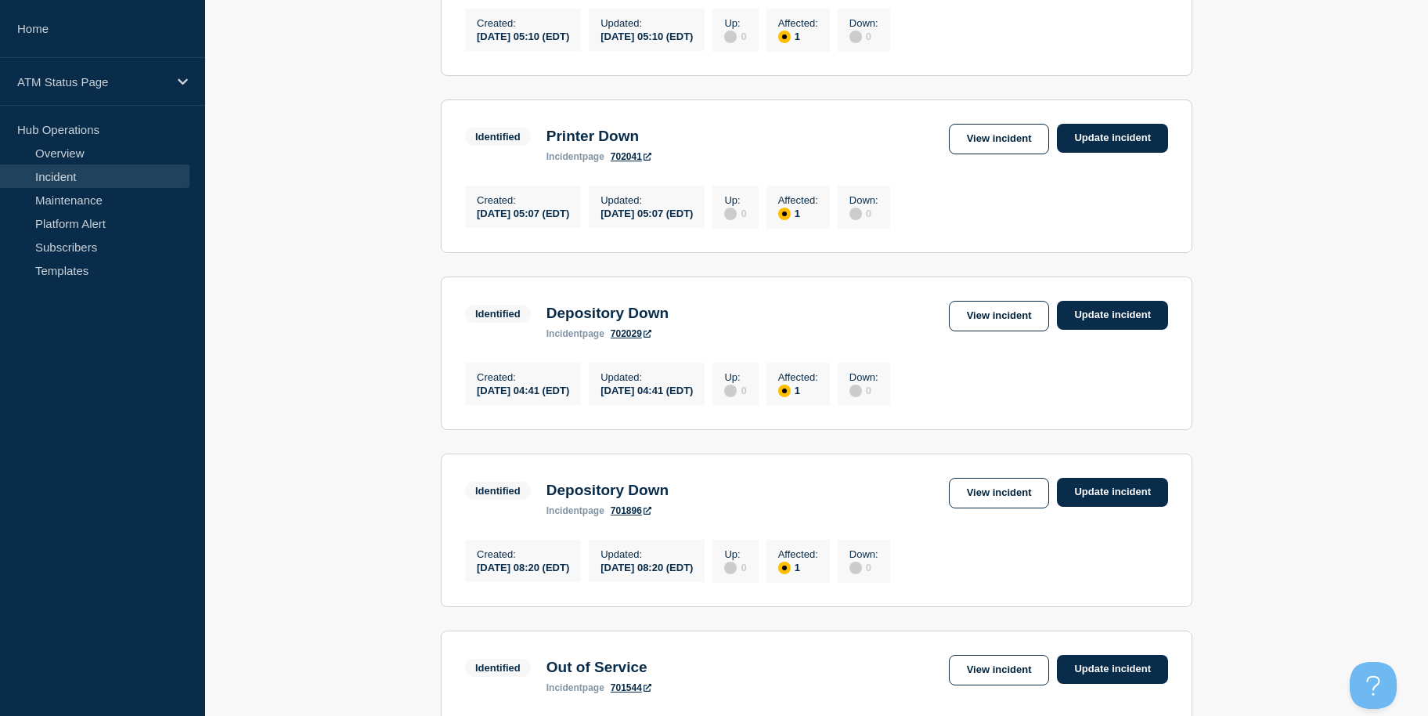
drag, startPoint x: 395, startPoint y: 355, endPoint x: 400, endPoint y: 381, distance: 26.4
click at [985, 331] on link "View incident" at bounding box center [999, 316] width 101 height 31
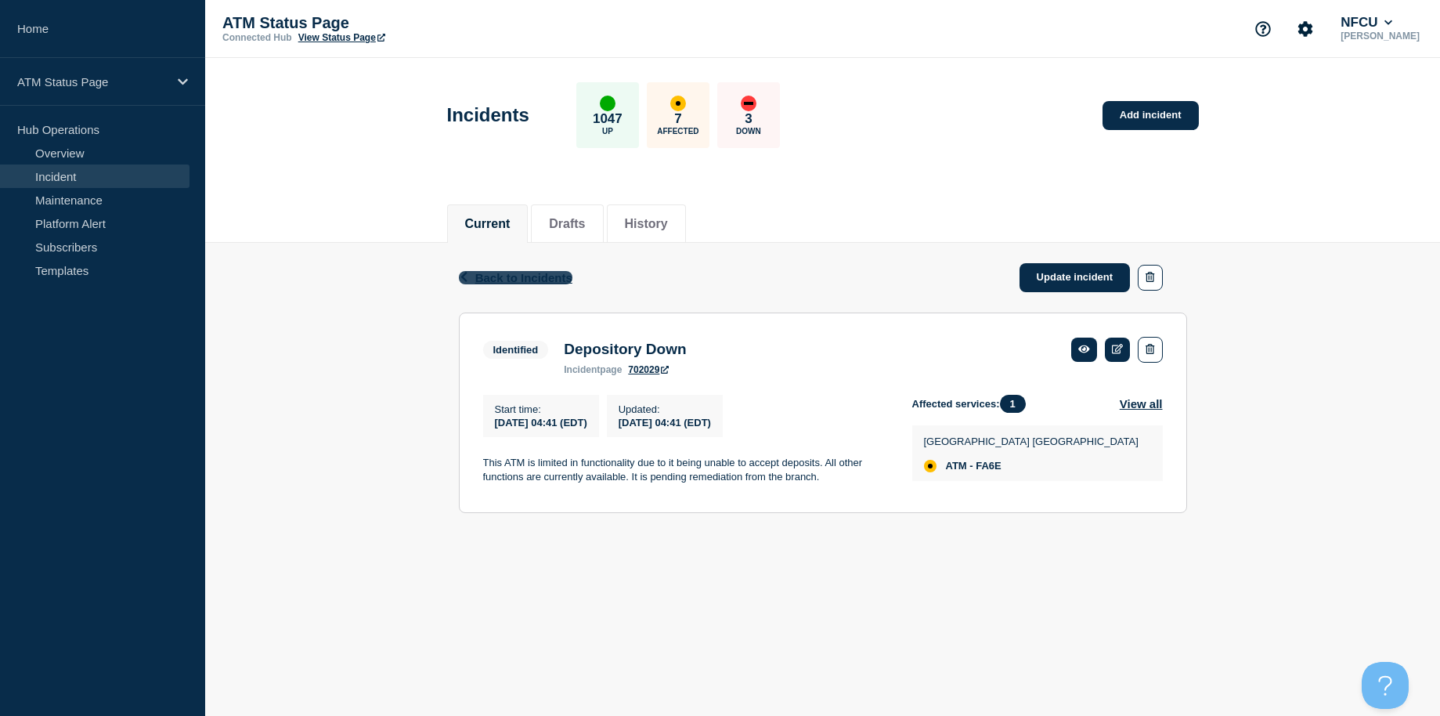
click at [536, 273] on span "Back to Incidents" at bounding box center [523, 277] width 97 height 13
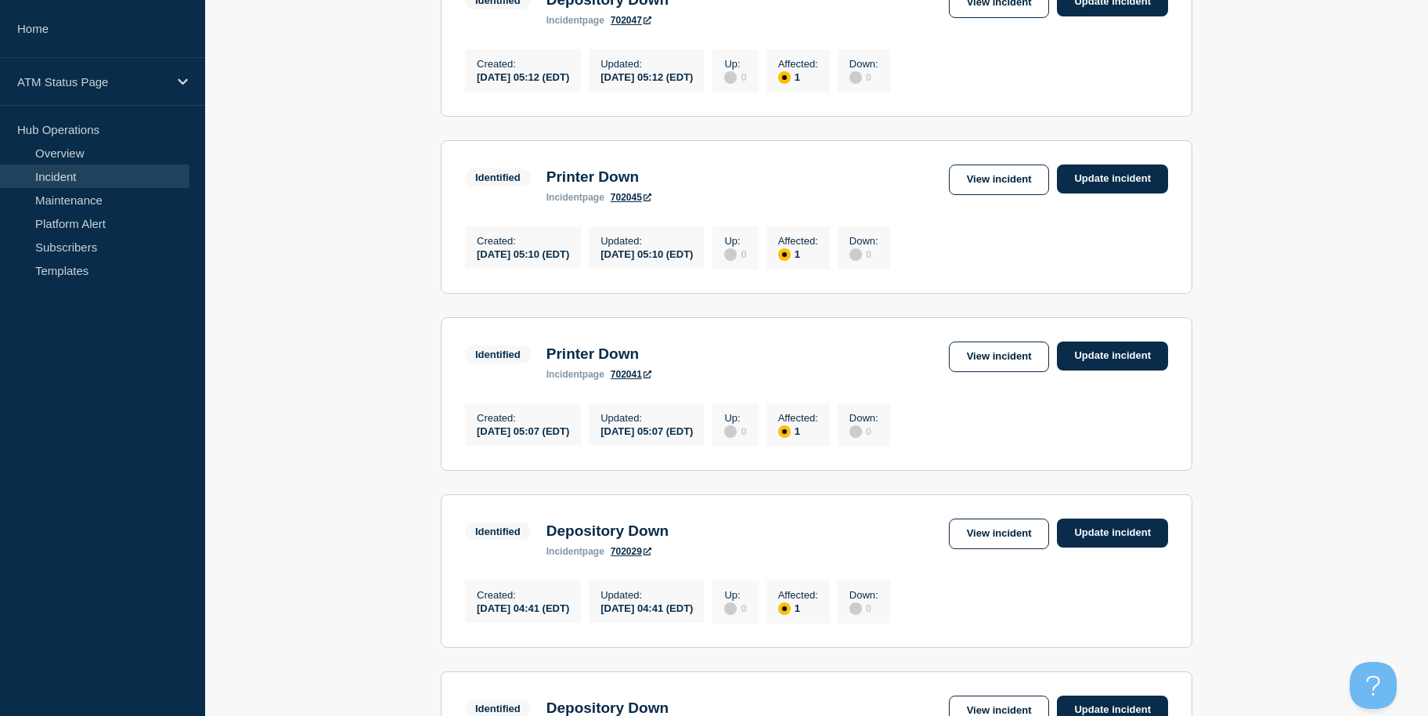
drag, startPoint x: 396, startPoint y: 327, endPoint x: 379, endPoint y: 392, distance: 67.2
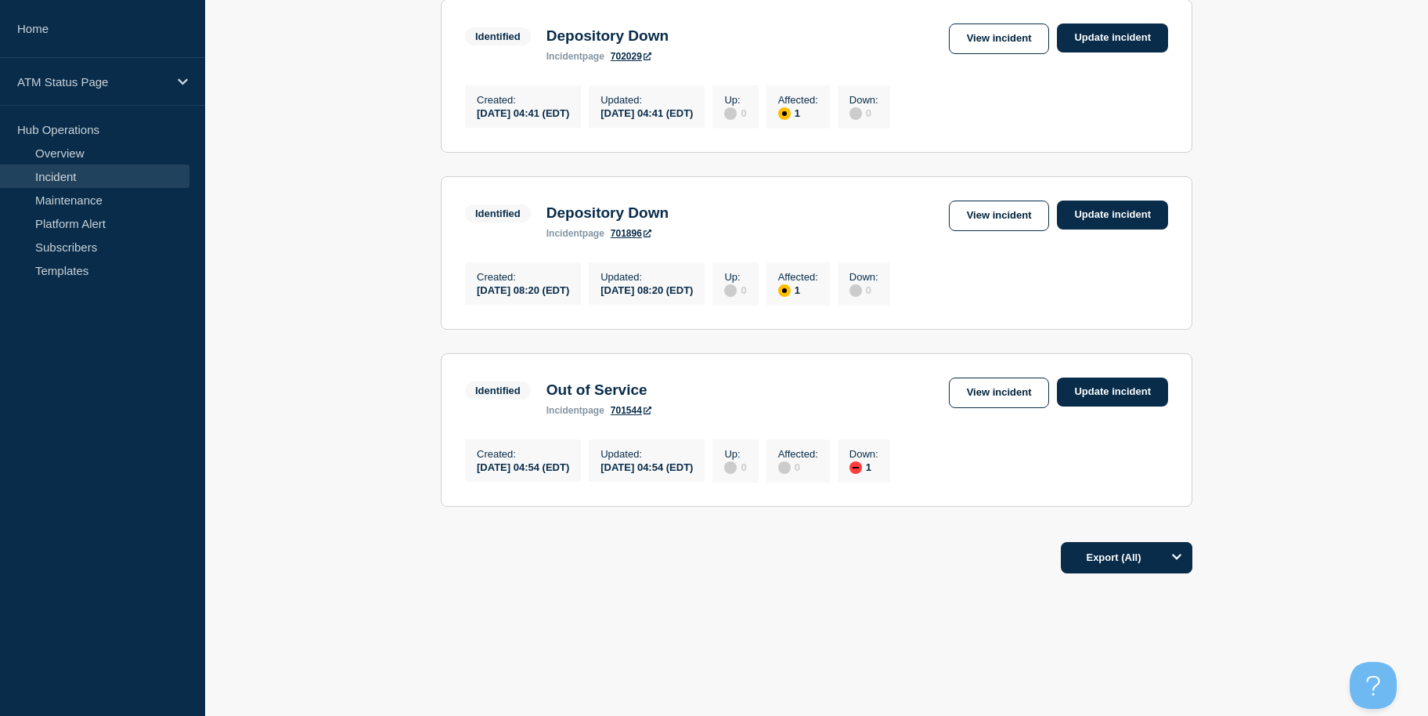
drag, startPoint x: 370, startPoint y: 353, endPoint x: 385, endPoint y: 414, distance: 62.9
click at [998, 209] on link "View incident" at bounding box center [999, 215] width 101 height 31
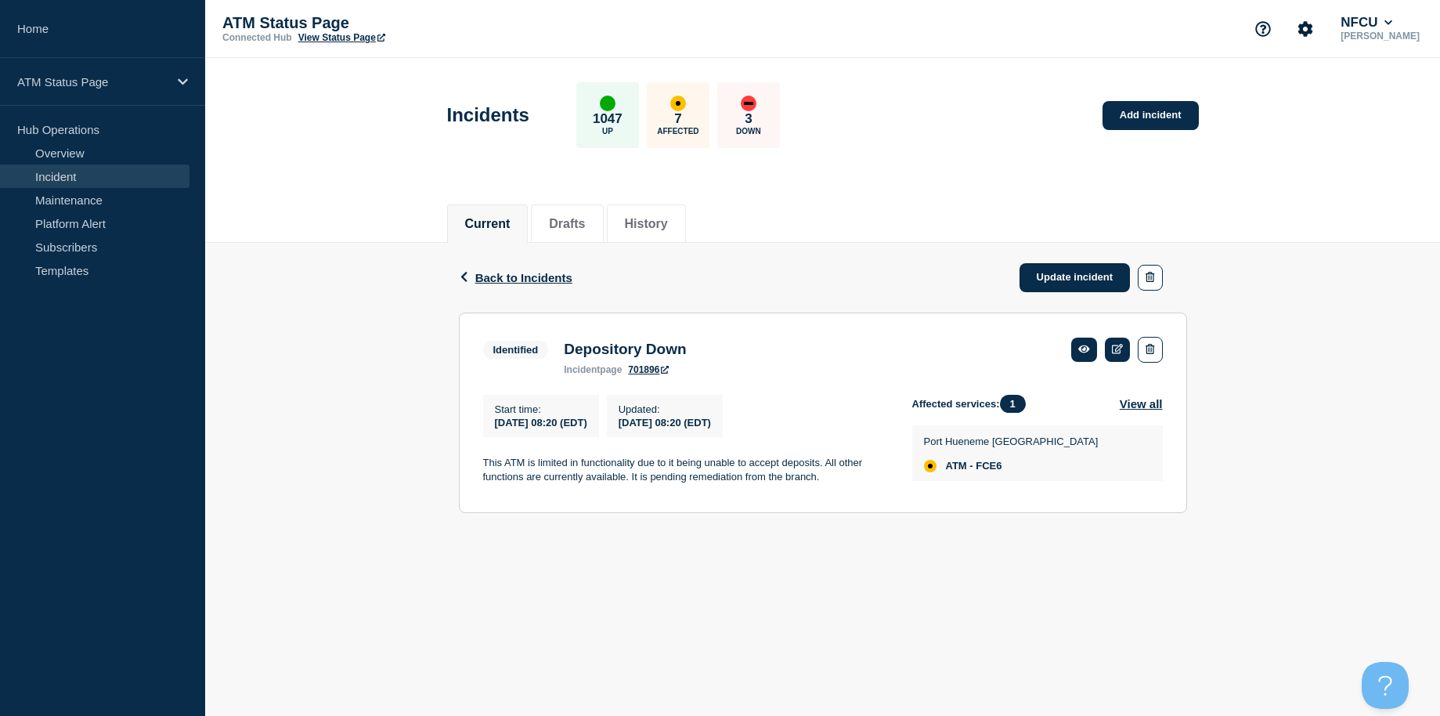
click at [327, 468] on div "Back Back to Incidents Update incident Identified Depository Down Start time 20…" at bounding box center [822, 390] width 1235 height 294
click at [478, 273] on span "Back to Incidents" at bounding box center [523, 277] width 97 height 13
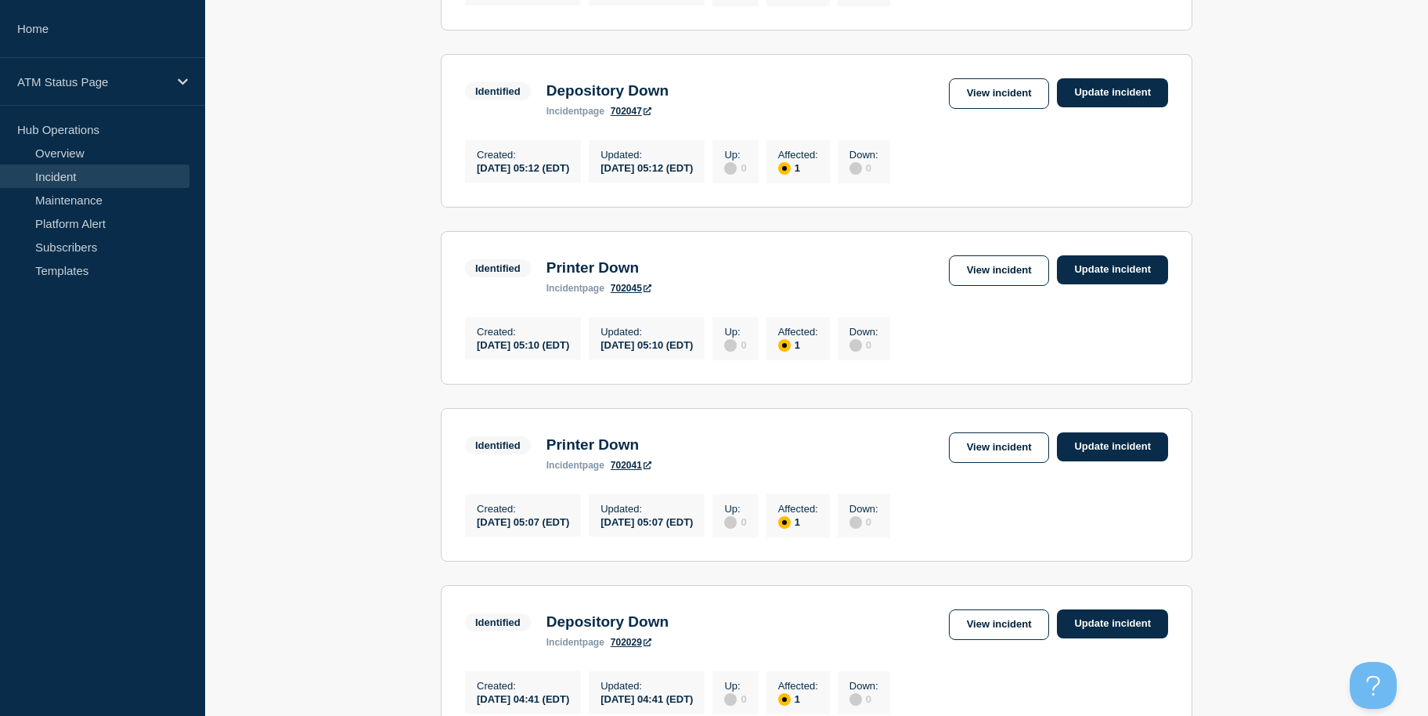
scroll to position [1254, 0]
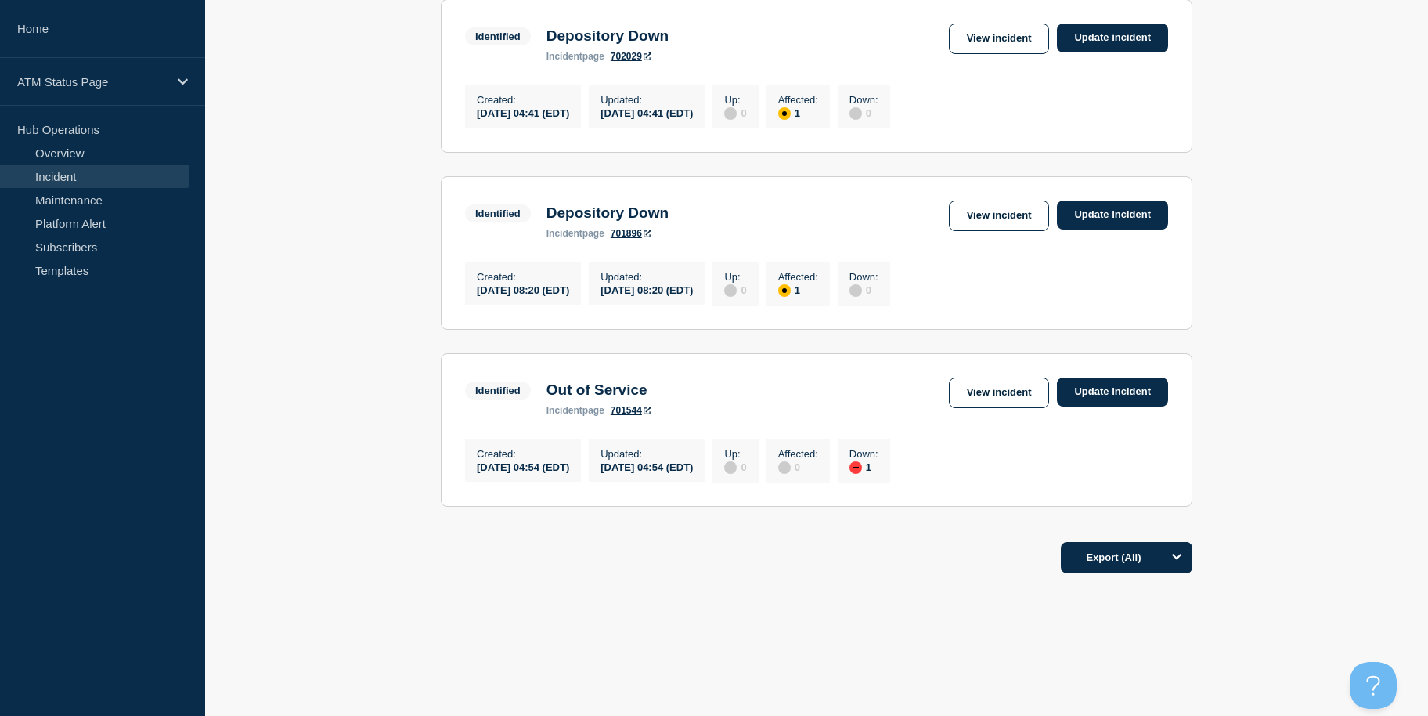
drag, startPoint x: 363, startPoint y: 345, endPoint x: 413, endPoint y: 576, distance: 235.8
click at [964, 381] on link "View incident" at bounding box center [999, 392] width 101 height 31
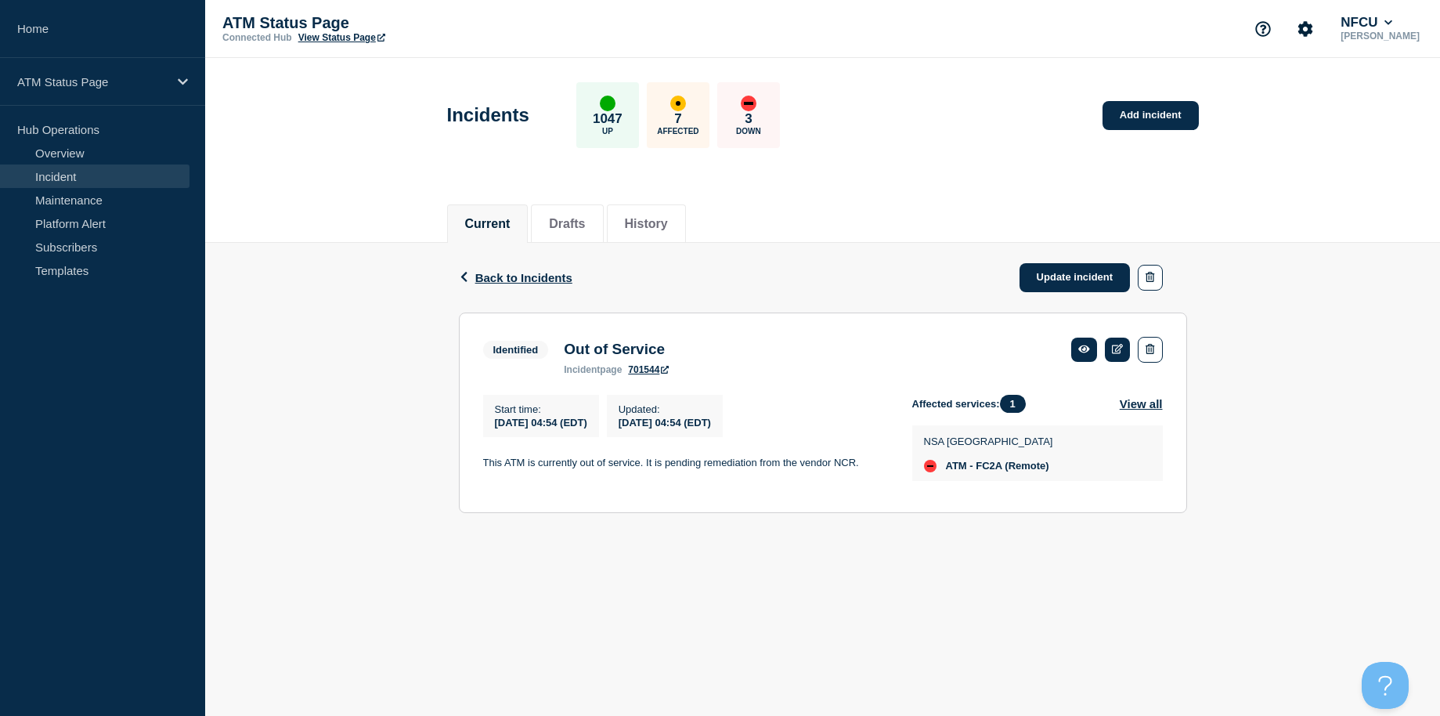
drag, startPoint x: 361, startPoint y: 613, endPoint x: 395, endPoint y: 573, distance: 52.7
click at [361, 613] on body "Home ATM Status Page Hub Operations Overview Incident Maintenance Platform Aler…" at bounding box center [720, 358] width 1440 height 716
click at [1103, 280] on link "Update incident" at bounding box center [1075, 277] width 111 height 29
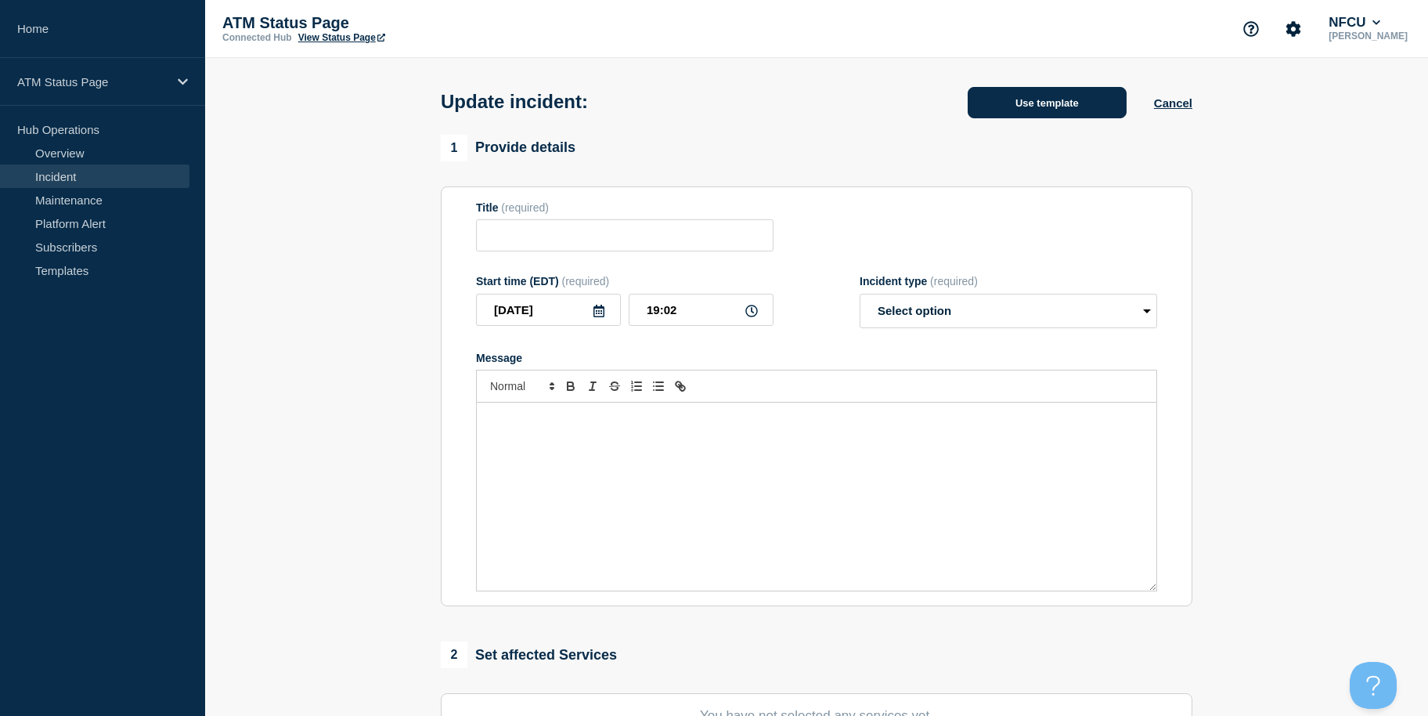
type input "Out of Service"
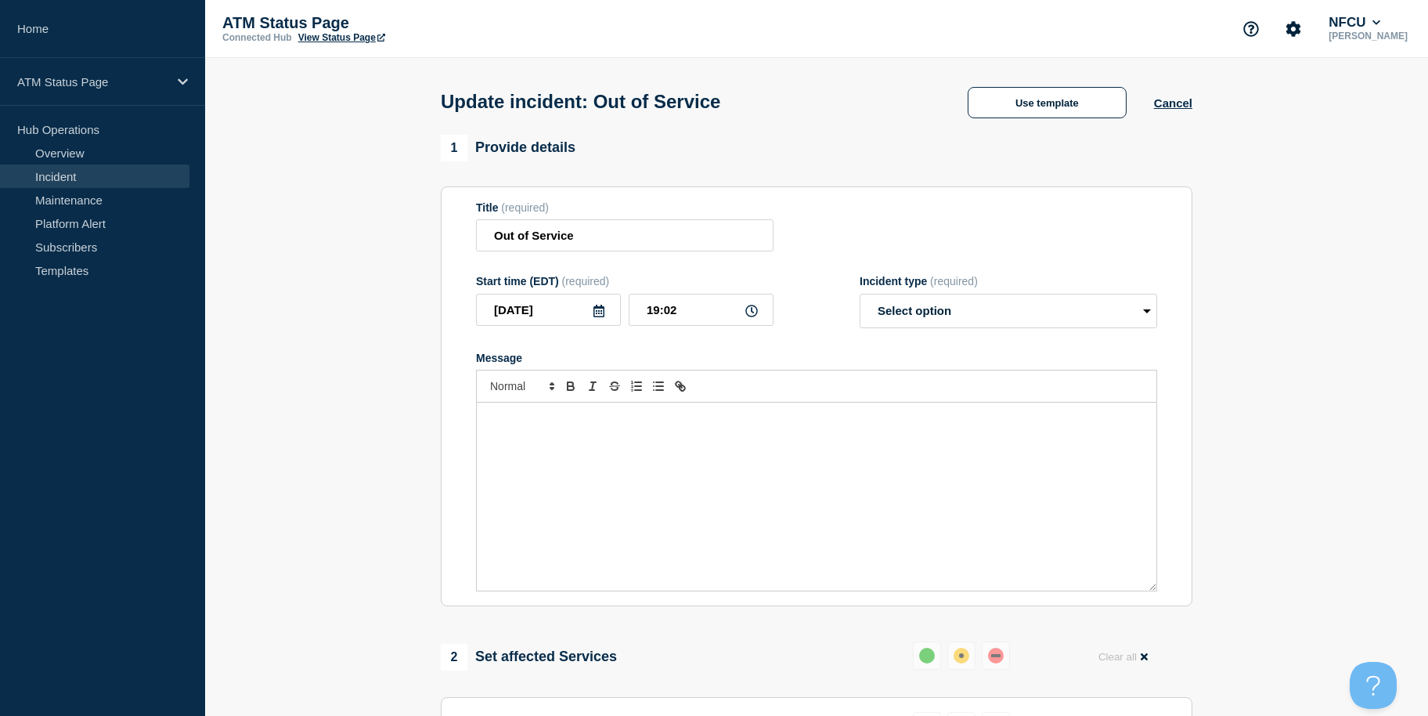
click at [1019, 78] on div "Update incident: Out of Service Use template Cancel" at bounding box center [817, 96] width 787 height 77
click at [1017, 100] on button "Use template" at bounding box center [1047, 102] width 159 height 31
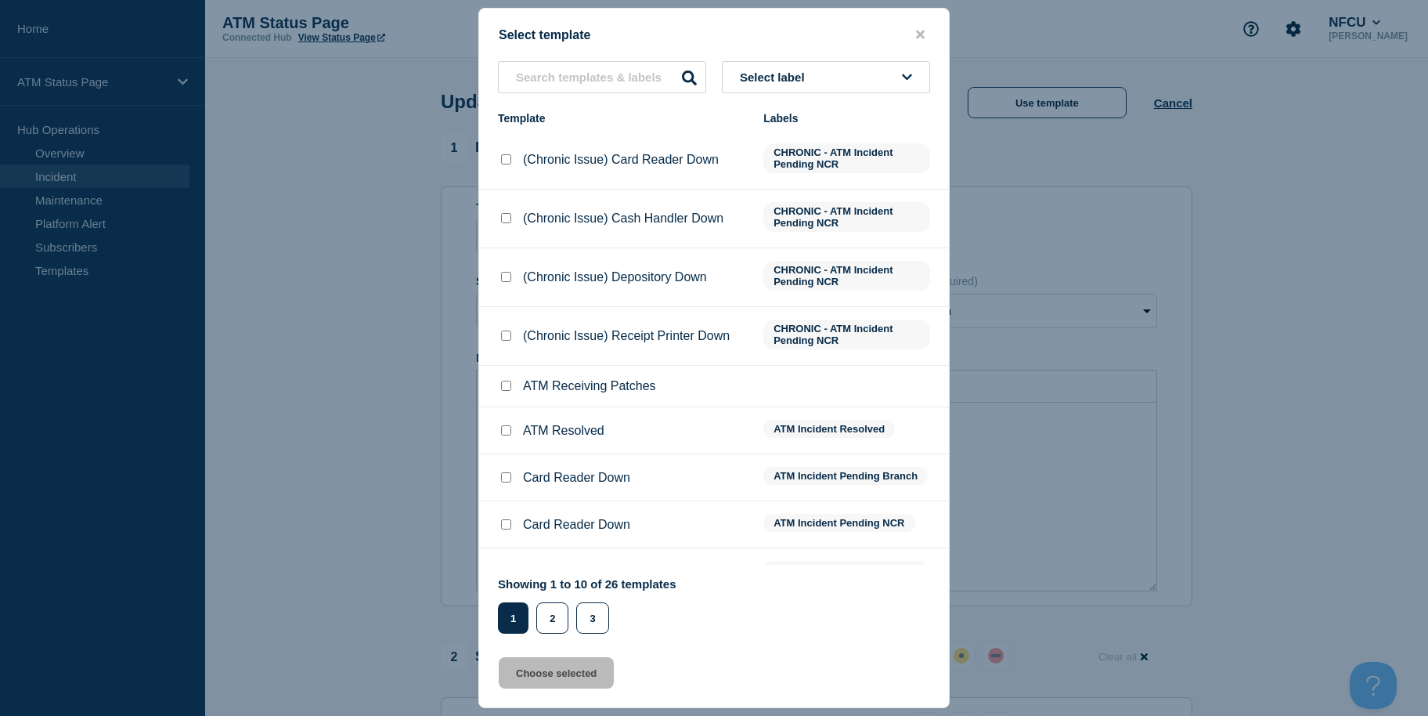
click at [811, 76] on span "Select label" at bounding box center [775, 76] width 71 height 13
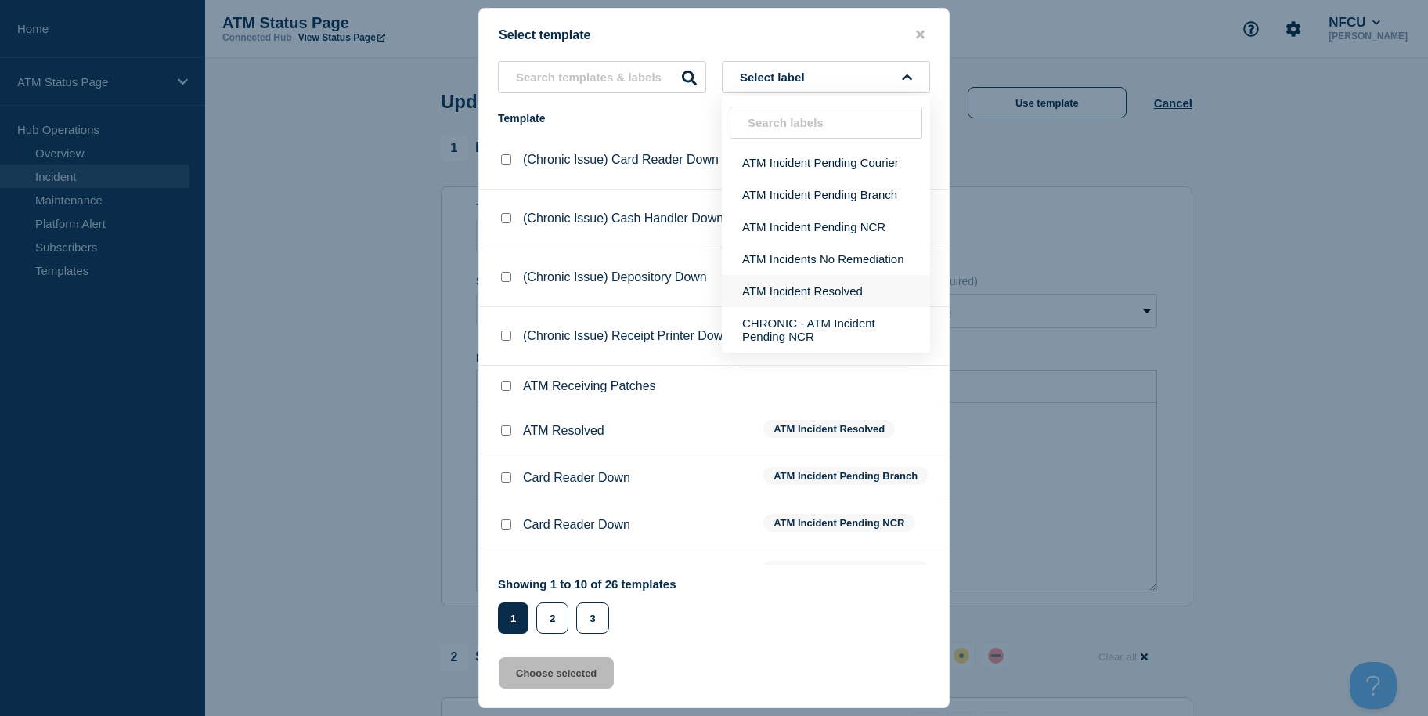
click at [797, 285] on button "ATM Incident Resolved" at bounding box center [826, 291] width 208 height 32
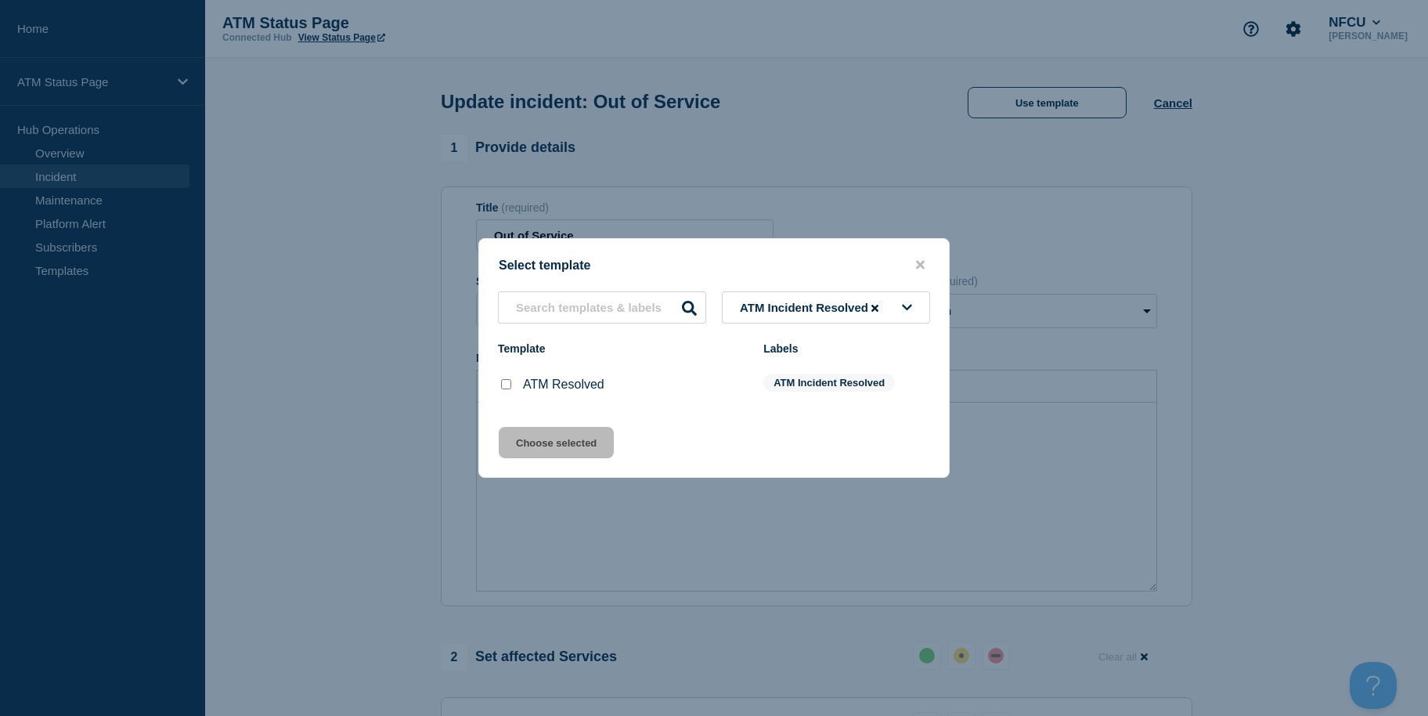
click at [505, 381] on div at bounding box center [506, 385] width 16 height 16
click at [505, 392] on div at bounding box center [506, 385] width 16 height 16
click at [507, 387] on input "ATM Resolved checkbox" at bounding box center [506, 384] width 10 height 10
checkbox input "true"
click at [507, 437] on button "Choose selected" at bounding box center [556, 442] width 115 height 31
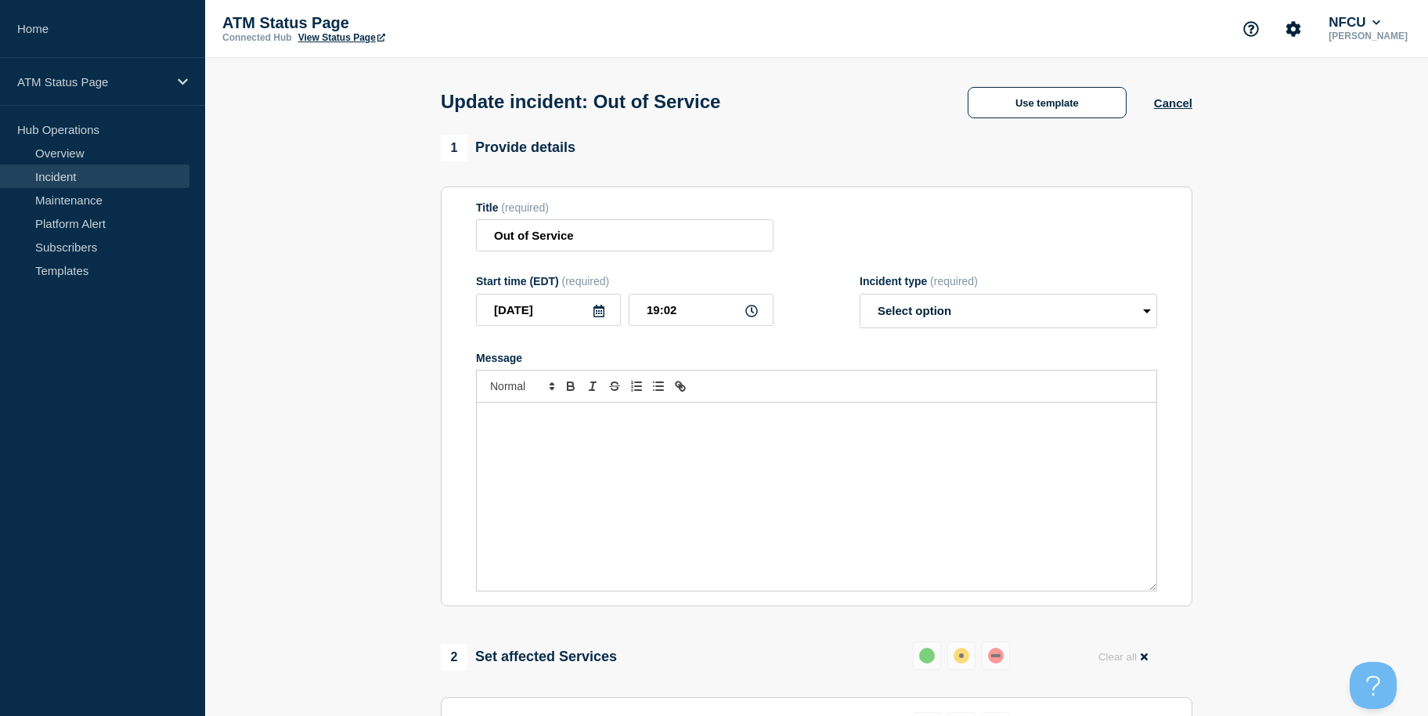
select select "resolved"
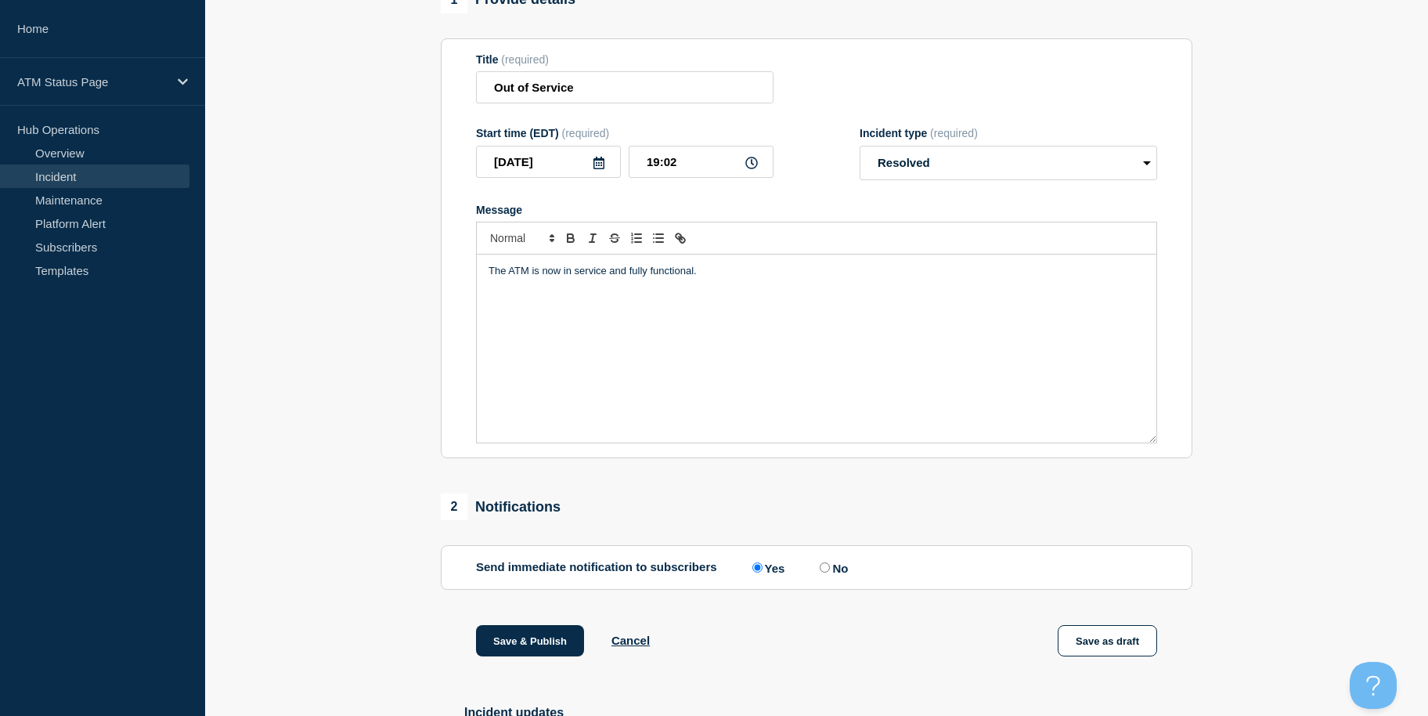
scroll to position [287, 0]
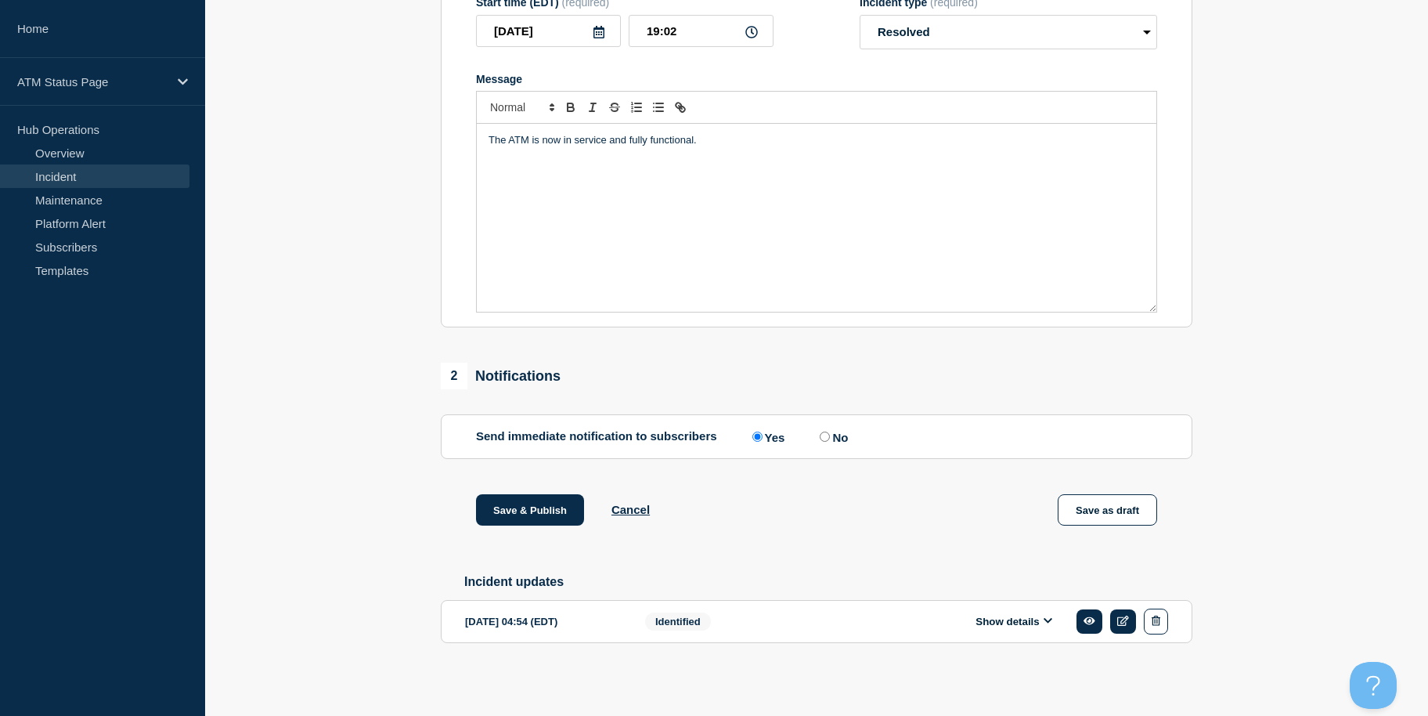
drag, startPoint x: 265, startPoint y: 493, endPoint x: 288, endPoint y: 597, distance: 106.6
click at [527, 511] on button "Save & Publish" at bounding box center [530, 509] width 108 height 31
